Goal: Task Accomplishment & Management: Use online tool/utility

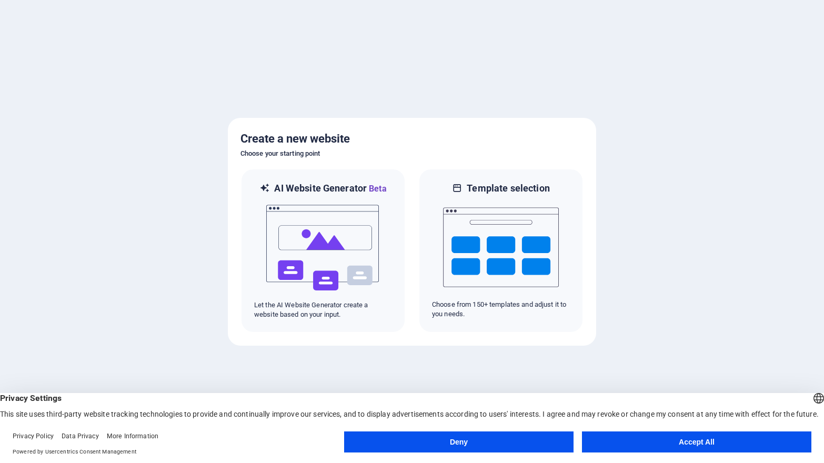
click at [686, 439] on button "Accept All" at bounding box center [696, 441] width 229 height 21
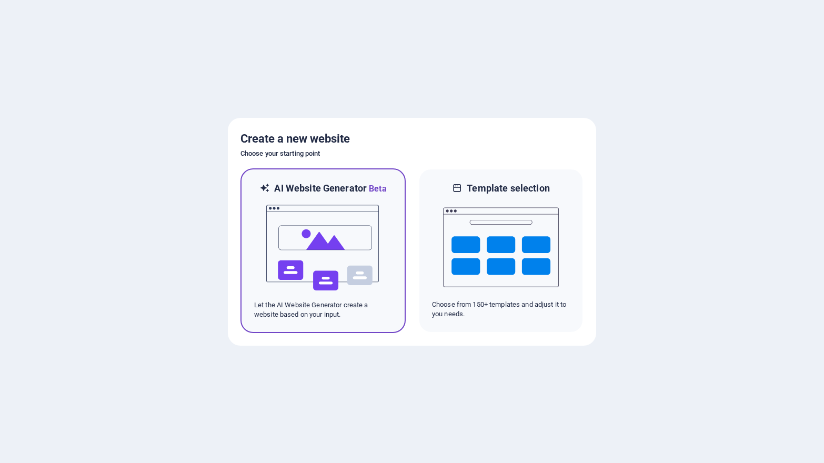
click at [325, 217] on img at bounding box center [323, 247] width 116 height 105
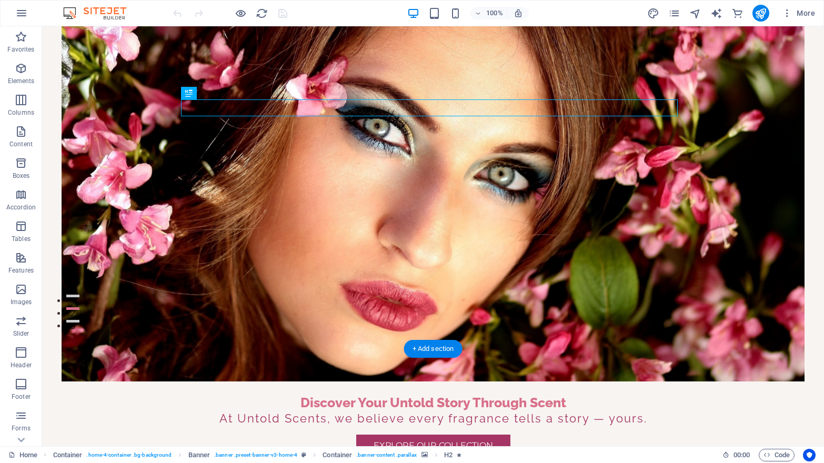
scroll to position [197, 0]
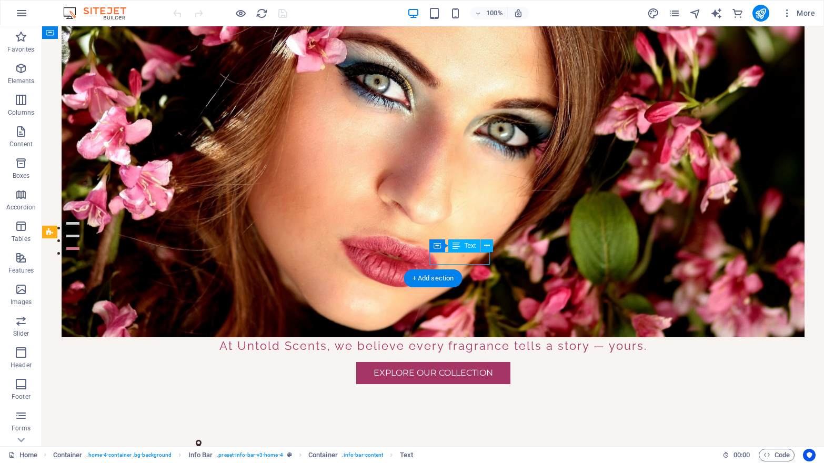
drag, startPoint x: 447, startPoint y: 257, endPoint x: 490, endPoint y: 258, distance: 43.2
click at [490, 426] on div "123 Fragrance Lane , Johannesburg 2000 +27 11 123 4567 contact@untoldscents.co.…" at bounding box center [433, 469] width 782 height 87
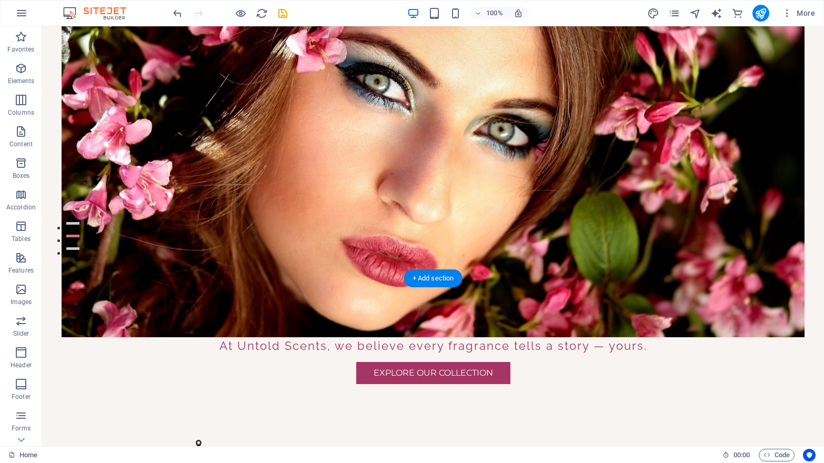
click at [453, 461] on figure at bounding box center [429, 465] width 466 height 8
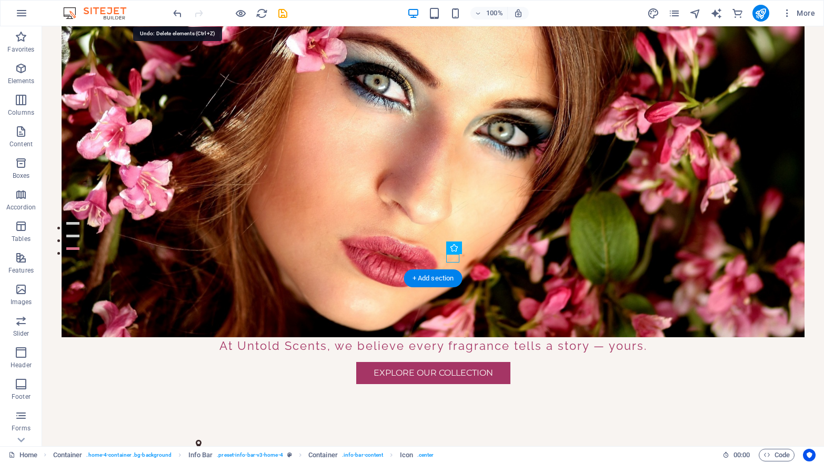
click at [178, 12] on icon "undo" at bounding box center [178, 13] width 12 height 12
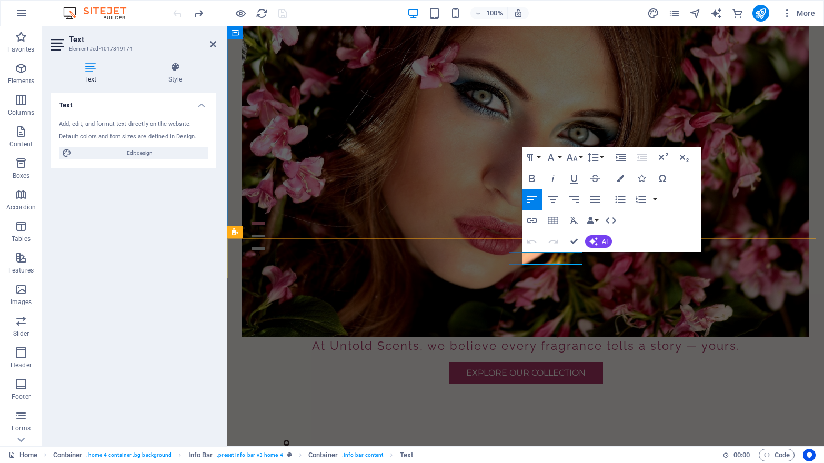
drag, startPoint x: 525, startPoint y: 256, endPoint x: 570, endPoint y: 256, distance: 45.2
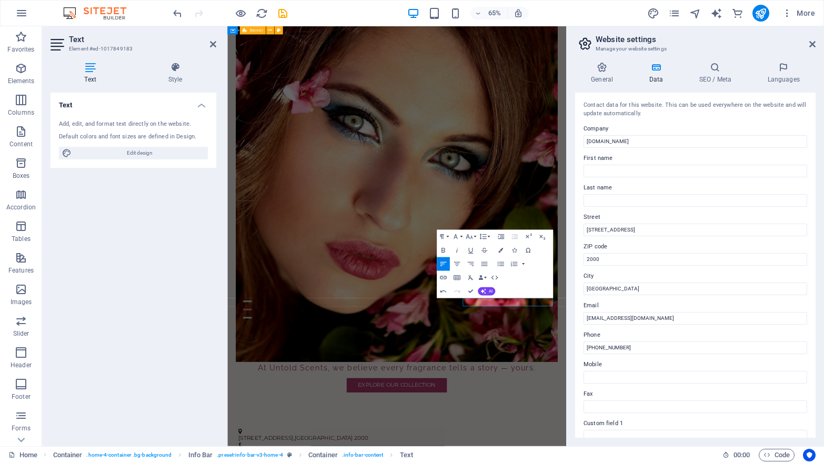
drag, startPoint x: 831, startPoint y: 341, endPoint x: 721, endPoint y: 482, distance: 178.8
drag, startPoint x: 605, startPoint y: 313, endPoint x: 587, endPoint y: 314, distance: 18.4
click at [587, 314] on input "contact@untoldscents.co.za" at bounding box center [695, 318] width 224 height 13
type input "[EMAIL_ADDRESS][DOMAIN_NAME]"
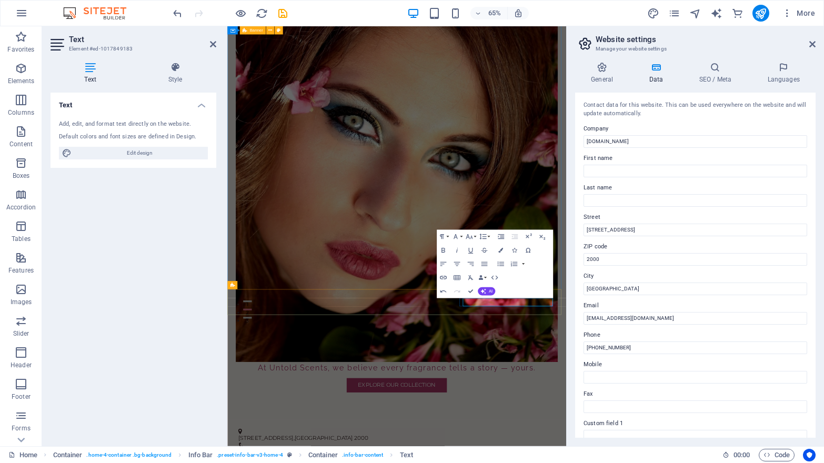
drag, startPoint x: 863, startPoint y: 374, endPoint x: 710, endPoint y: 518, distance: 210.3
drag, startPoint x: 628, startPoint y: 346, endPoint x: 593, endPoint y: 346, distance: 34.2
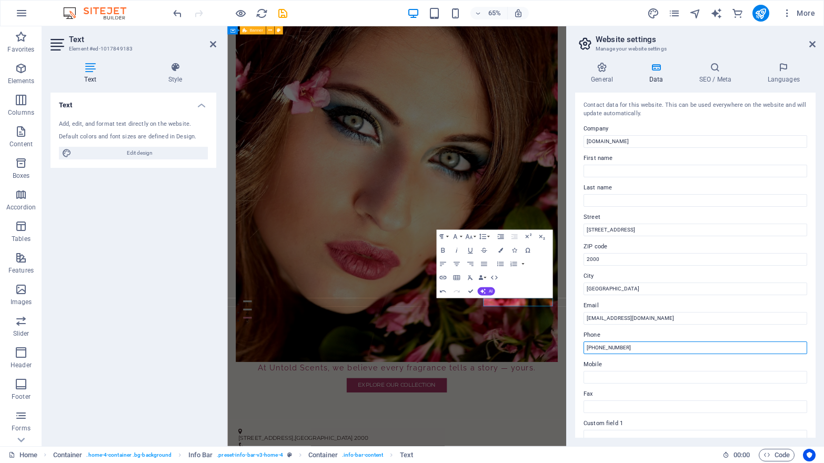
click at [593, 346] on input "+27 11 123 4567" at bounding box center [695, 347] width 224 height 13
type input "+"
type input "083 212 2714"
click at [621, 377] on input "Mobile" at bounding box center [695, 377] width 224 height 13
click at [607, 375] on input "083 2122714" at bounding box center [695, 377] width 224 height 13
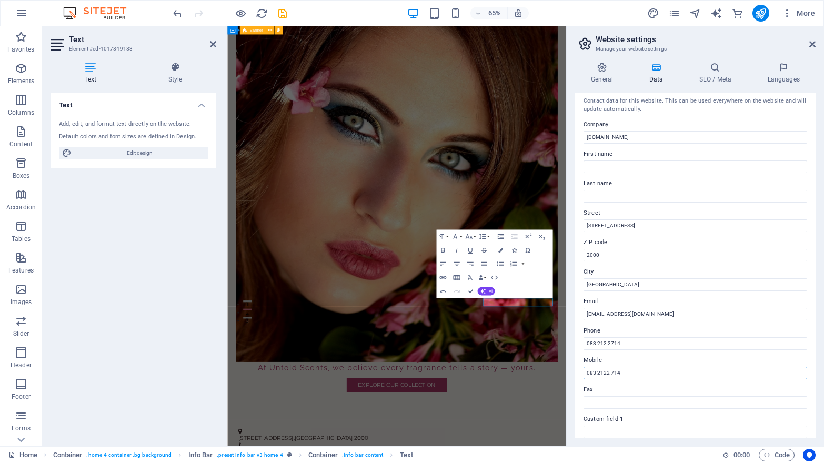
scroll to position [0, 0]
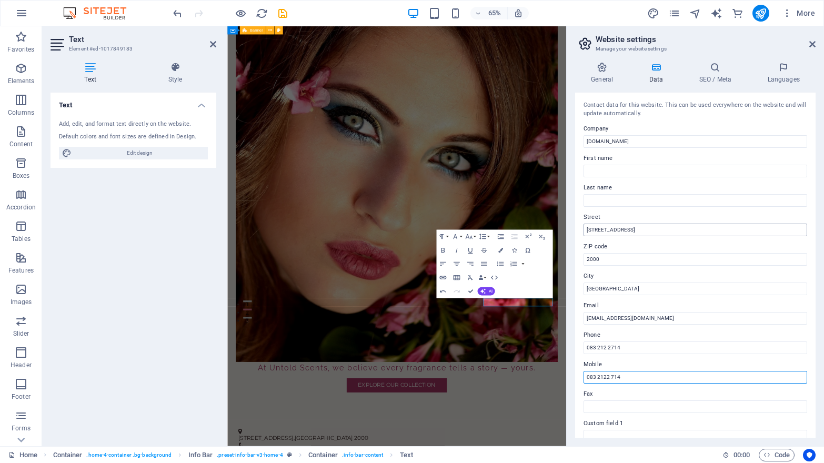
type input "083 2122 714"
drag, startPoint x: 638, startPoint y: 227, endPoint x: 567, endPoint y: 222, distance: 71.2
click at [567, 222] on aside "Website settings Manage your website settings General Data SEO / Meta Languages…" at bounding box center [695, 236] width 258 height 420
click at [595, 225] on input "45 Lobelia Road" at bounding box center [695, 230] width 224 height 13
type input "[GEOGRAPHIC_DATA]"
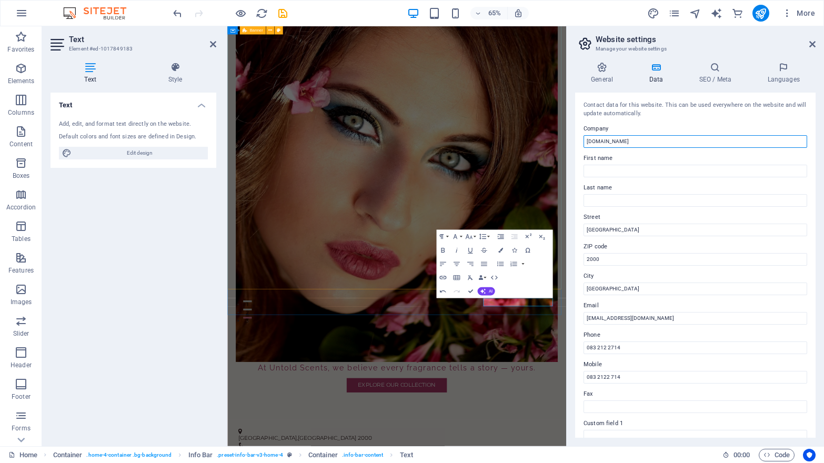
drag, startPoint x: 863, startPoint y: 169, endPoint x: 712, endPoint y: 203, distance: 155.2
type input "Untold Scents"
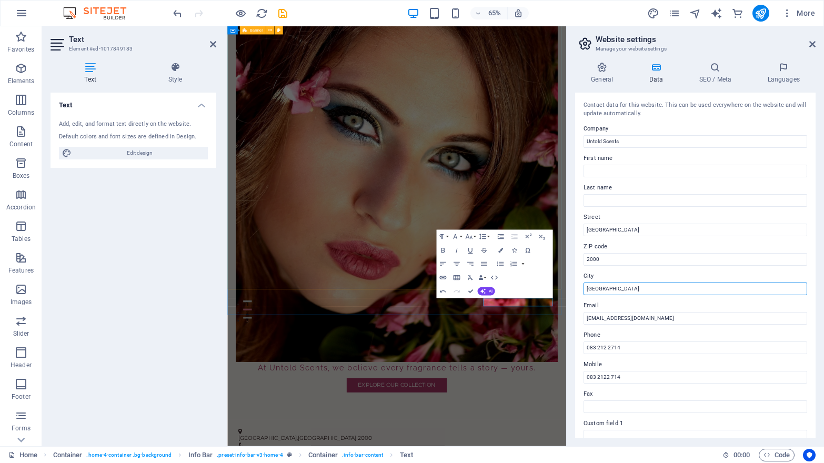
drag, startPoint x: 622, startPoint y: 289, endPoint x: 552, endPoint y: 289, distance: 70.0
click at [552, 289] on div "Home Favorites Elements Columns Content Boxes Accordion Tables Features Images …" at bounding box center [412, 236] width 824 height 420
drag, startPoint x: 629, startPoint y: 286, endPoint x: 588, endPoint y: 288, distance: 40.6
click at [588, 288] on input "Johannesburg" at bounding box center [695, 289] width 224 height 13
type input "J"
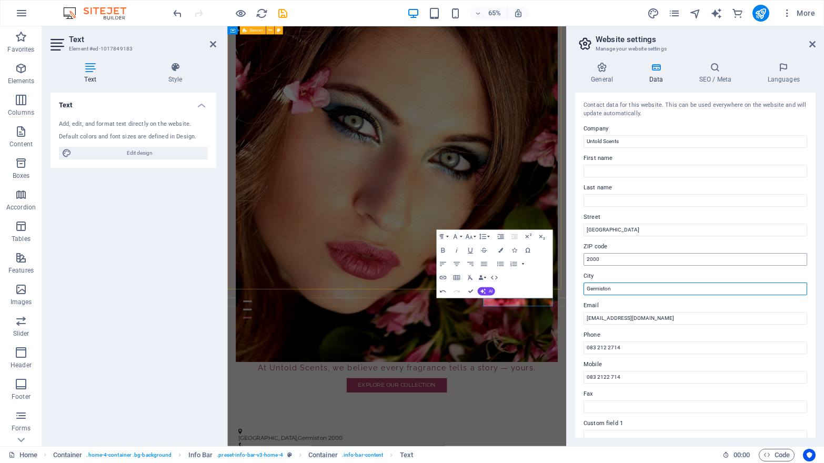
type input "Germiston"
drag, startPoint x: 610, startPoint y: 255, endPoint x: 566, endPoint y: 255, distance: 44.2
click at [566, 255] on aside "Website settings Manage your website settings General Data SEO / Meta Languages…" at bounding box center [695, 236] width 258 height 420
click at [614, 256] on input "2000" at bounding box center [695, 259] width 224 height 13
type input "2"
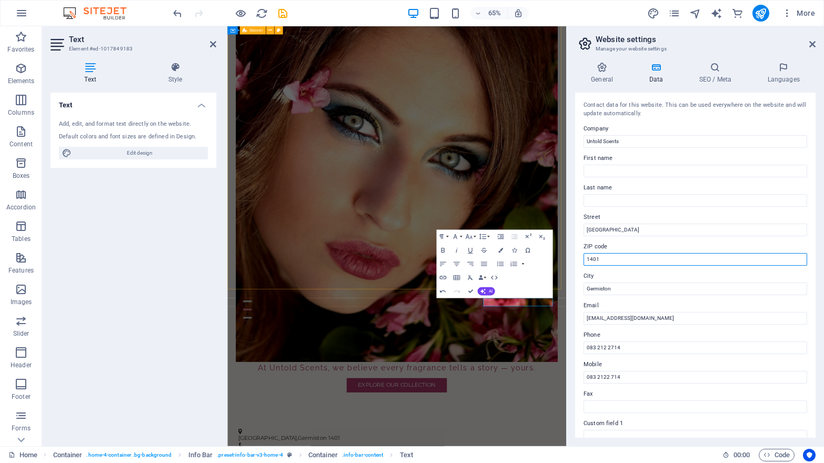
scroll to position [159, 0]
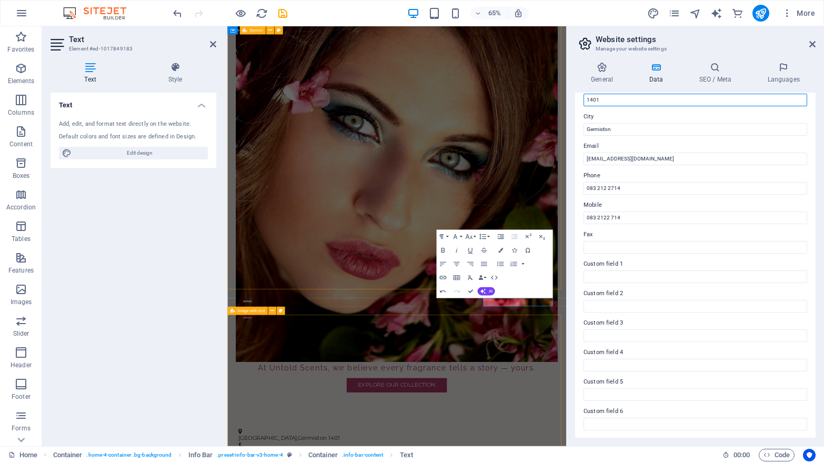
type input "1401"
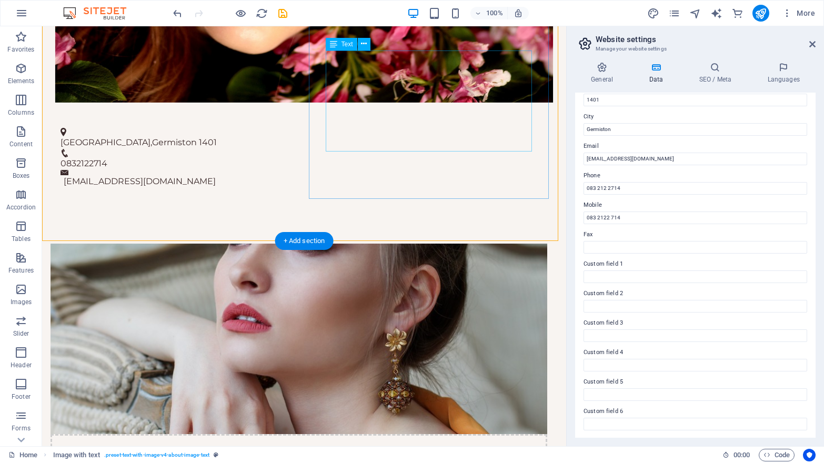
scroll to position [618, 0]
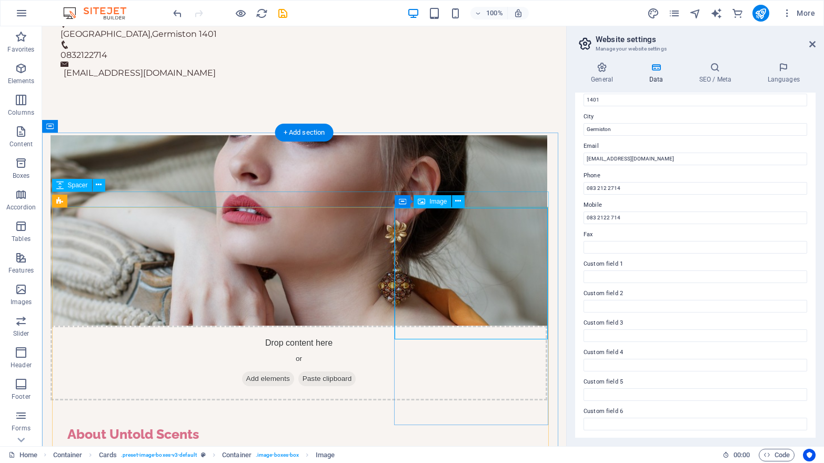
click at [439, 202] on span "Image" at bounding box center [437, 201] width 17 height 6
click at [458, 200] on icon at bounding box center [458, 201] width 6 height 11
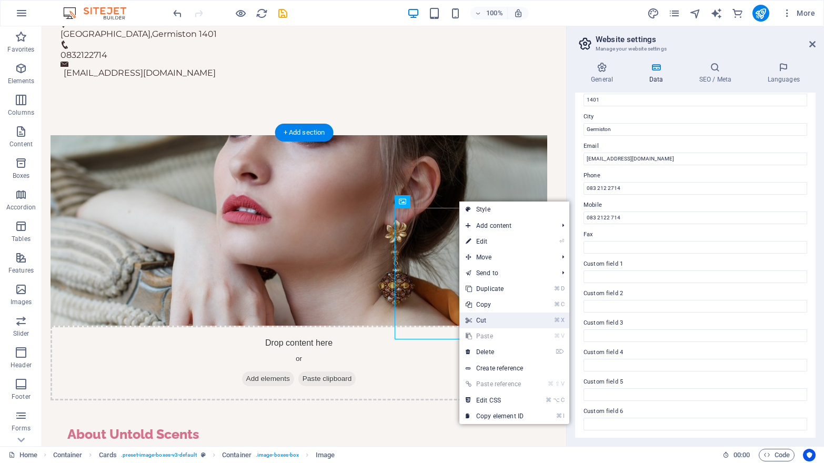
click at [503, 318] on link "⌘ X Cut" at bounding box center [494, 321] width 71 height 16
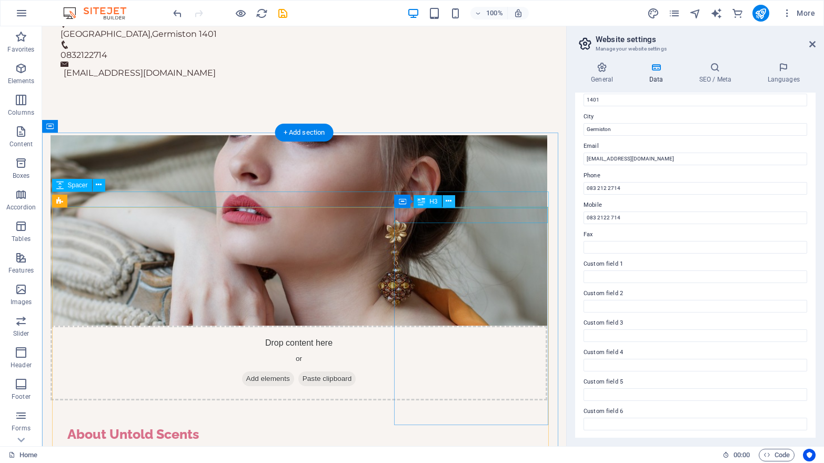
click at [449, 200] on icon at bounding box center [449, 201] width 6 height 11
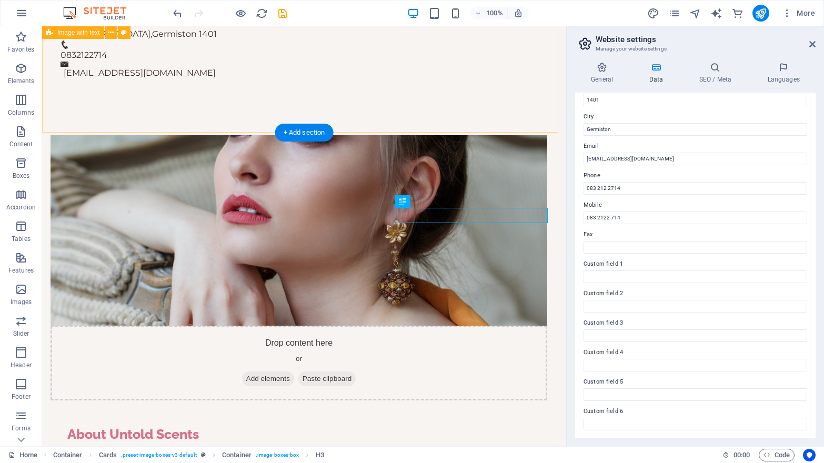
click at [462, 102] on div "Drop content here or Add elements Paste clipboard About Untold Scents At Untold…" at bounding box center [304, 342] width 524 height 498
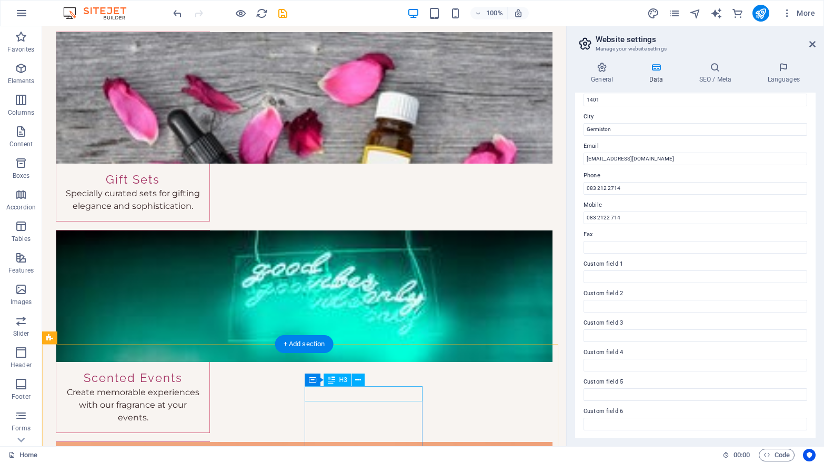
scroll to position [1856, 0]
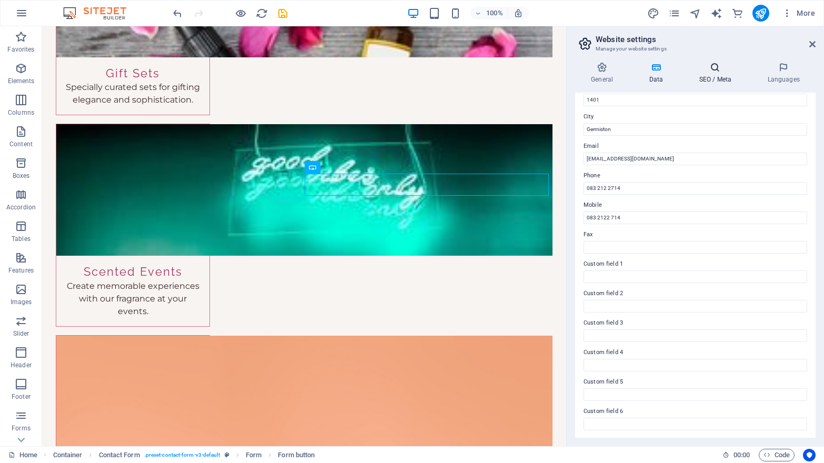
click at [711, 73] on h4 "SEO / Meta" at bounding box center [717, 73] width 68 height 22
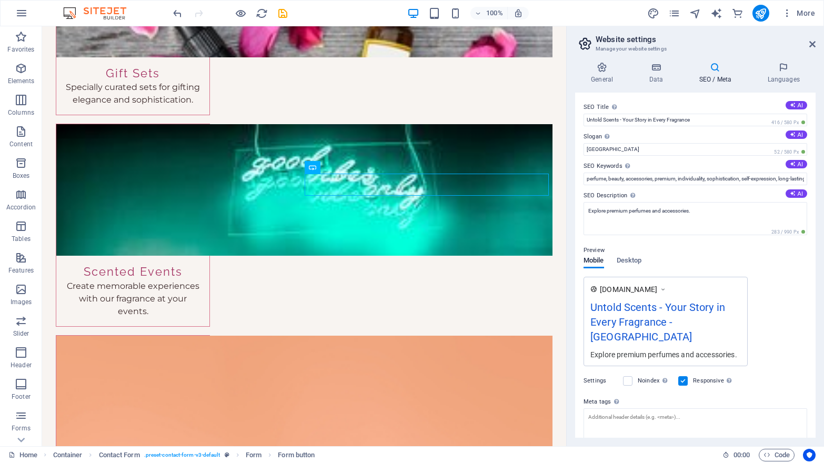
scroll to position [56, 0]
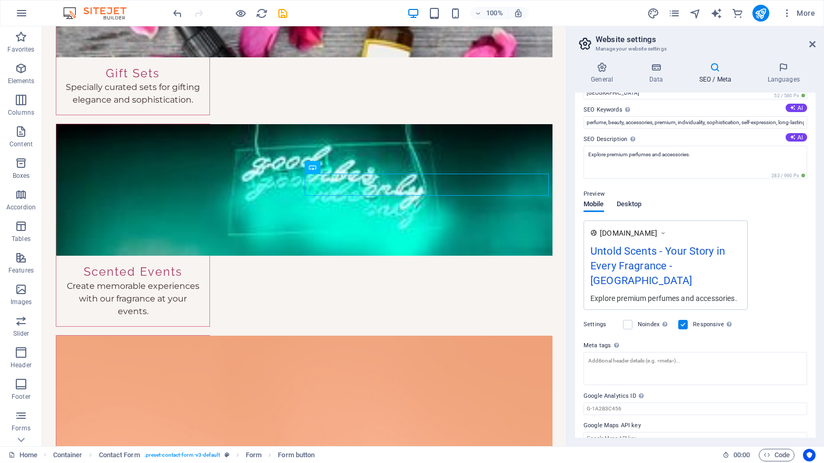
click at [639, 205] on span "Desktop" at bounding box center [629, 205] width 25 height 15
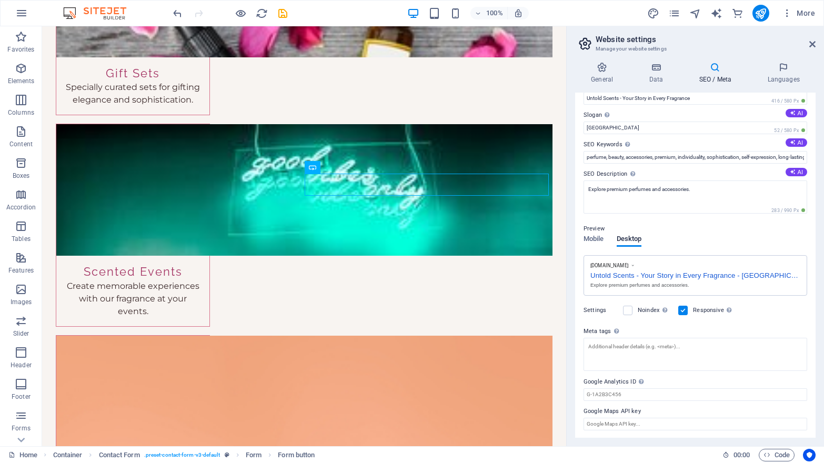
scroll to position [0, 0]
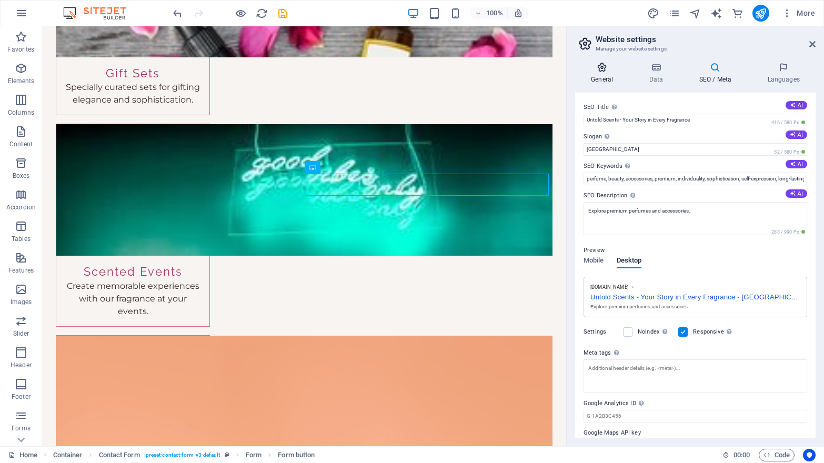
click at [606, 71] on icon at bounding box center [602, 67] width 54 height 11
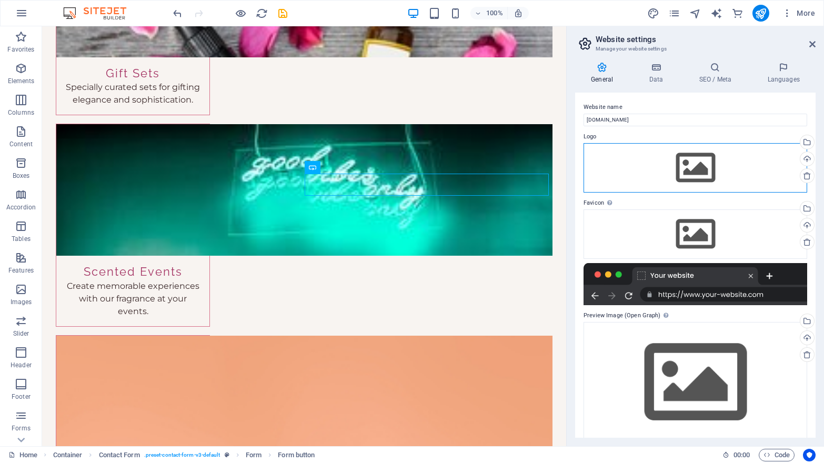
click at [693, 164] on div "Drag files here, click to choose files or select files from Files or our free s…" at bounding box center [695, 167] width 224 height 49
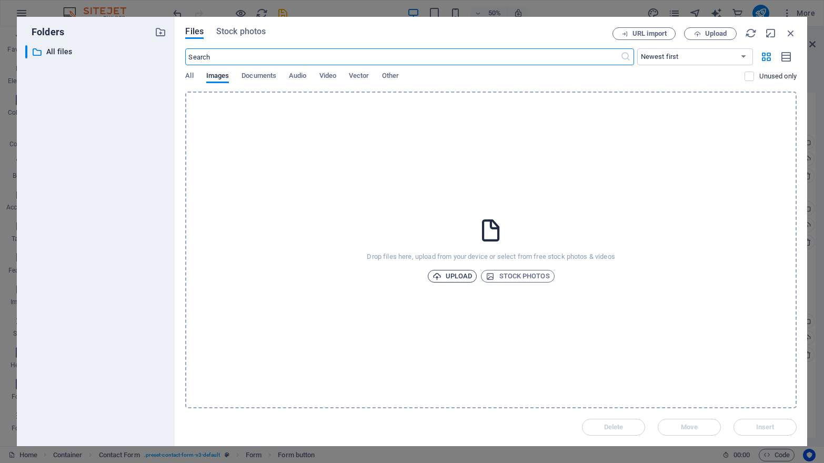
click at [454, 275] on span "Upload" at bounding box center [452, 276] width 40 height 13
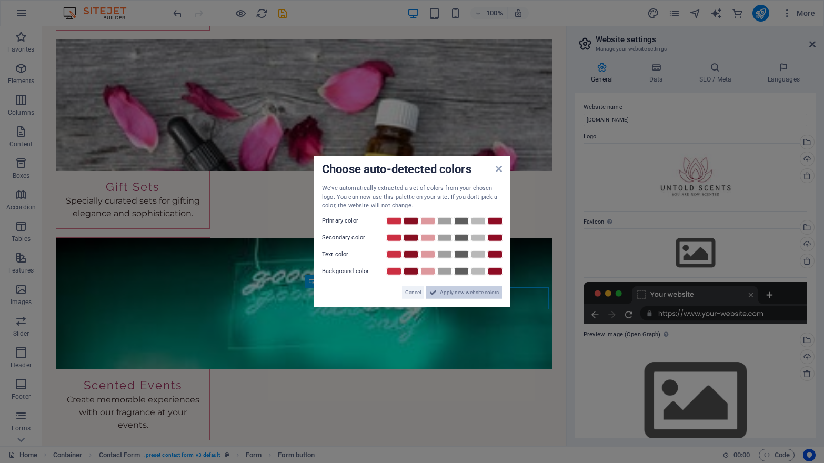
click at [477, 295] on span "Apply new website colors" at bounding box center [469, 292] width 59 height 13
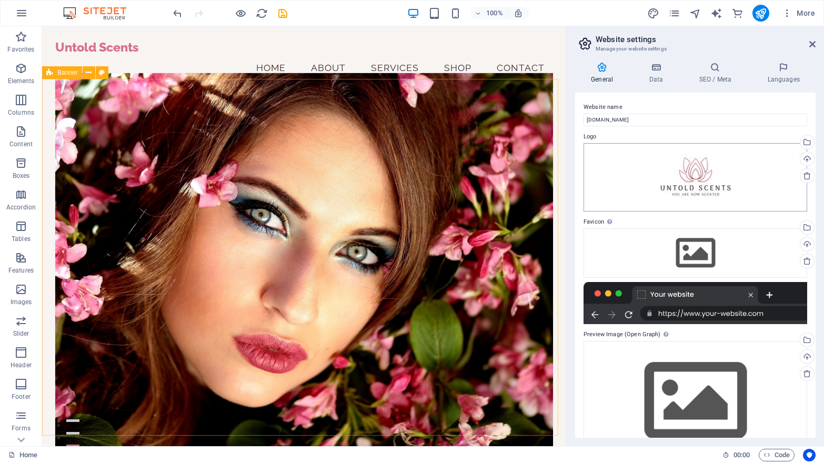
scroll to position [32, 0]
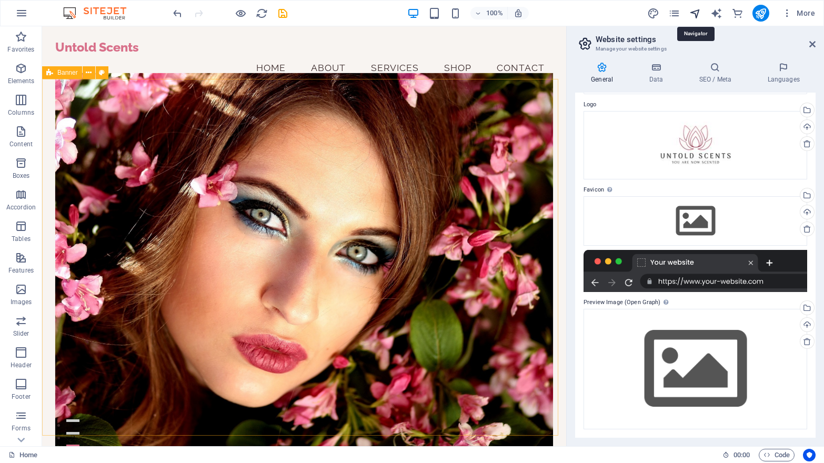
click at [696, 9] on icon "navigator" at bounding box center [695, 13] width 12 height 12
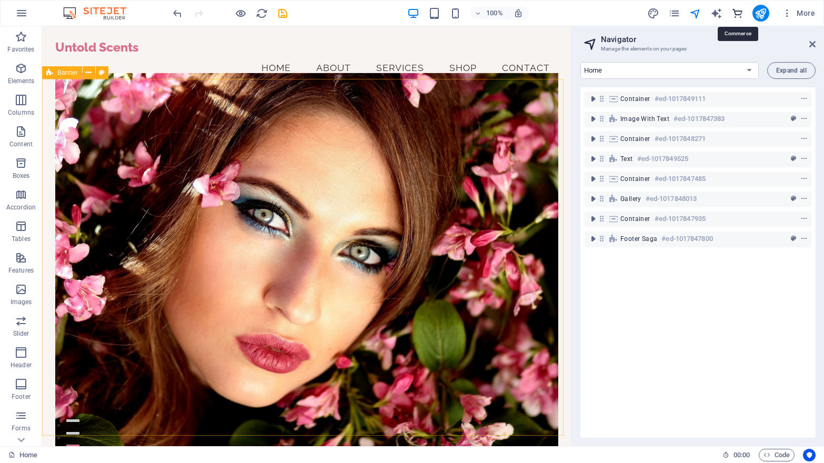
click at [739, 14] on icon "commerce" at bounding box center [737, 13] width 12 height 12
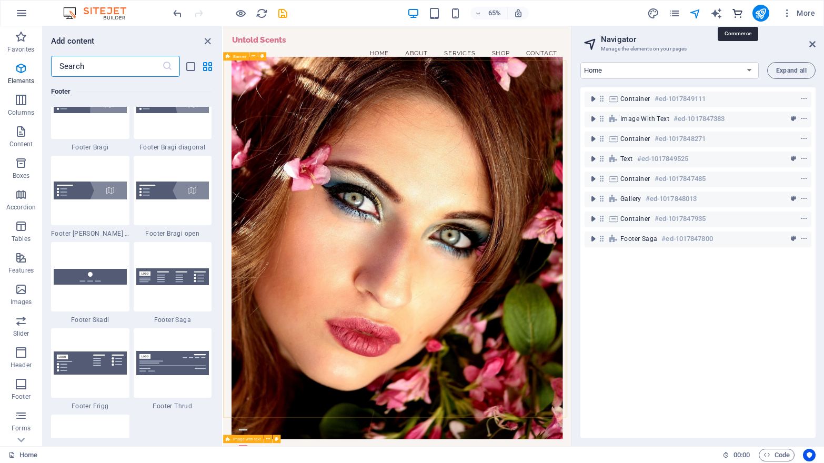
scroll to position [10139, 0]
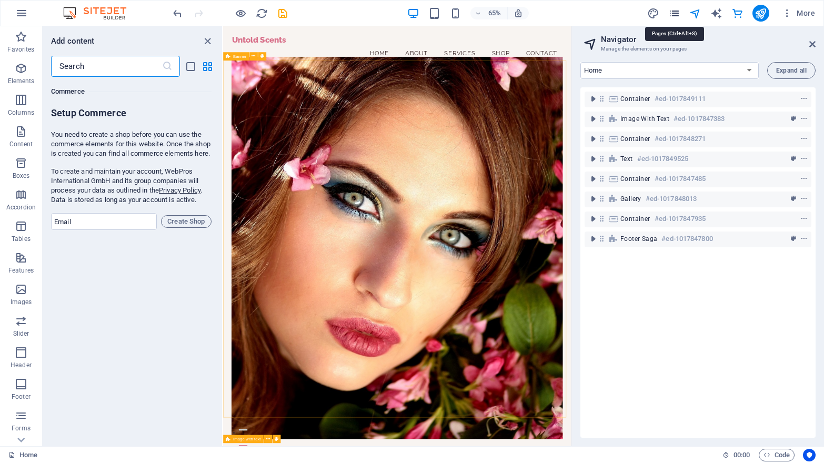
click at [674, 13] on icon "pages" at bounding box center [674, 13] width 12 height 12
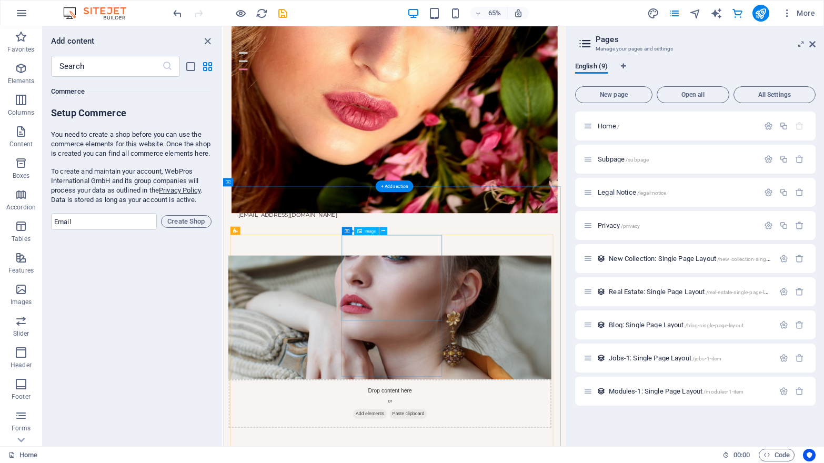
scroll to position [670, 0]
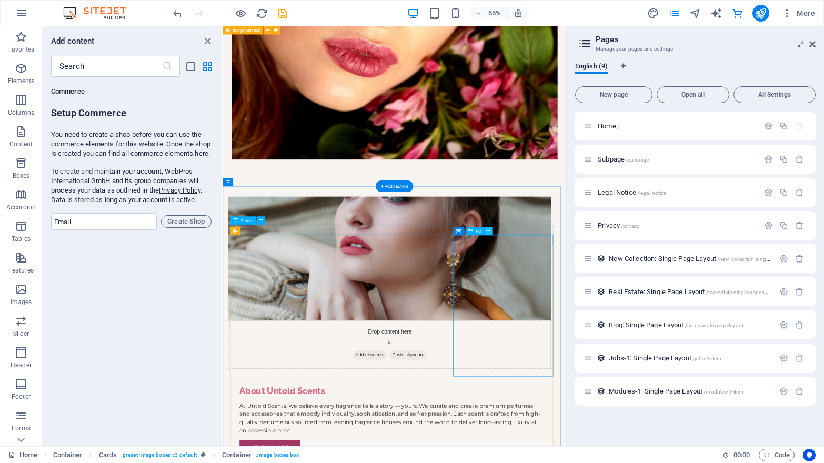
click at [488, 229] on icon at bounding box center [489, 231] width 4 height 7
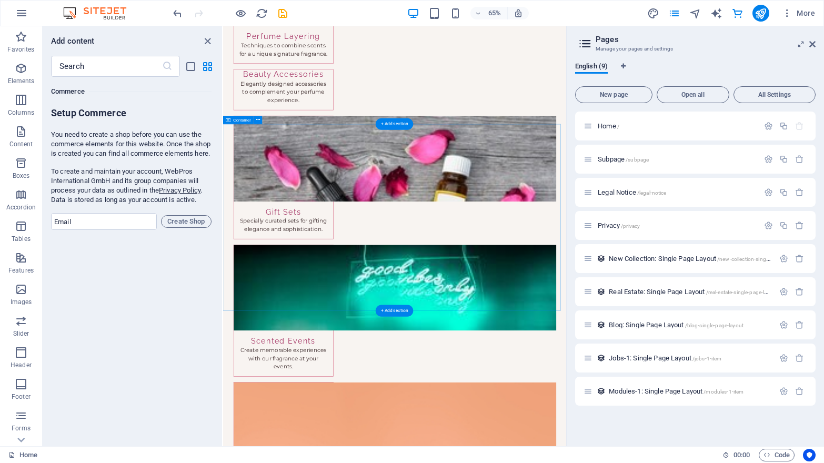
scroll to position [1484, 0]
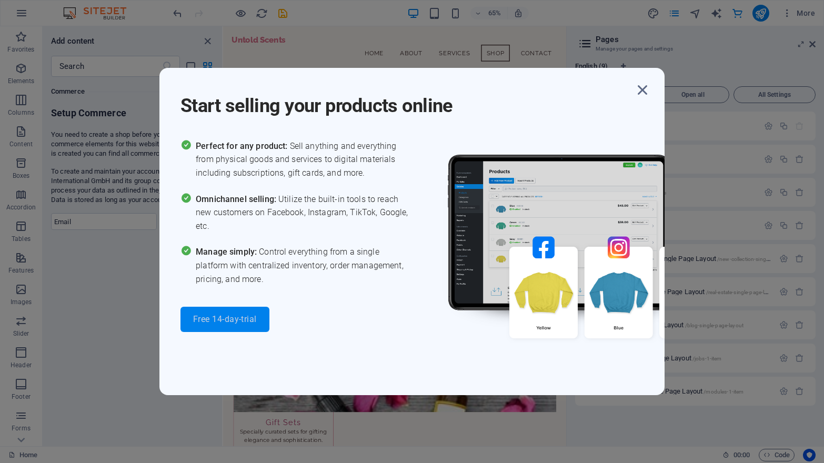
click at [218, 326] on button "Free 14-day-trial" at bounding box center [224, 319] width 89 height 25
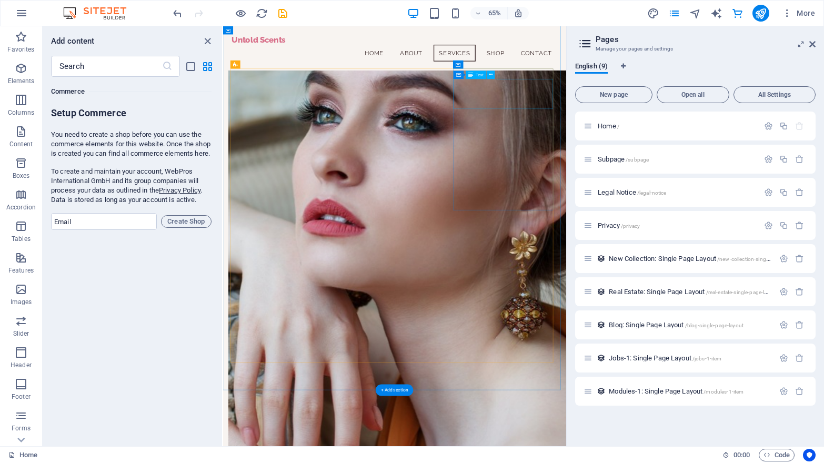
scroll to position [783, 0]
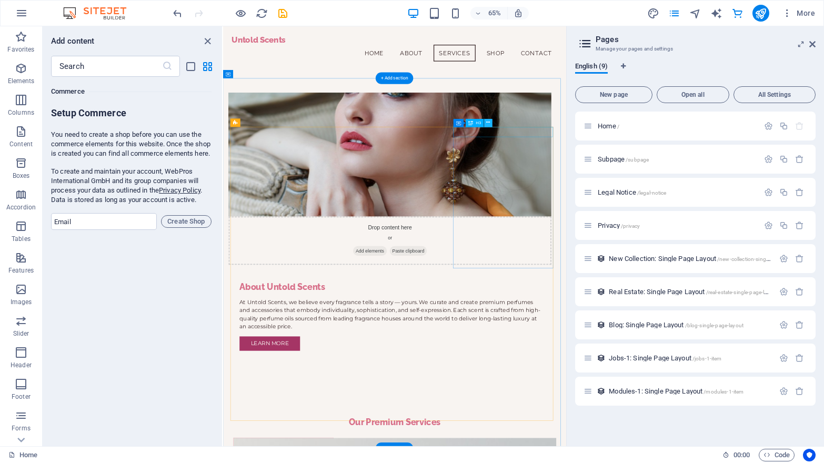
click at [490, 121] on icon at bounding box center [489, 122] width 4 height 7
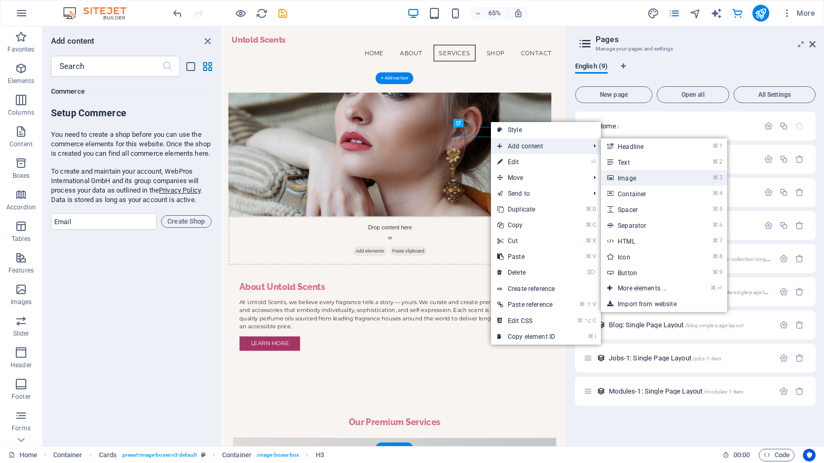
click at [633, 173] on link "⌘ 3 Image" at bounding box center [644, 178] width 87 height 16
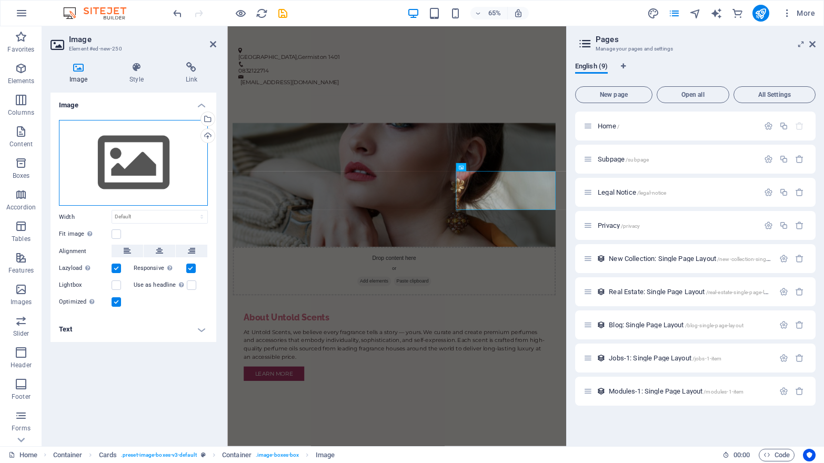
click at [133, 158] on div "Drag files here, click to choose files or select files from Files or our free s…" at bounding box center [133, 163] width 149 height 86
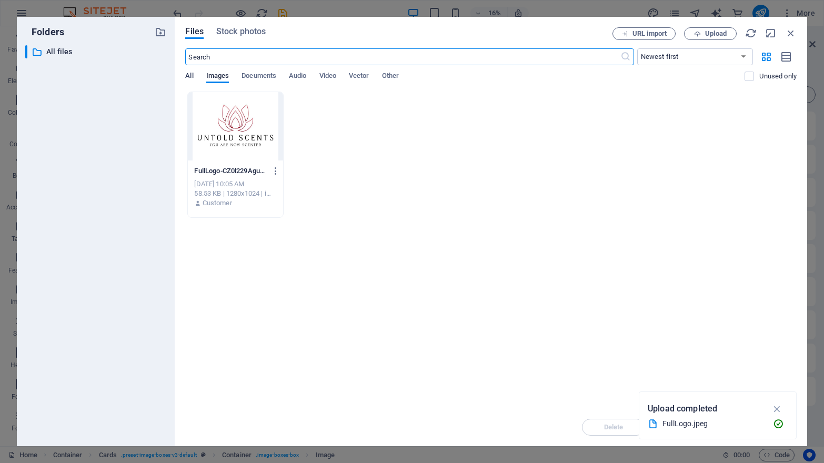
click at [193, 76] on span "All" at bounding box center [189, 76] width 8 height 15
click at [227, 61] on input "text" at bounding box center [402, 56] width 435 height 17
click at [715, 33] on span "Upload" at bounding box center [716, 34] width 22 height 6
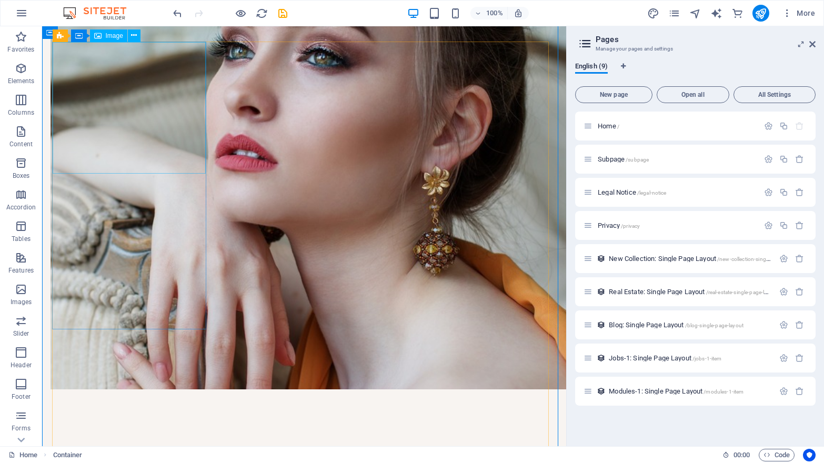
click at [113, 37] on span "Image" at bounding box center [114, 36] width 17 height 6
click at [110, 35] on span "Image" at bounding box center [114, 36] width 17 height 6
click at [99, 34] on icon at bounding box center [97, 35] width 7 height 13
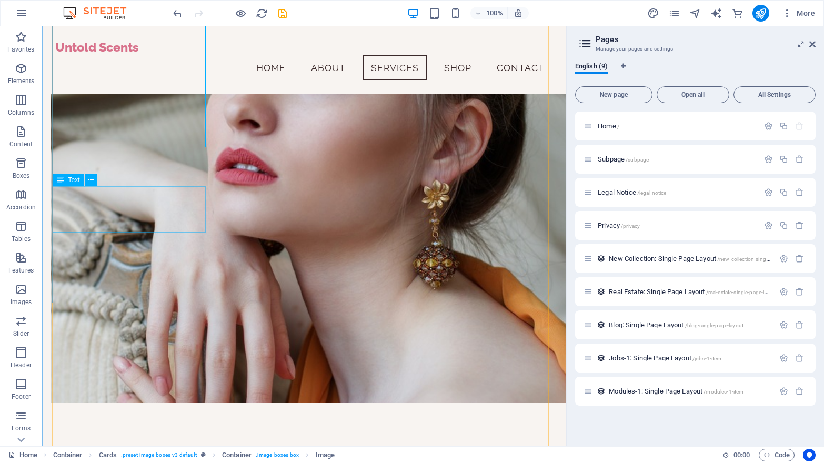
scroll to position [565, 0]
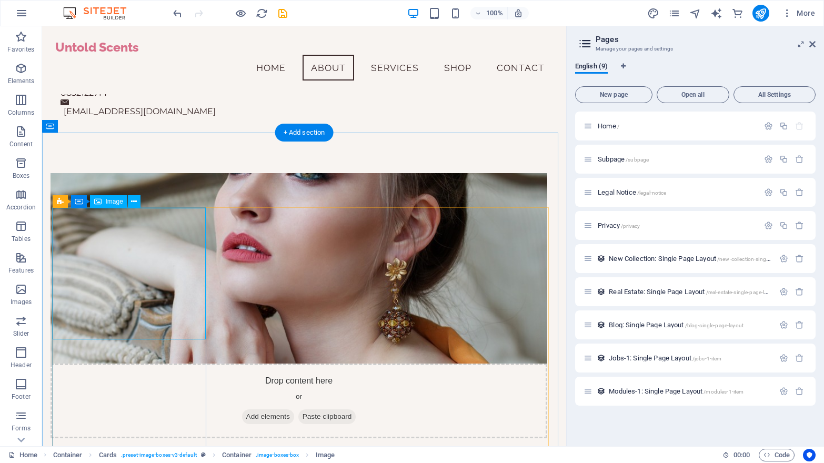
click at [109, 202] on span "Image" at bounding box center [114, 201] width 17 height 6
click at [137, 199] on button at bounding box center [134, 201] width 13 height 13
click at [135, 199] on icon at bounding box center [134, 201] width 6 height 11
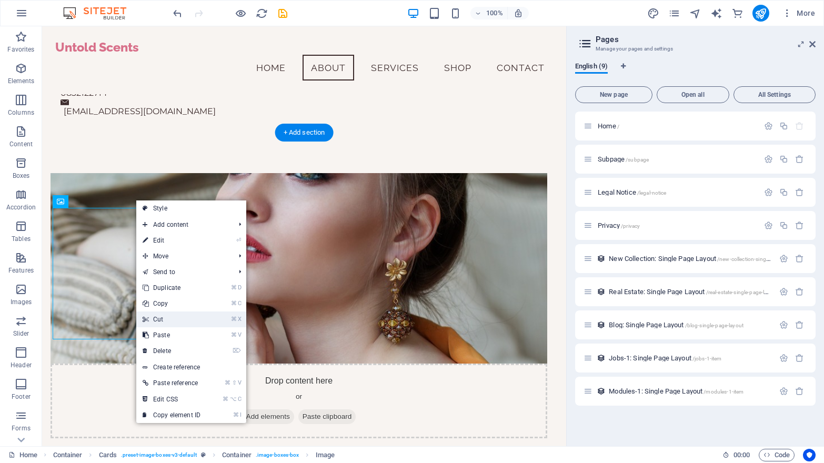
click at [162, 319] on link "⌘ X Cut" at bounding box center [171, 319] width 71 height 16
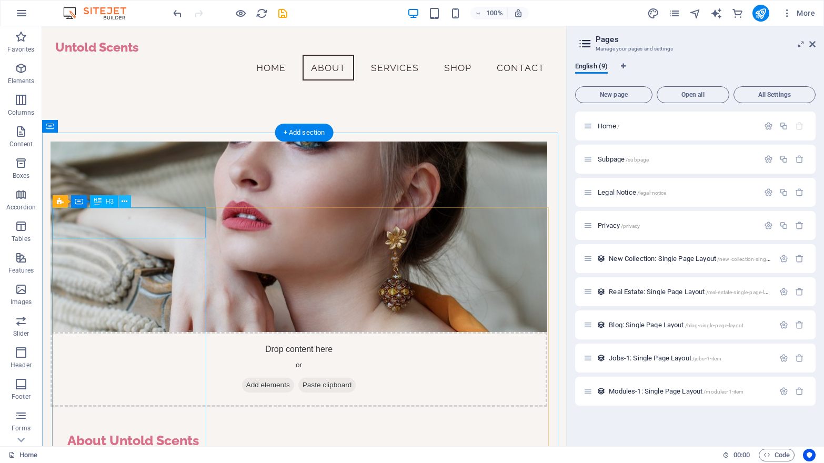
click at [125, 200] on icon at bounding box center [125, 201] width 6 height 11
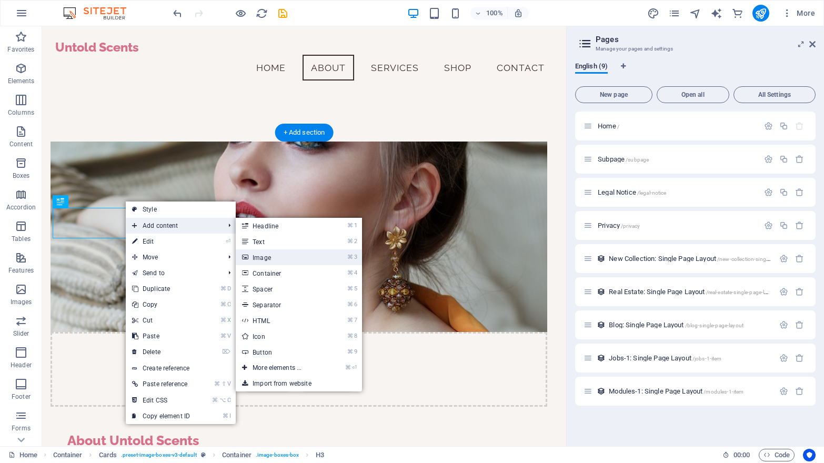
click at [273, 255] on link "⌘ 3 Image" at bounding box center [279, 257] width 87 height 16
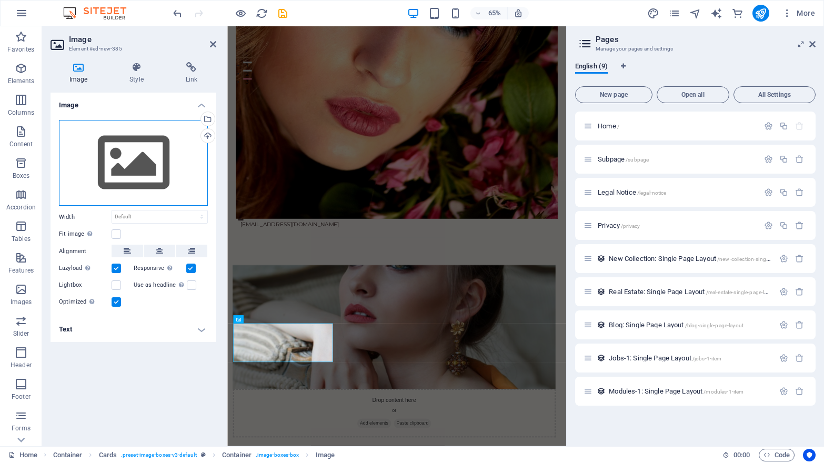
click at [123, 164] on div "Drag files here, click to choose files or select files from Files or our free s…" at bounding box center [133, 163] width 149 height 86
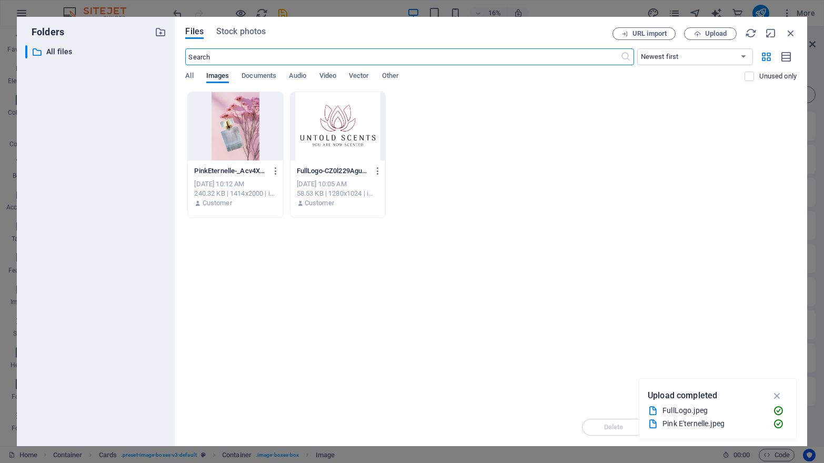
click at [249, 135] on div at bounding box center [235, 126] width 95 height 68
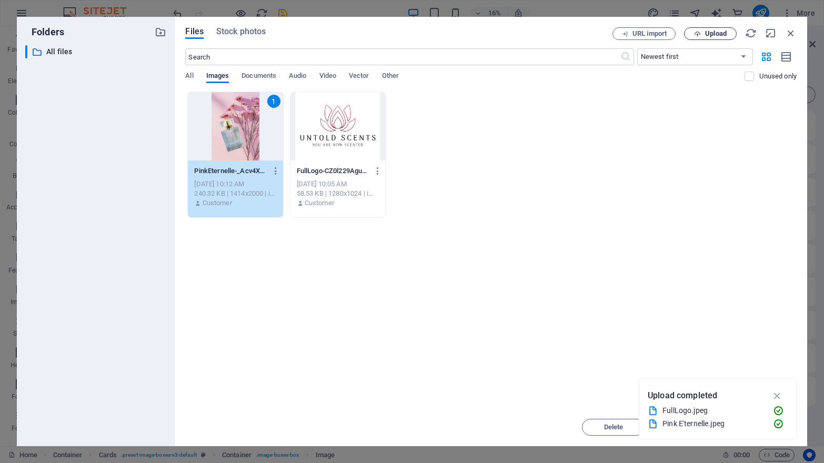
click at [716, 32] on span "Upload" at bounding box center [716, 34] width 22 height 6
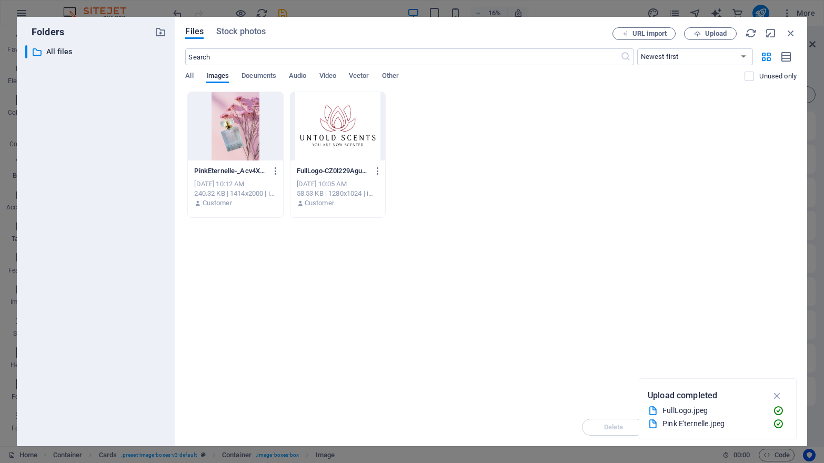
click at [236, 127] on div at bounding box center [235, 126] width 95 height 68
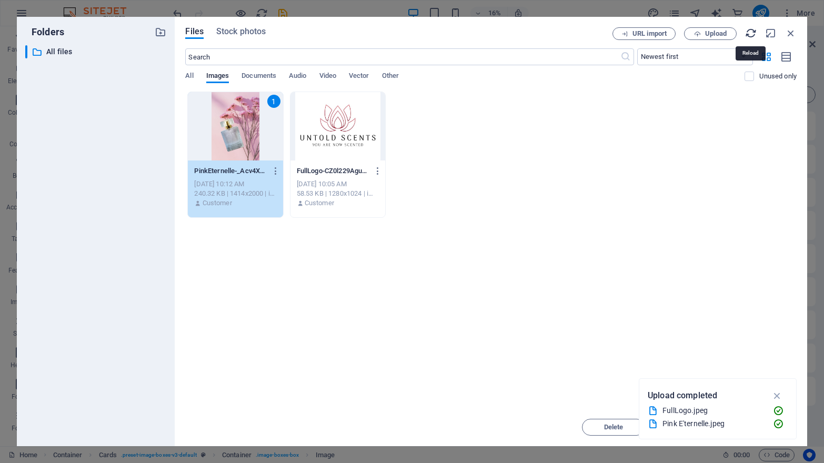
click at [753, 35] on icon "button" at bounding box center [751, 33] width 12 height 12
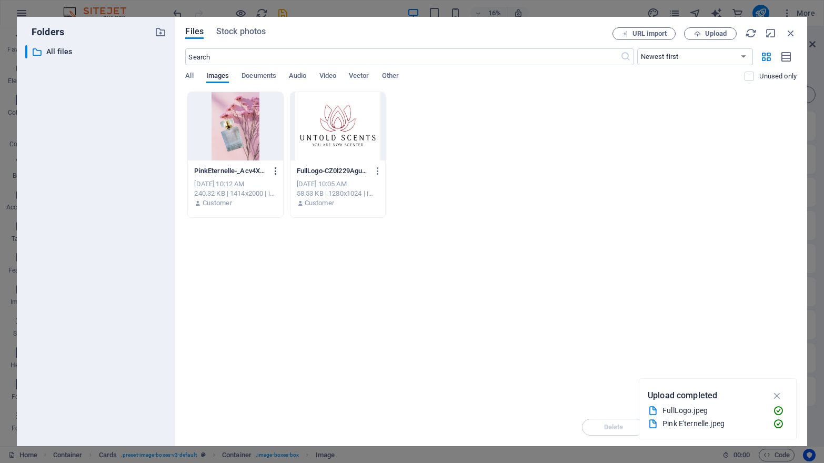
click at [281, 172] on icon "button" at bounding box center [276, 170] width 10 height 9
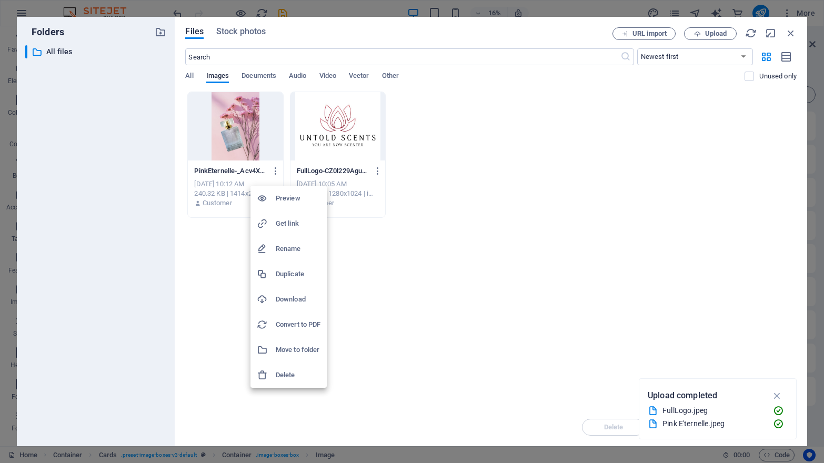
click at [464, 327] on div at bounding box center [412, 231] width 824 height 463
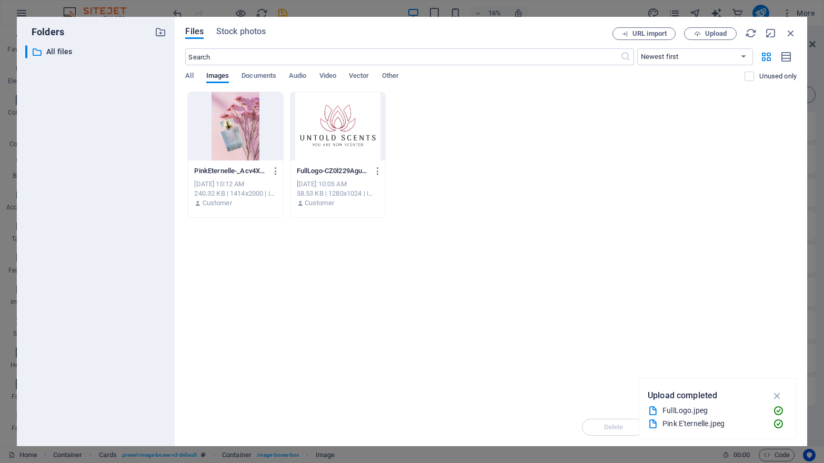
click at [235, 129] on div at bounding box center [235, 126] width 95 height 68
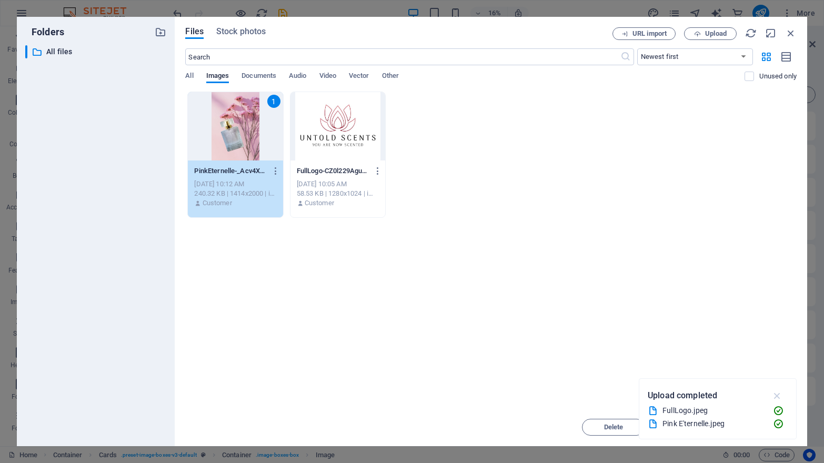
click at [778, 391] on icon "button" at bounding box center [777, 396] width 12 height 12
click at [767, 427] on span "Insert" at bounding box center [765, 427] width 18 height 6
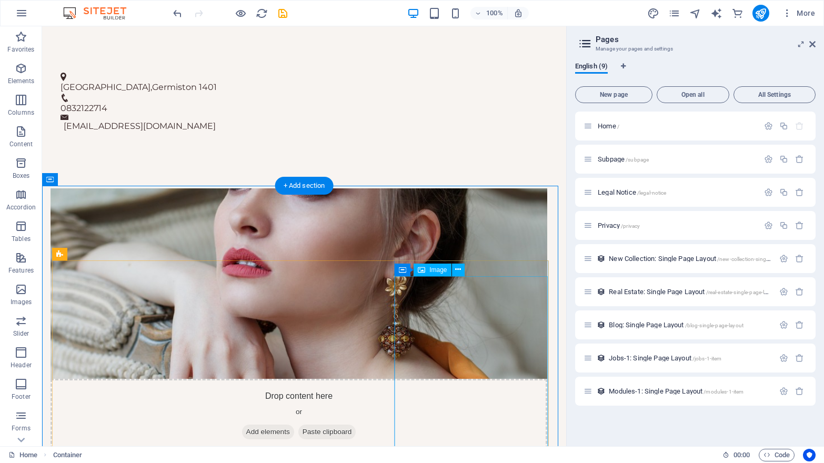
click at [459, 270] on icon at bounding box center [458, 269] width 6 height 11
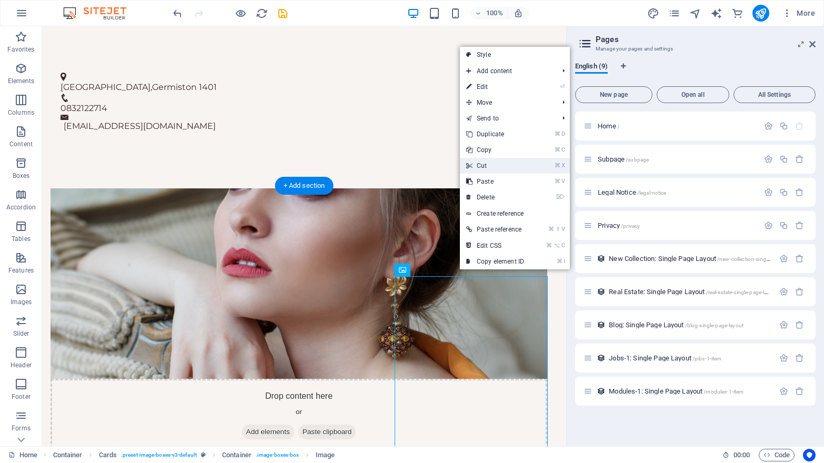
click at [489, 166] on link "⌘ X Cut" at bounding box center [495, 166] width 71 height 16
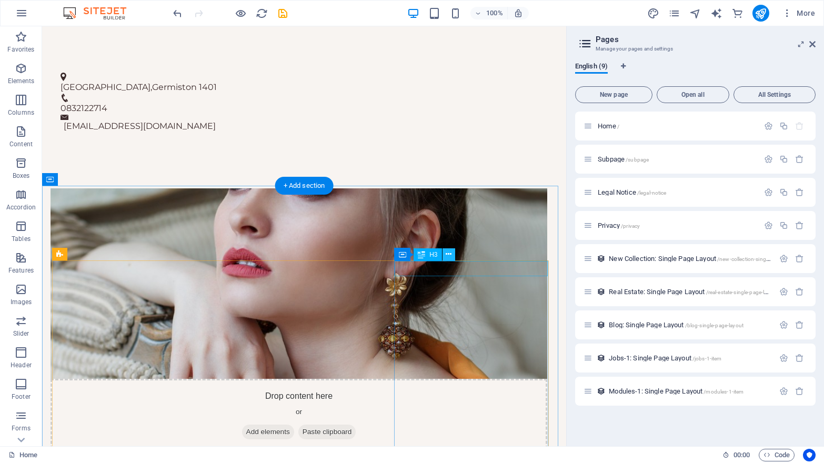
click at [446, 254] on icon at bounding box center [449, 254] width 6 height 11
click at [448, 254] on icon at bounding box center [449, 254] width 6 height 11
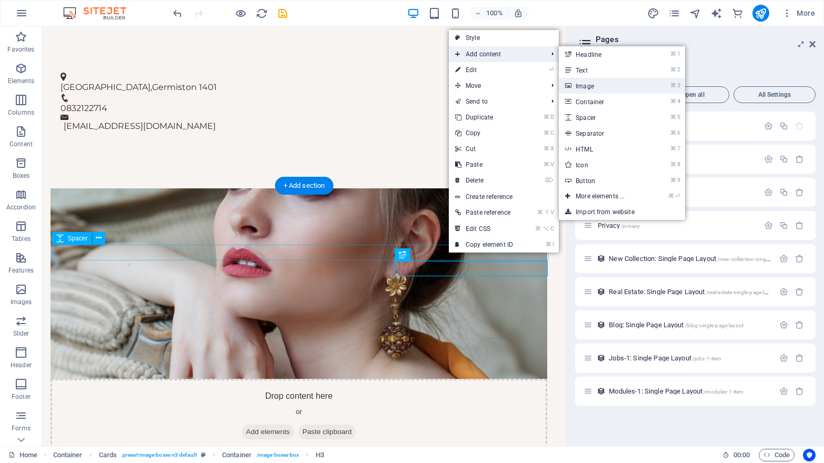
click at [595, 83] on link "⌘ 3 Image" at bounding box center [602, 86] width 87 height 16
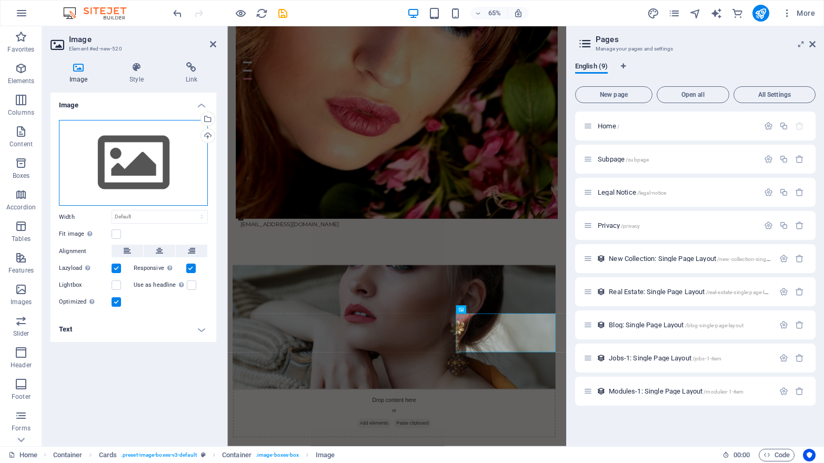
click at [151, 158] on div "Drag files here, click to choose files or select files from Files or our free s…" at bounding box center [133, 163] width 149 height 86
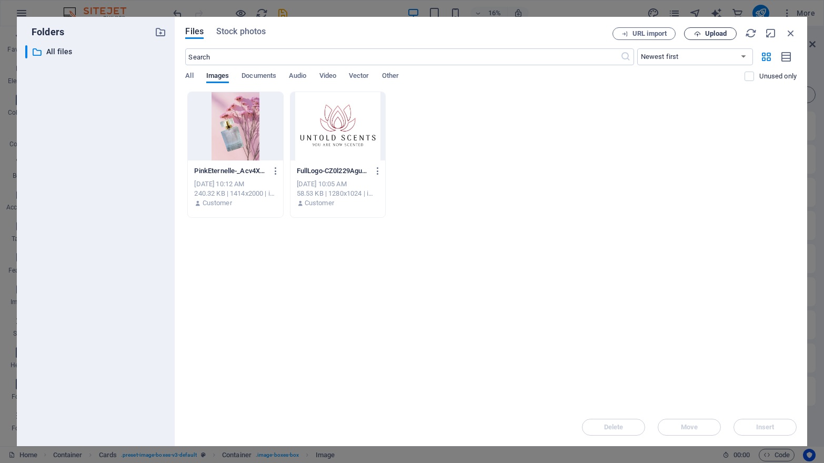
click at [711, 36] on span "Upload" at bounding box center [716, 34] width 22 height 6
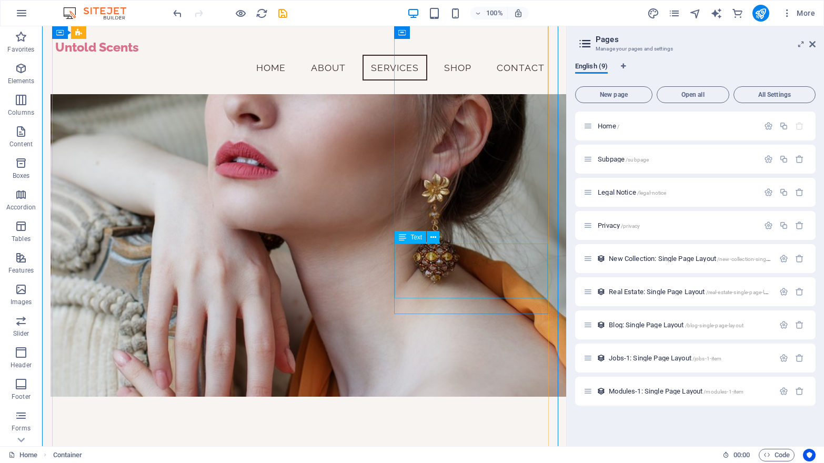
scroll to position [670, 0]
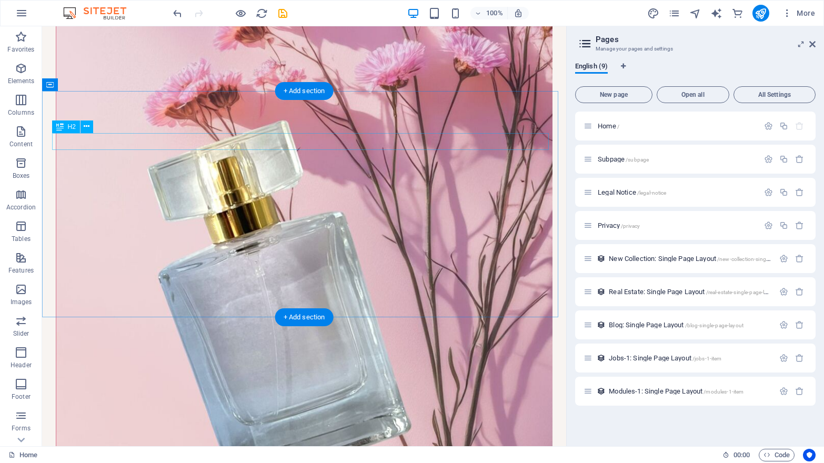
scroll to position [1575, 0]
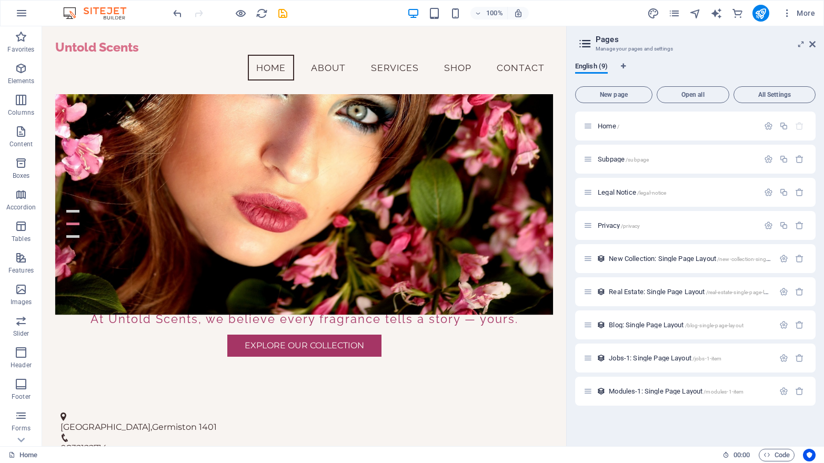
scroll to position [0, 0]
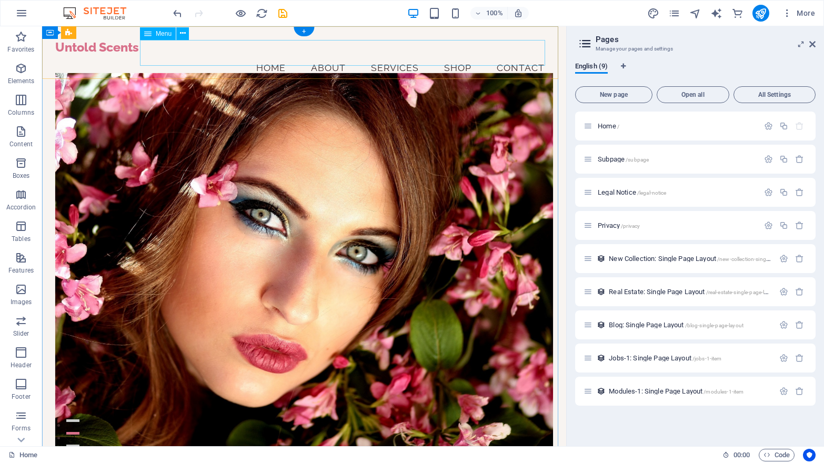
click at [505, 55] on nav "Home About Services Shop Contact" at bounding box center [304, 68] width 498 height 26
click at [185, 33] on icon at bounding box center [183, 33] width 6 height 11
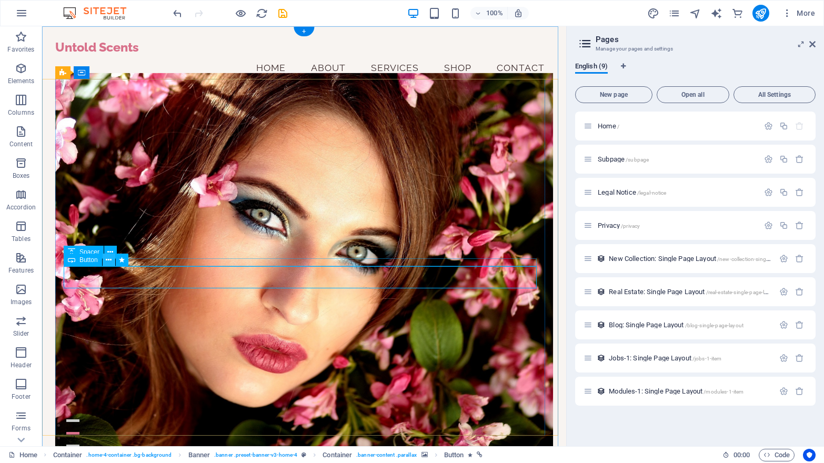
click at [106, 260] on icon at bounding box center [109, 260] width 6 height 11
click at [585, 39] on icon at bounding box center [585, 43] width 16 height 15
click at [585, 44] on icon at bounding box center [585, 43] width 16 height 15
click at [694, 98] on button "Open all" at bounding box center [693, 94] width 73 height 17
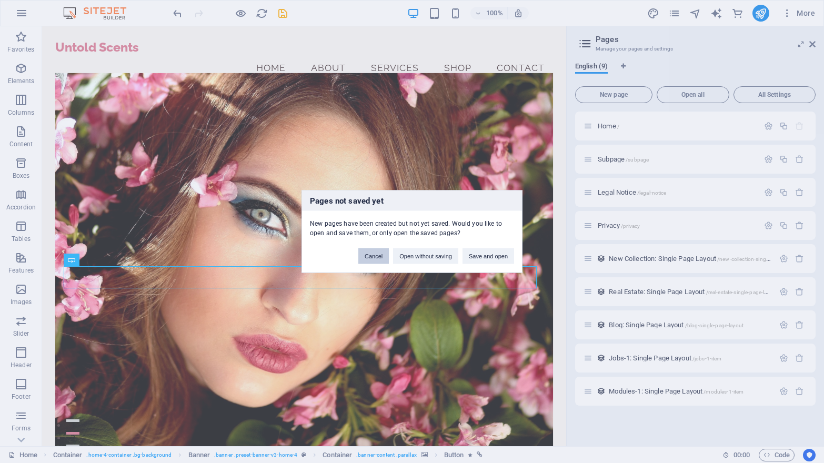
click at [358, 253] on button "Cancel" at bounding box center [373, 256] width 31 height 16
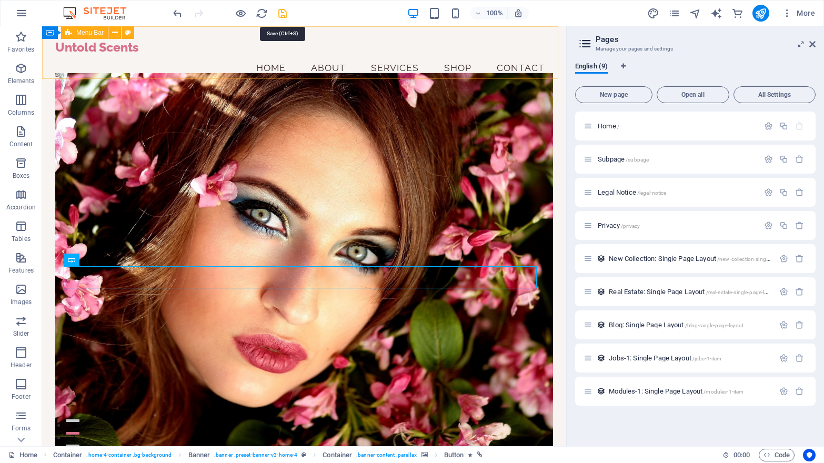
click at [281, 14] on icon "save" at bounding box center [283, 13] width 12 height 12
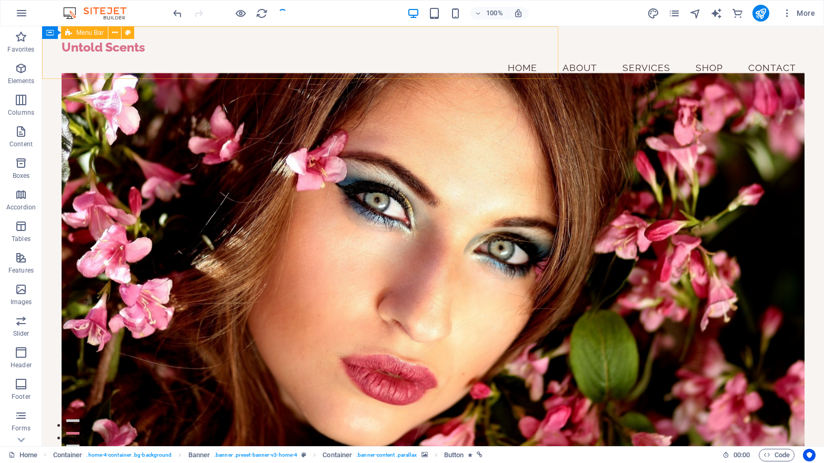
checkbox input "false"
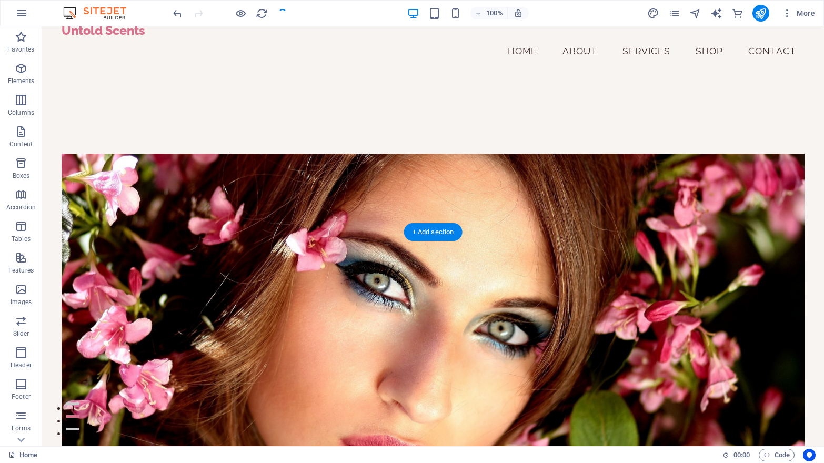
scroll to position [244, 0]
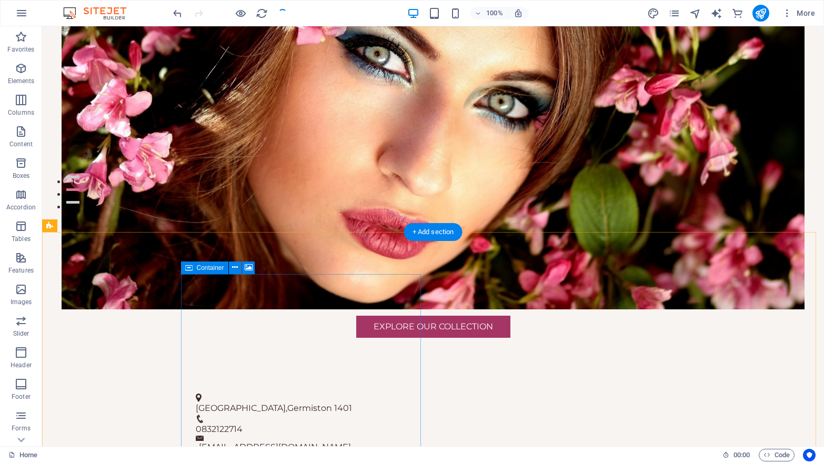
click at [234, 267] on icon at bounding box center [235, 267] width 6 height 11
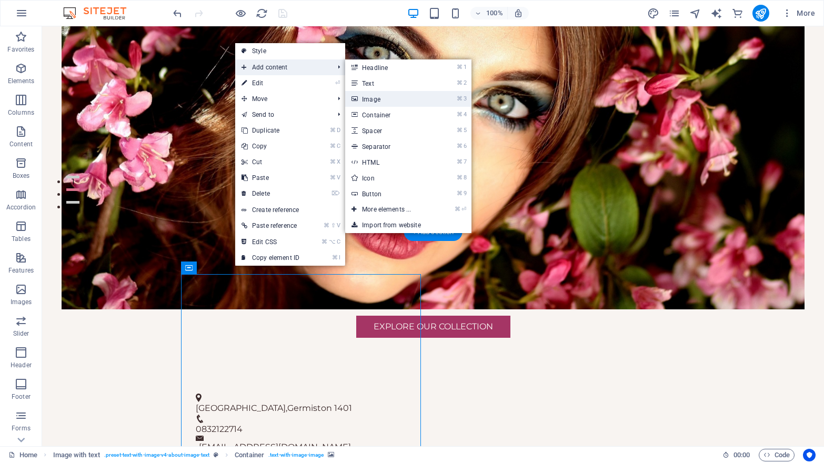
click at [376, 95] on link "⌘ 3 Image" at bounding box center [388, 99] width 87 height 16
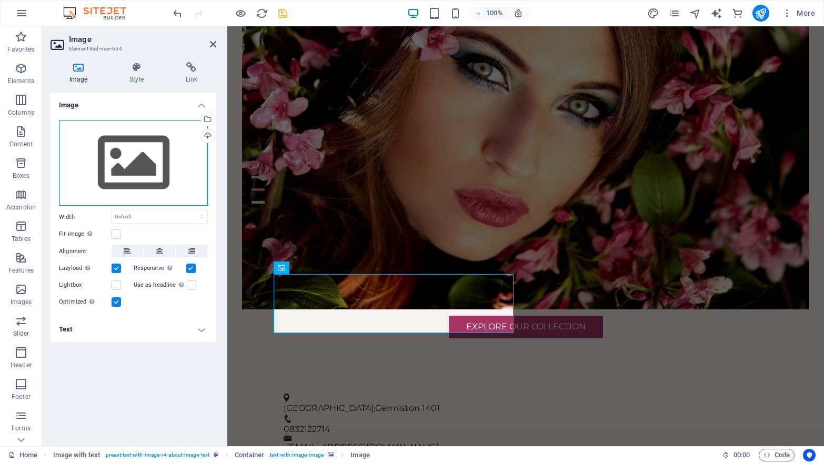
click at [112, 158] on div "Drag files here, click to choose files or select files from Files or our free s…" at bounding box center [133, 163] width 149 height 86
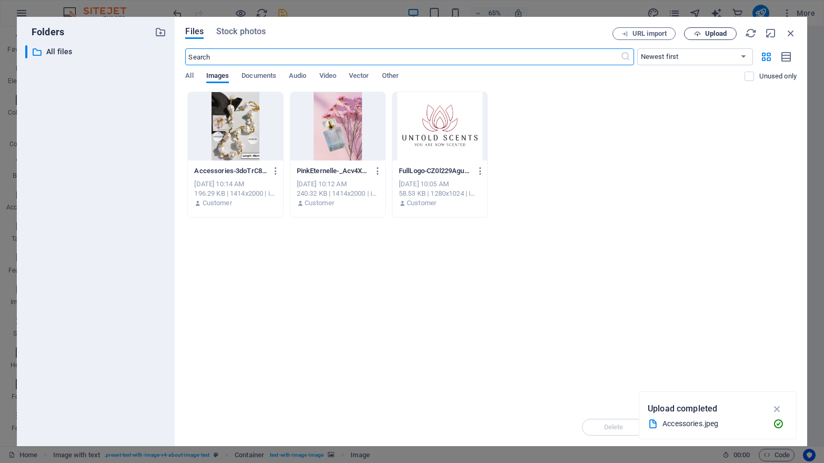
click at [706, 35] on span "Upload" at bounding box center [716, 34] width 22 height 6
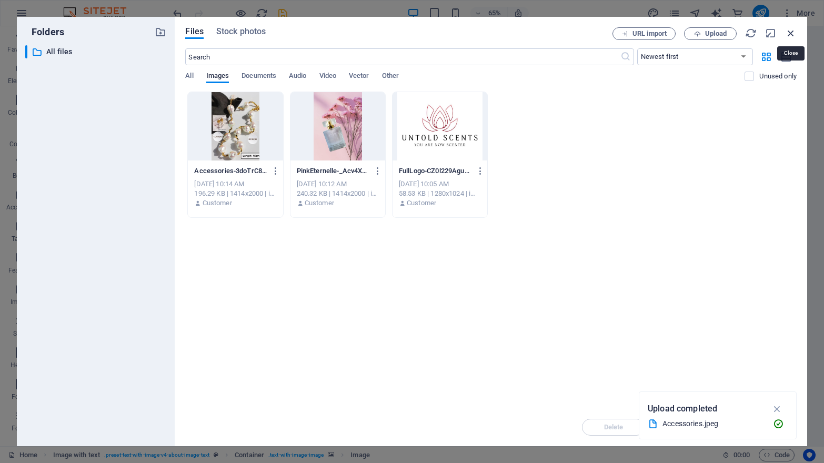
click at [790, 32] on icon "button" at bounding box center [791, 33] width 12 height 12
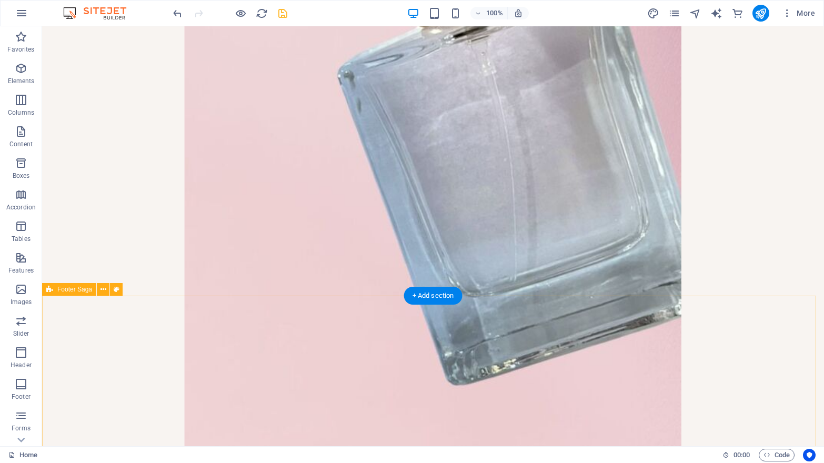
scroll to position [1992, 0]
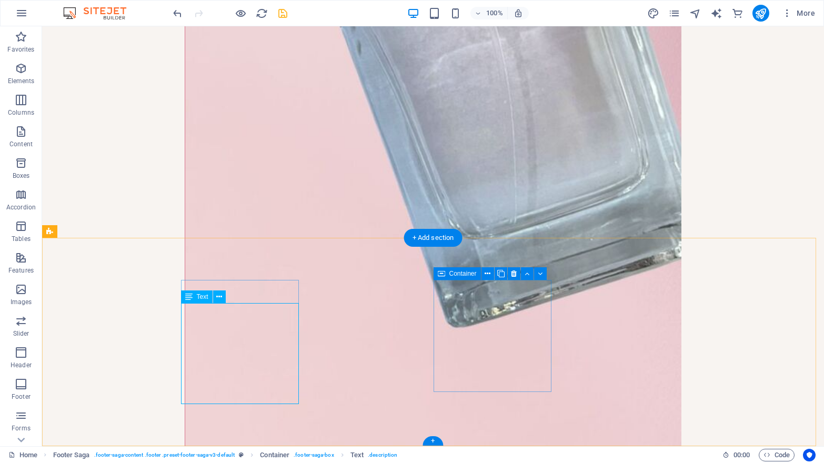
click at [246, 288] on icon at bounding box center [247, 288] width 6 height 11
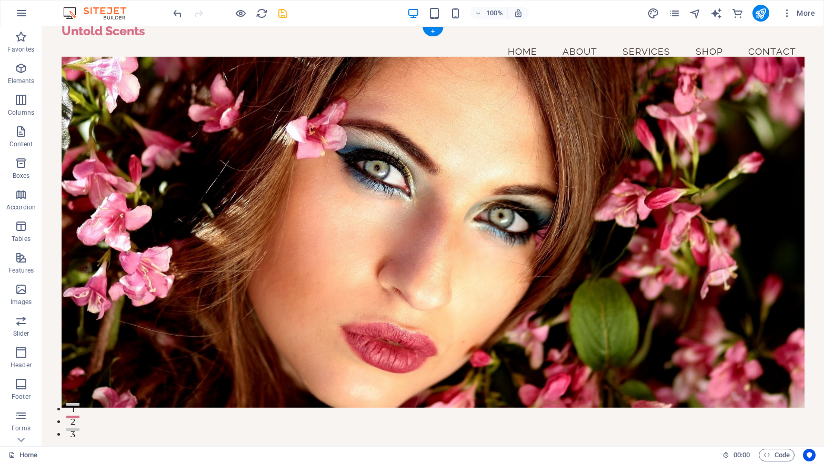
scroll to position [0, 0]
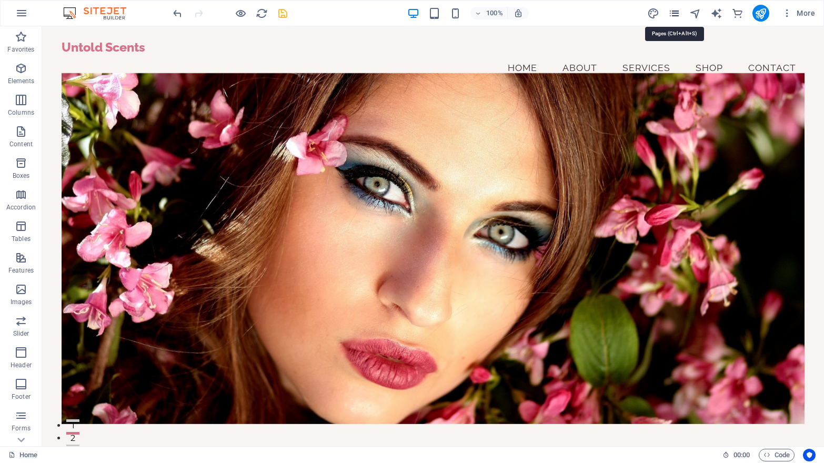
click at [677, 9] on icon "pages" at bounding box center [674, 13] width 12 height 12
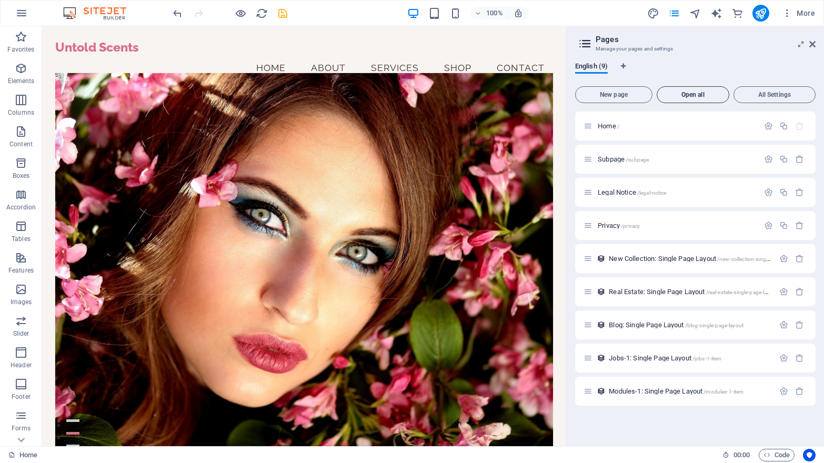
click at [691, 94] on span "Open all" at bounding box center [692, 95] width 63 height 6
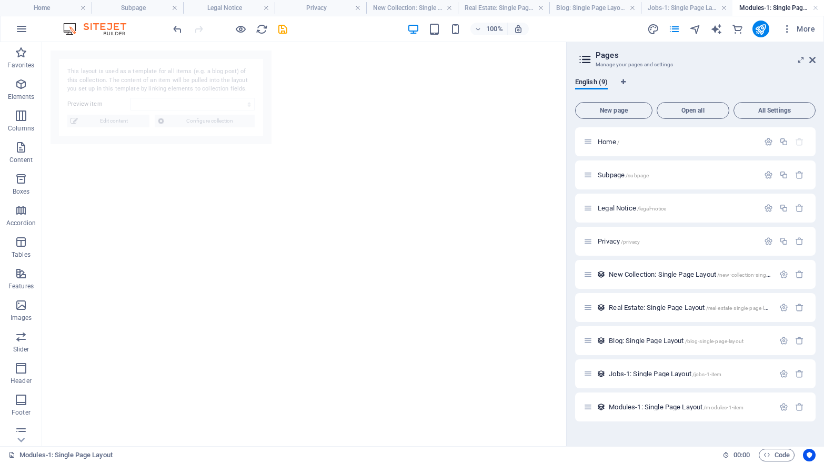
select select "68e374e6db940cf9290780f2"
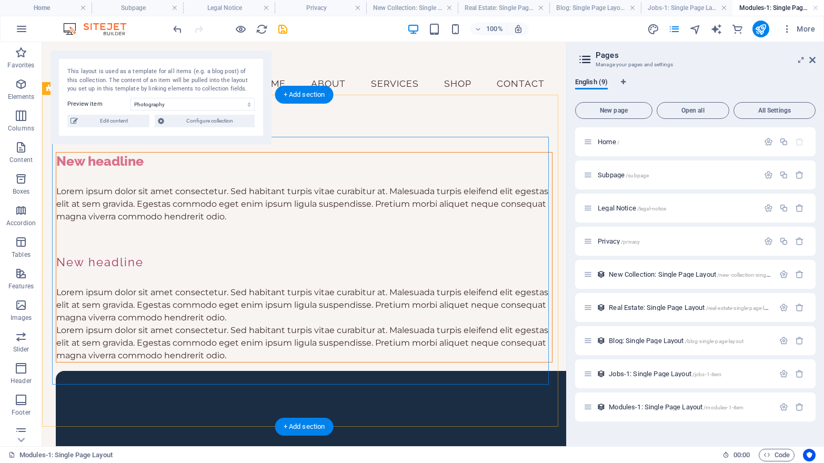
click at [88, 190] on div "Lorem ipsum dolor sit amet consectetur. Sed habitant turpis vitae curabitur at.…" at bounding box center [304, 204] width 496 height 38
click at [99, 153] on div "New headline" at bounding box center [304, 161] width 496 height 17
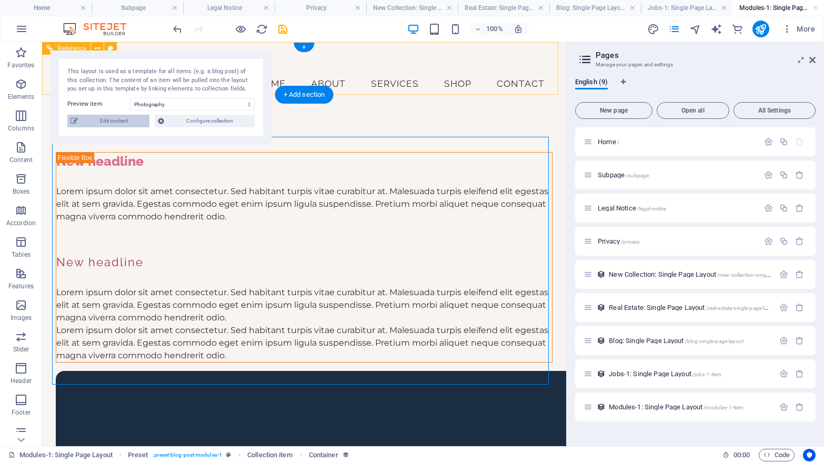
click at [129, 118] on span "Edit content" at bounding box center [113, 121] width 65 height 13
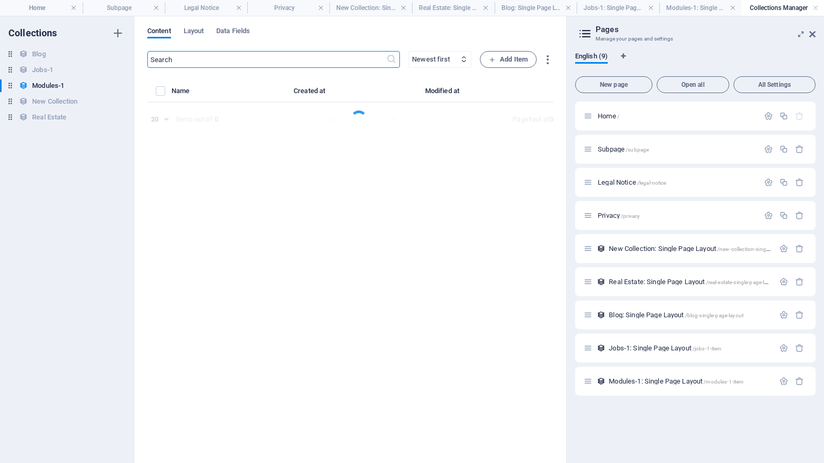
select select "Creativity"
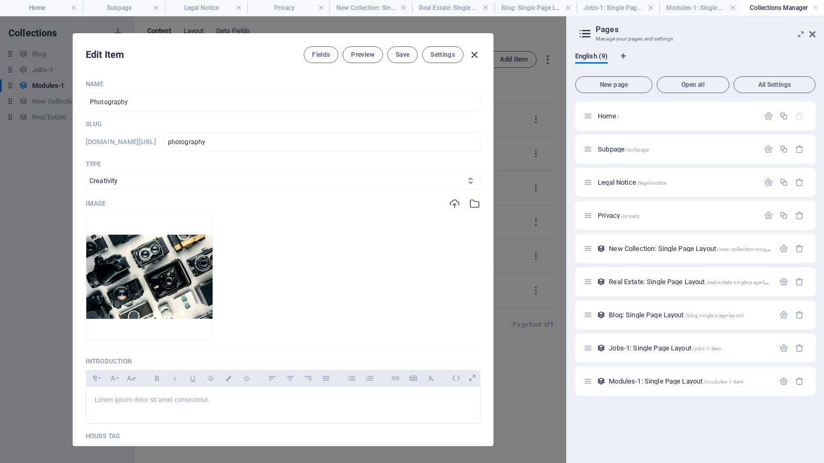
click at [475, 53] on icon "button" at bounding box center [474, 55] width 12 height 12
type input "photography"
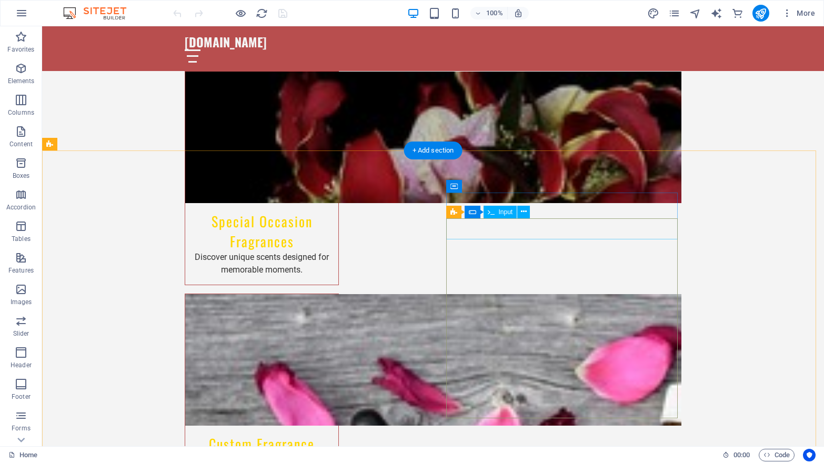
scroll to position [1501, 0]
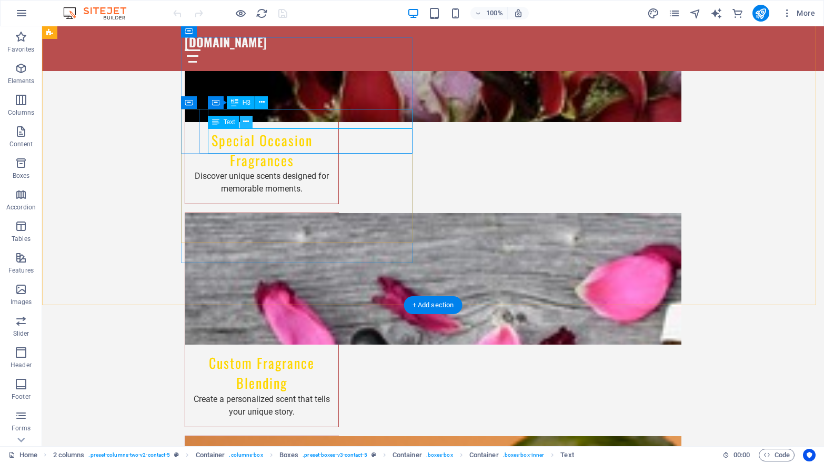
click at [247, 124] on icon at bounding box center [246, 121] width 6 height 11
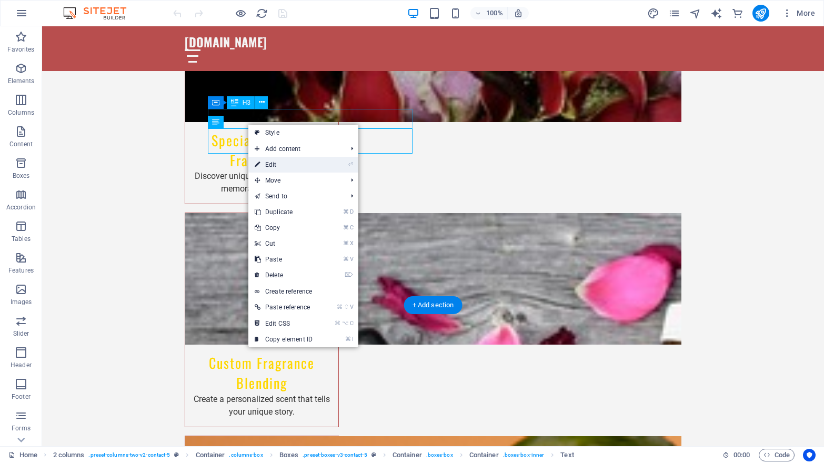
click at [285, 164] on link "⏎ Edit" at bounding box center [283, 165] width 71 height 16
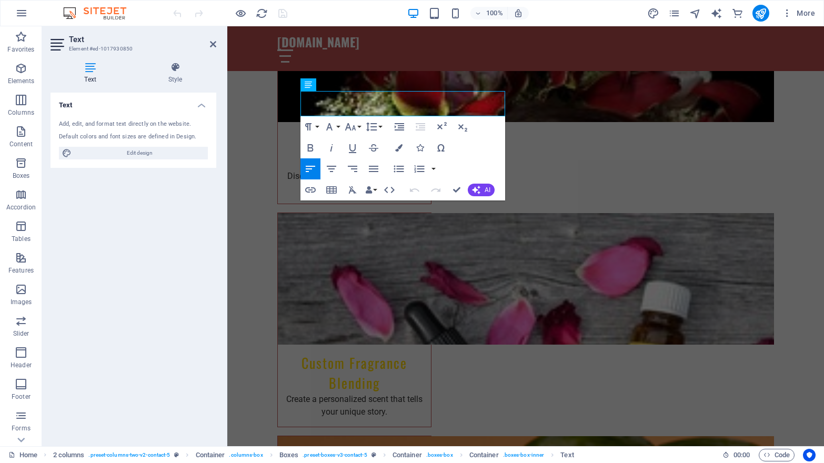
drag, startPoint x: 304, startPoint y: 99, endPoint x: 363, endPoint y: 111, distance: 60.2
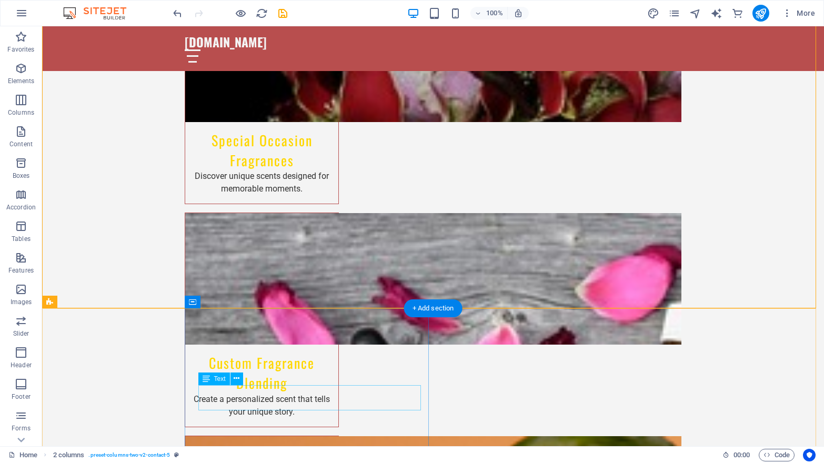
scroll to position [1547, 0]
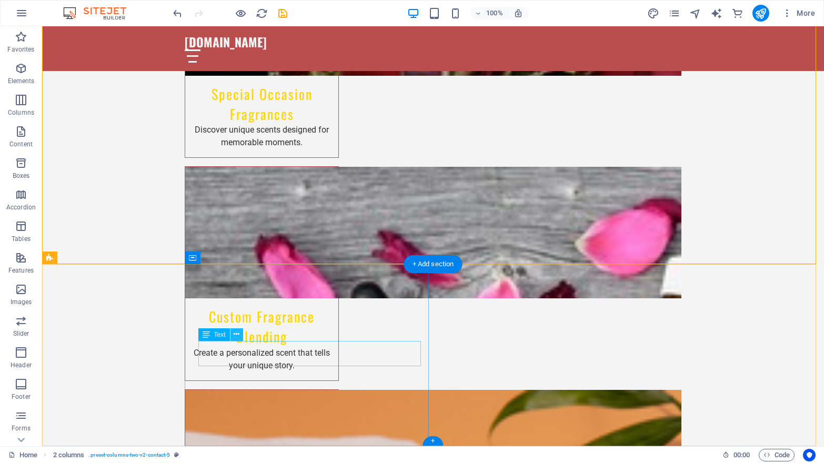
click at [237, 335] on icon at bounding box center [237, 334] width 6 height 11
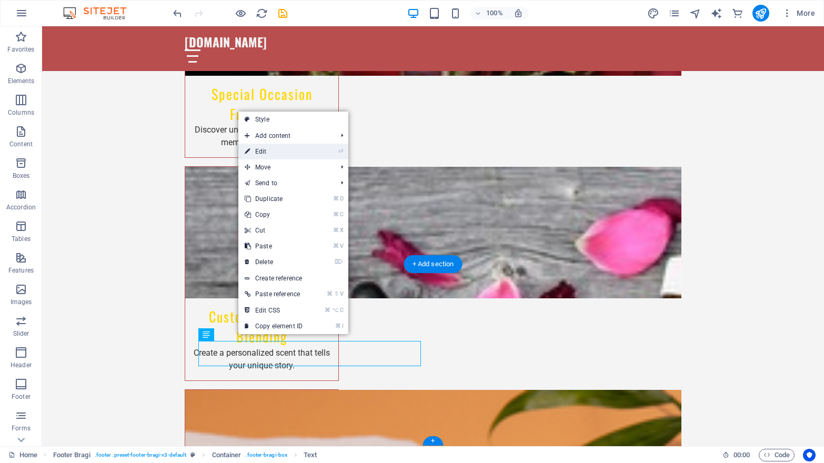
click at [278, 150] on link "⏎ Edit" at bounding box center [273, 152] width 71 height 16
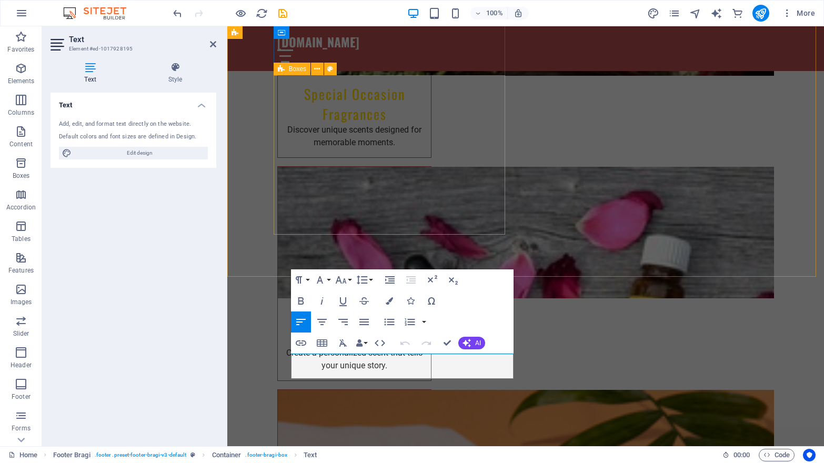
scroll to position [1497, 0]
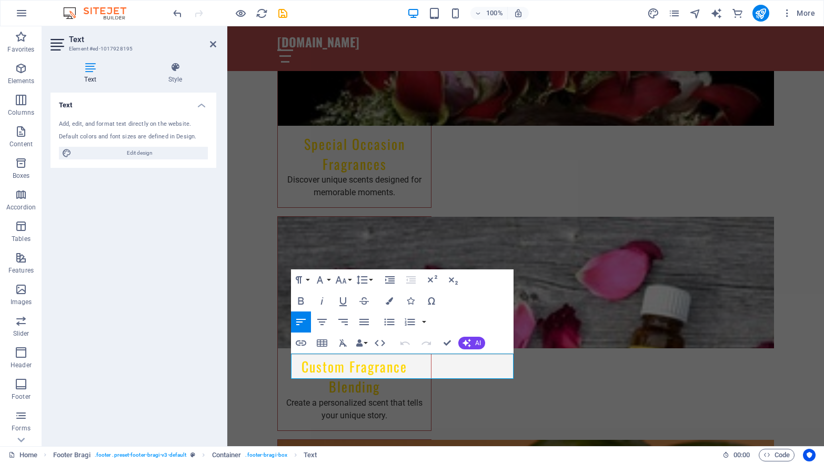
drag, startPoint x: 293, startPoint y: 359, endPoint x: 371, endPoint y: 373, distance: 79.0
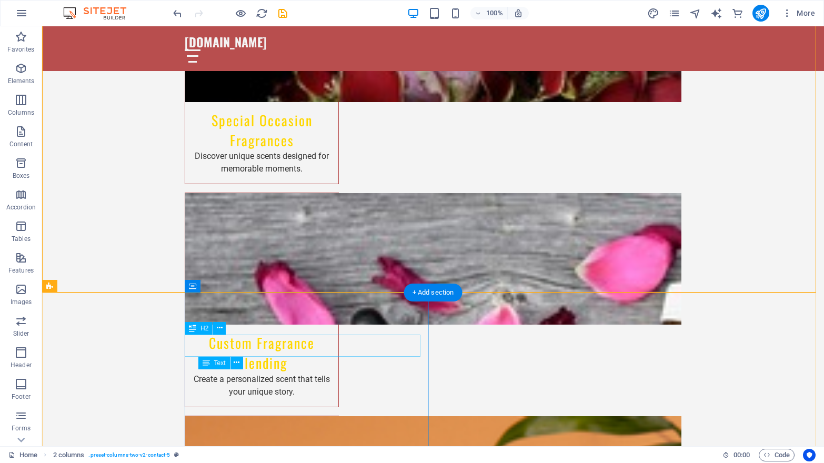
scroll to position [1572, 0]
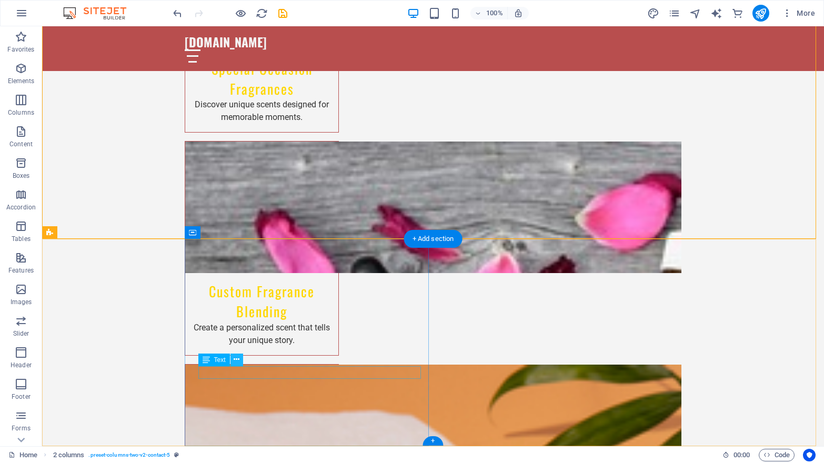
click at [238, 361] on icon at bounding box center [237, 359] width 6 height 11
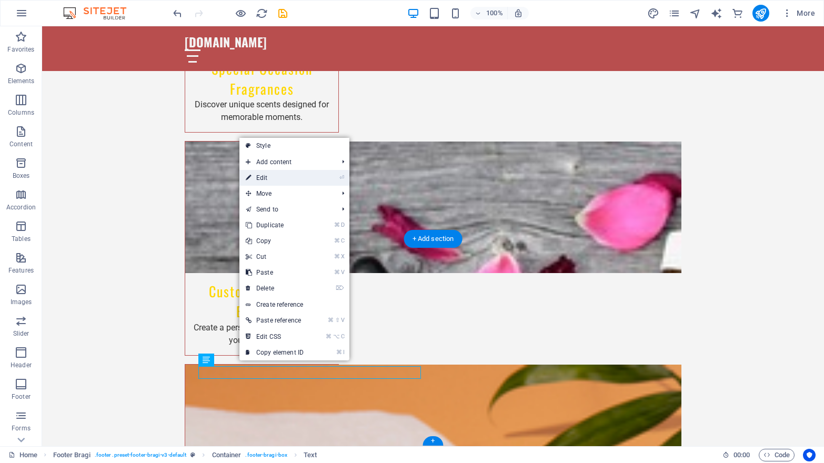
click at [283, 175] on link "⏎ Edit" at bounding box center [274, 178] width 71 height 16
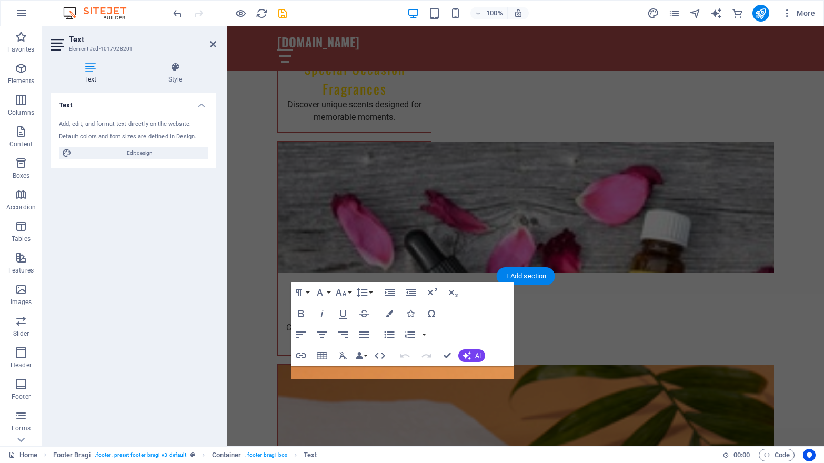
scroll to position [1535, 0]
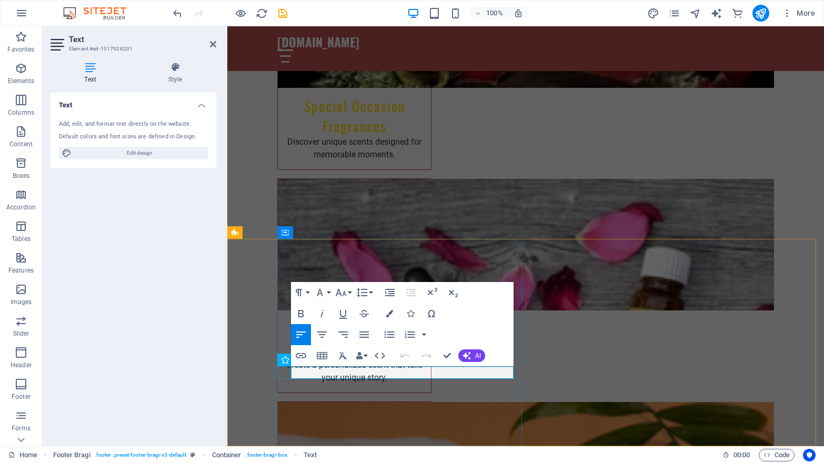
drag, startPoint x: 360, startPoint y: 370, endPoint x: 284, endPoint y: 369, distance: 75.8
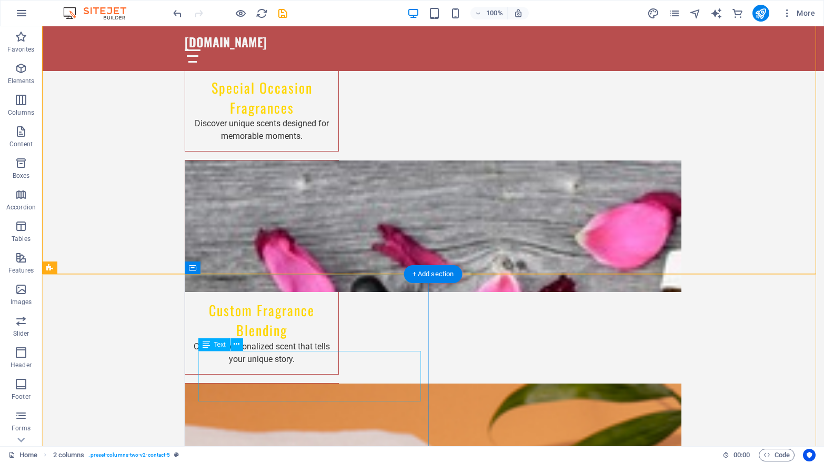
scroll to position [1572, 0]
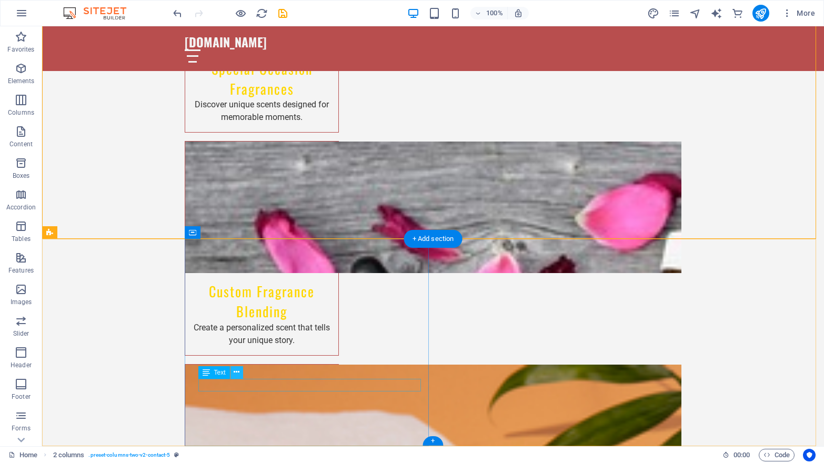
click at [236, 373] on icon at bounding box center [237, 372] width 6 height 11
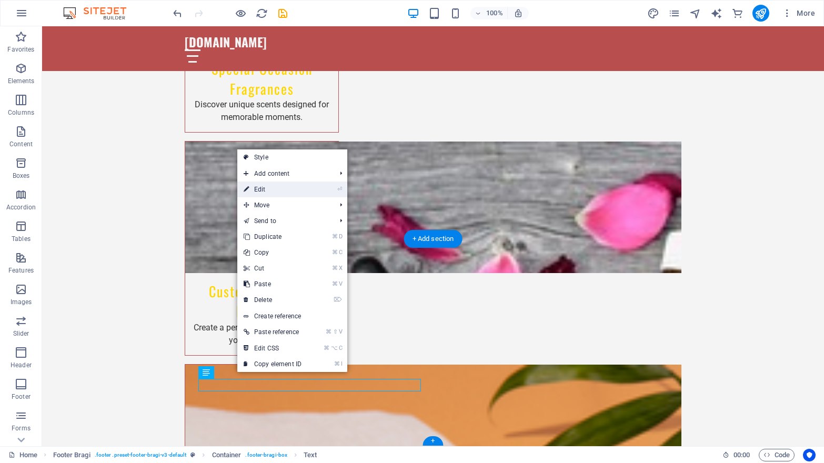
drag, startPoint x: 268, startPoint y: 186, endPoint x: 41, endPoint y: 159, distance: 228.8
click at [268, 186] on link "⏎ Edit" at bounding box center [272, 190] width 71 height 16
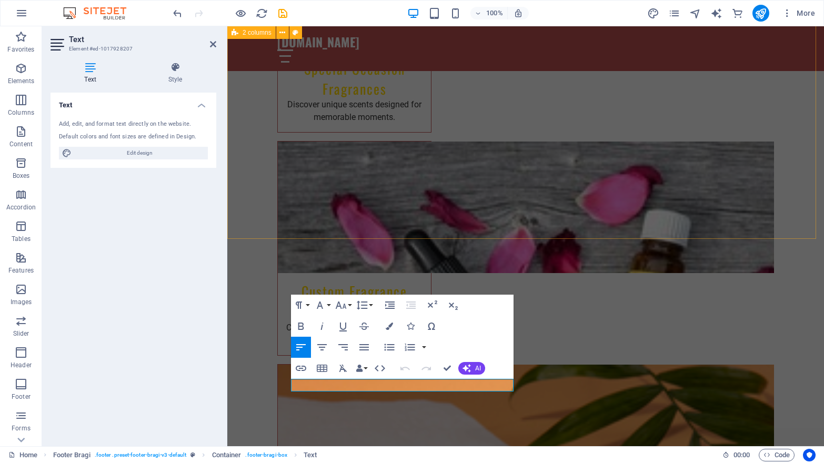
scroll to position [1535, 0]
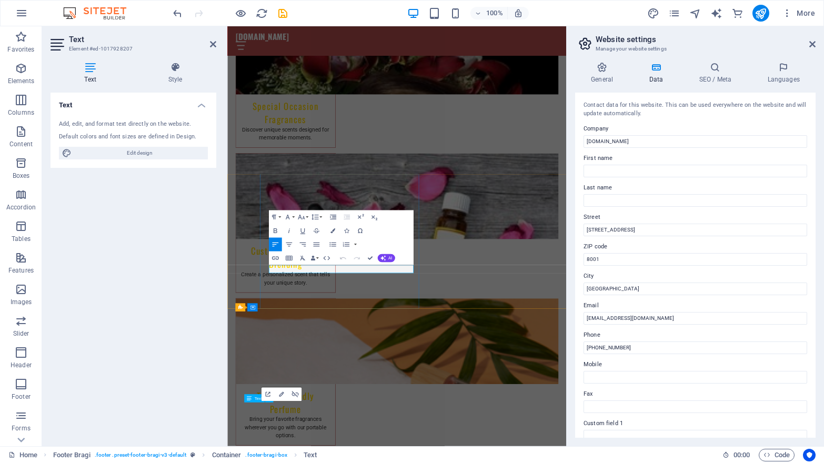
scroll to position [1520, 0]
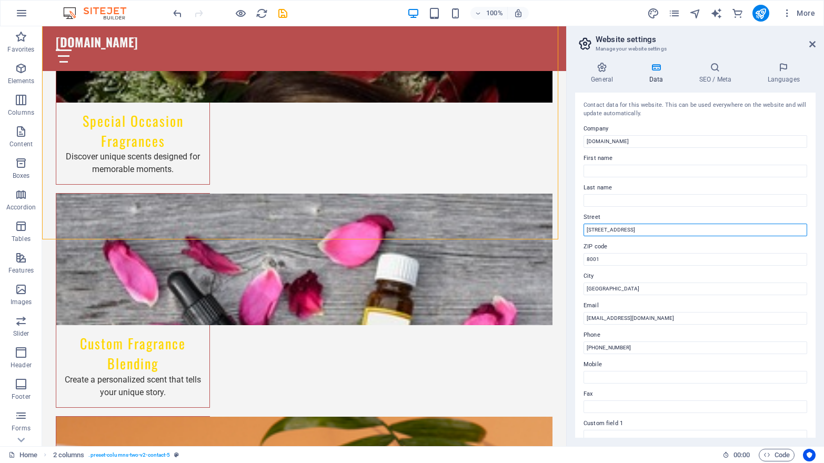
drag, startPoint x: 648, startPoint y: 231, endPoint x: 570, endPoint y: 232, distance: 77.3
drag, startPoint x: 587, startPoint y: 228, endPoint x: 642, endPoint y: 227, distance: 55.3
click at [642, 227] on input "[STREET_ADDRESS]" at bounding box center [695, 230] width 224 height 13
type input "[GEOGRAPHIC_DATA]"
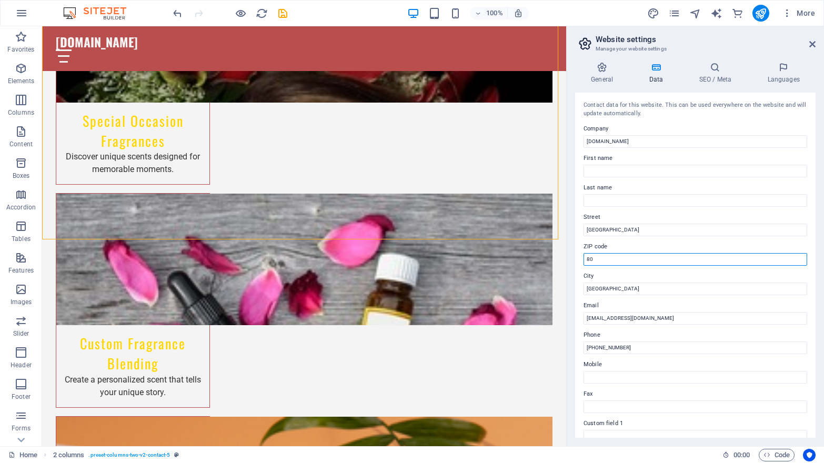
type input "8"
type input "1401"
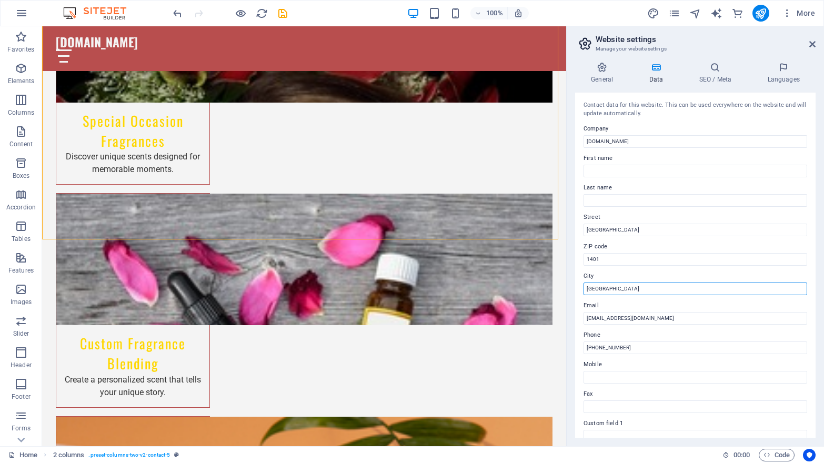
drag, startPoint x: 618, startPoint y: 290, endPoint x: 585, endPoint y: 290, distance: 33.1
type input "Germiston"
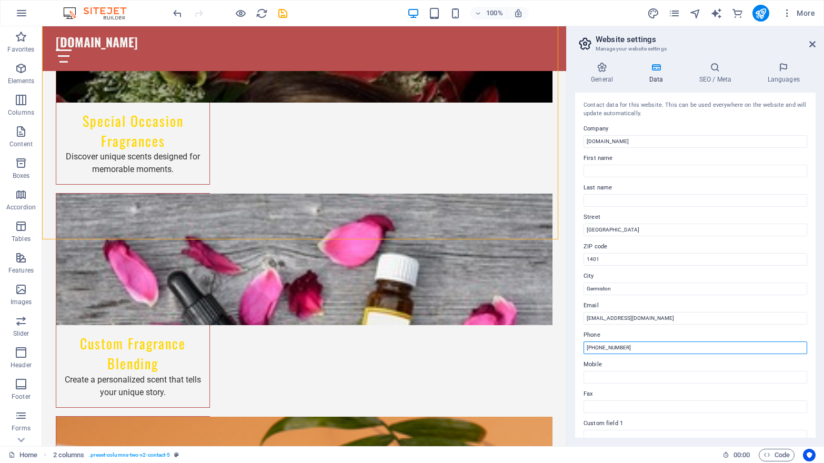
drag, startPoint x: 639, startPoint y: 348, endPoint x: 575, endPoint y: 344, distance: 64.9
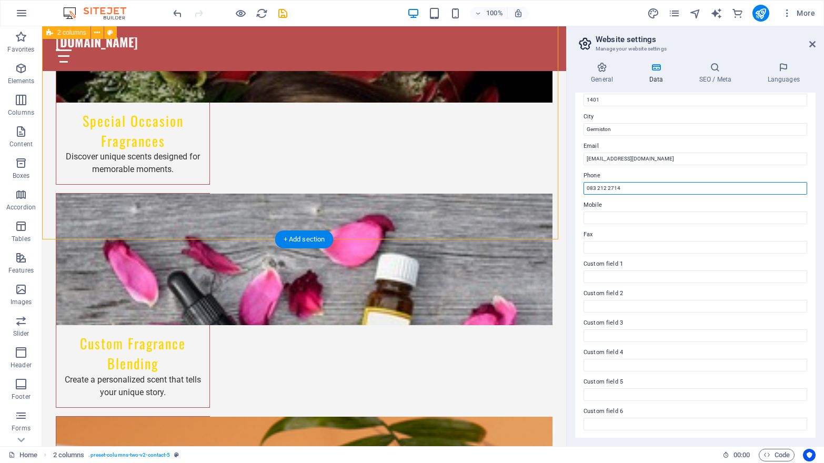
type input "083 212 2714"
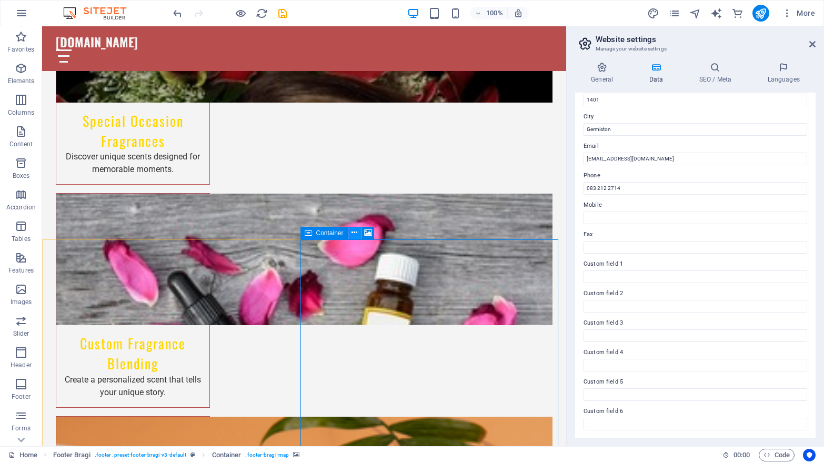
click at [357, 234] on icon at bounding box center [354, 232] width 6 height 11
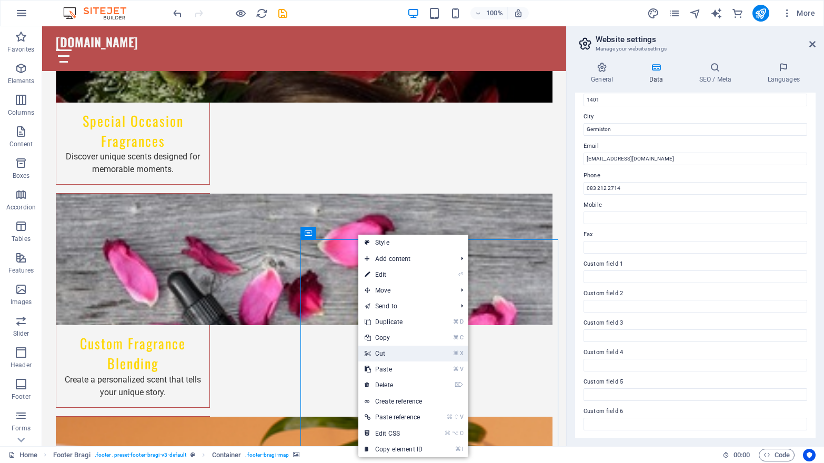
click at [394, 354] on link "⌘ X Cut" at bounding box center [393, 354] width 71 height 16
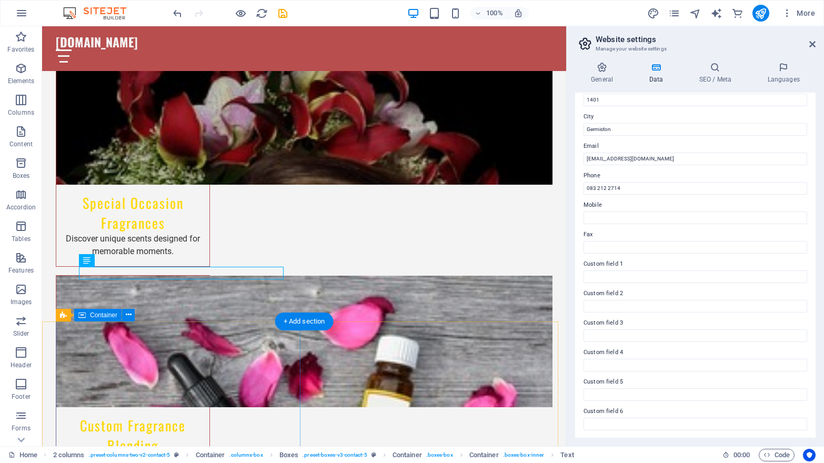
scroll to position [1521, 0]
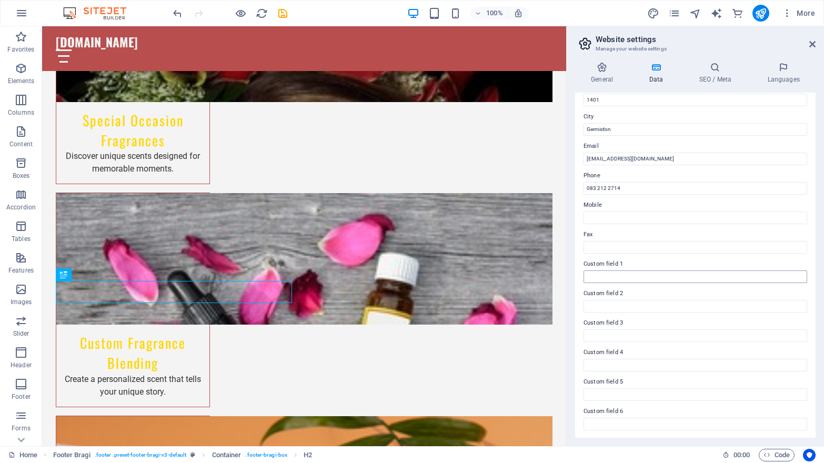
scroll to position [0, 0]
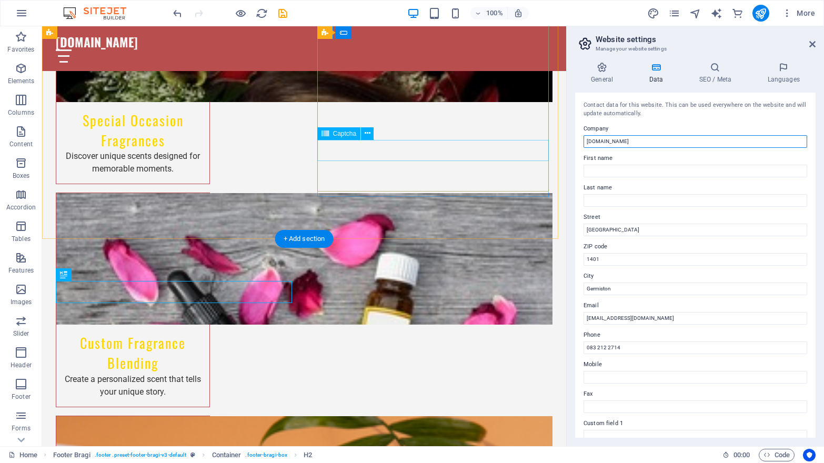
drag, startPoint x: 686, startPoint y: 169, endPoint x: 520, endPoint y: 146, distance: 166.7
drag, startPoint x: 636, startPoint y: 140, endPoint x: 579, endPoint y: 139, distance: 56.8
click at [579, 139] on div "Contact data for this website. This can be used everywhere on the website and w…" at bounding box center [695, 265] width 240 height 345
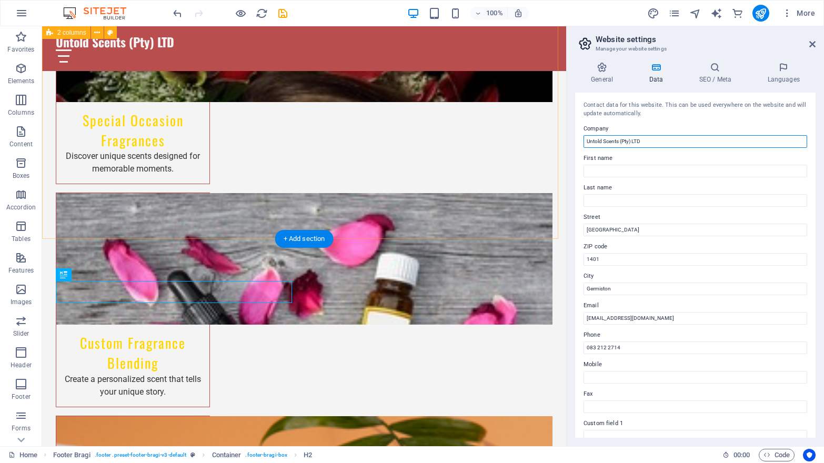
type input "Untold Scents (Pty) LTD"
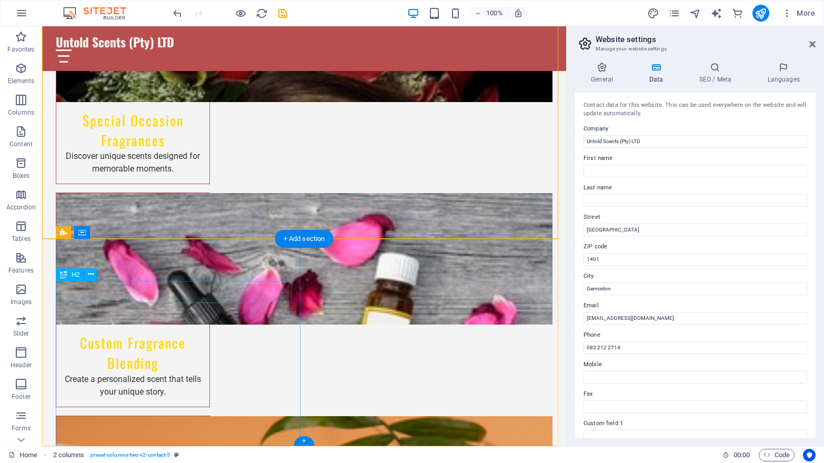
click at [88, 275] on icon at bounding box center [91, 274] width 6 height 11
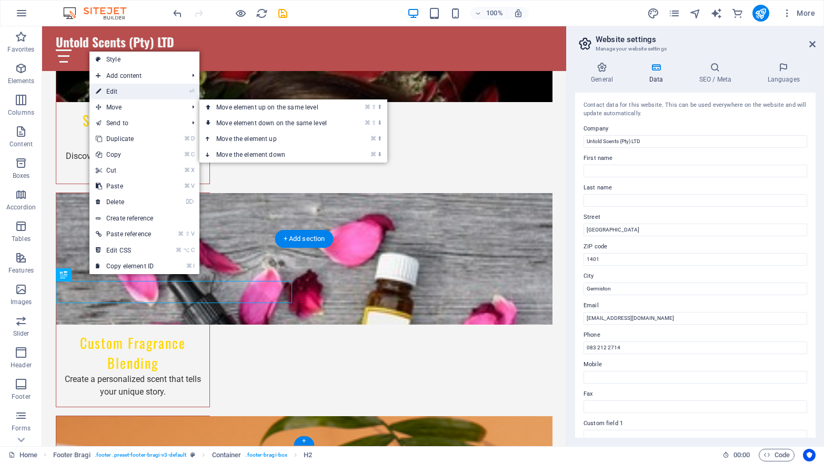
click at [145, 87] on link "⏎ Edit" at bounding box center [124, 92] width 71 height 16
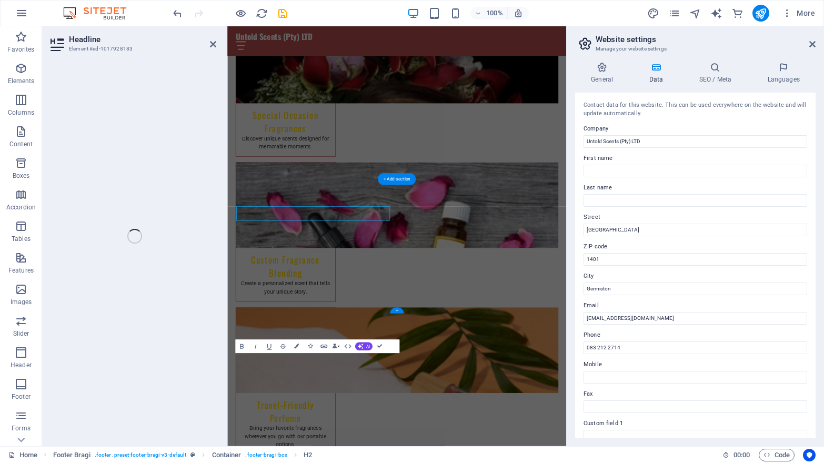
scroll to position [1498, 0]
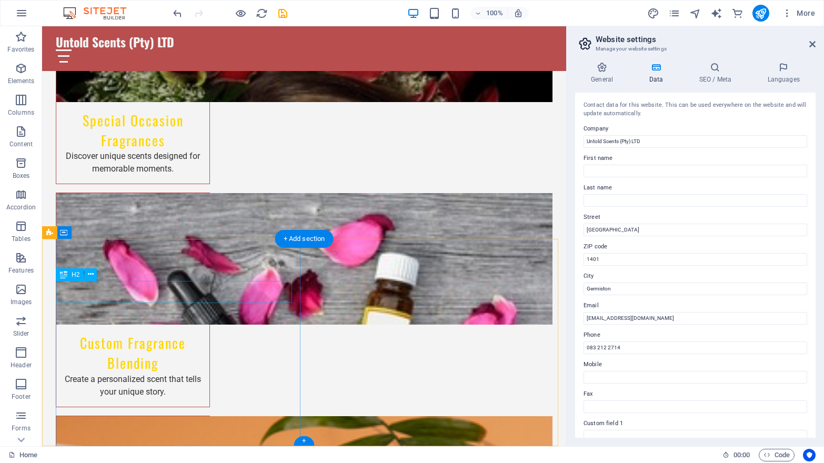
scroll to position [1292, 0]
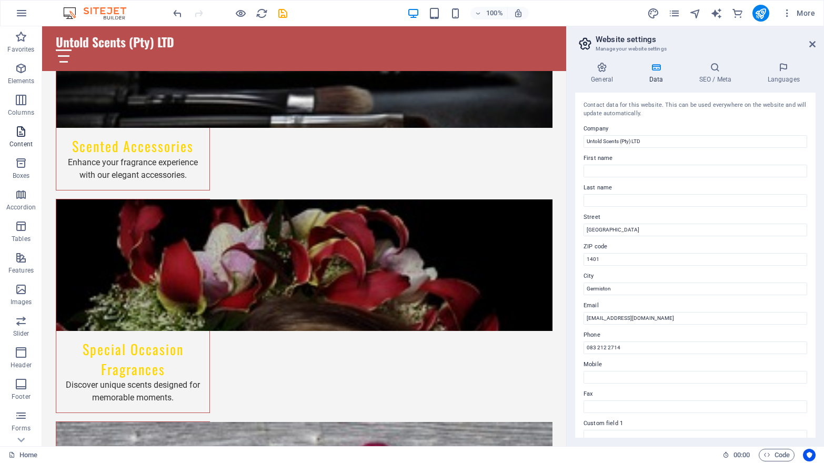
click at [20, 130] on icon "button" at bounding box center [21, 131] width 13 height 13
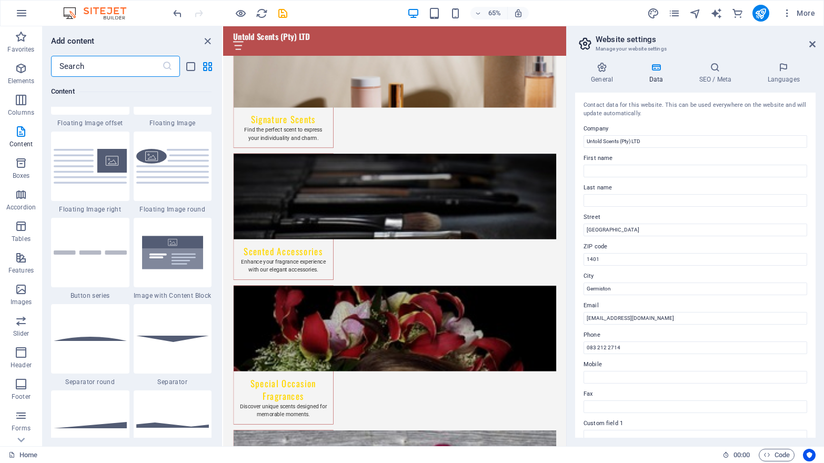
scroll to position [2411, 0]
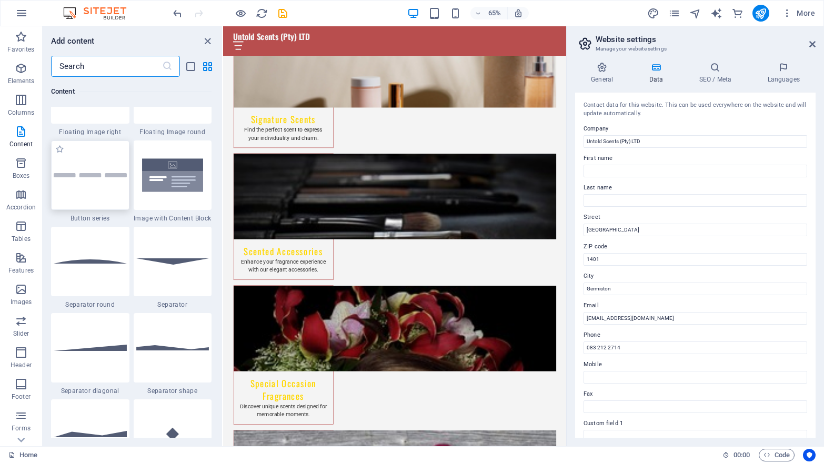
click at [94, 177] on img at bounding box center [90, 175] width 73 height 4
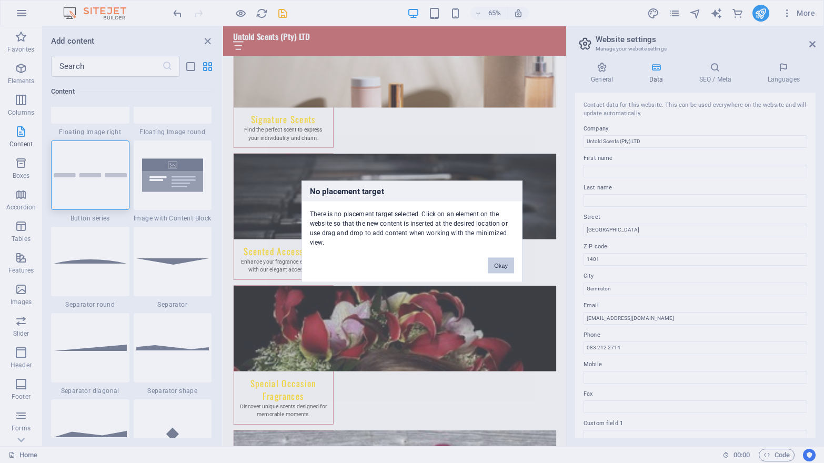
click at [501, 266] on button "Okay" at bounding box center [501, 266] width 26 height 16
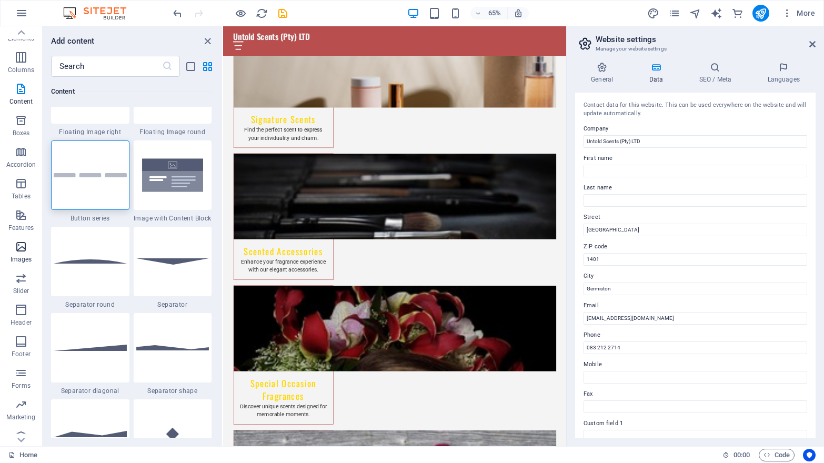
scroll to position [85, 0]
click at [22, 331] on icon "button" at bounding box center [21, 330] width 13 height 13
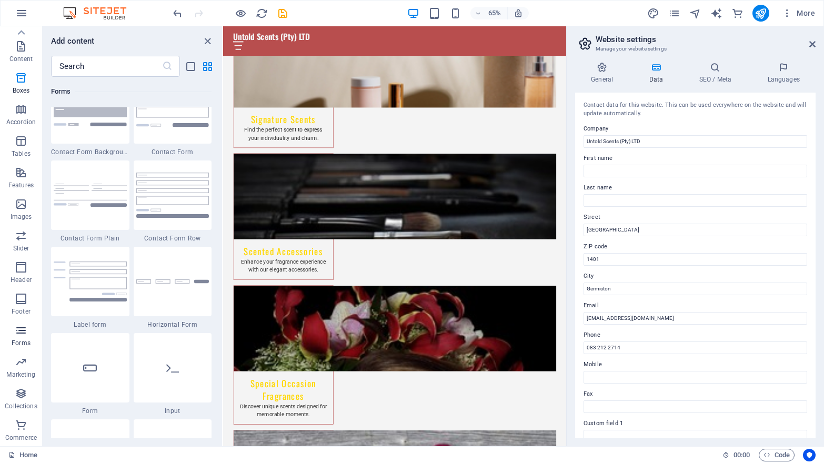
scroll to position [7716, 0]
click at [165, 215] on img at bounding box center [172, 192] width 73 height 45
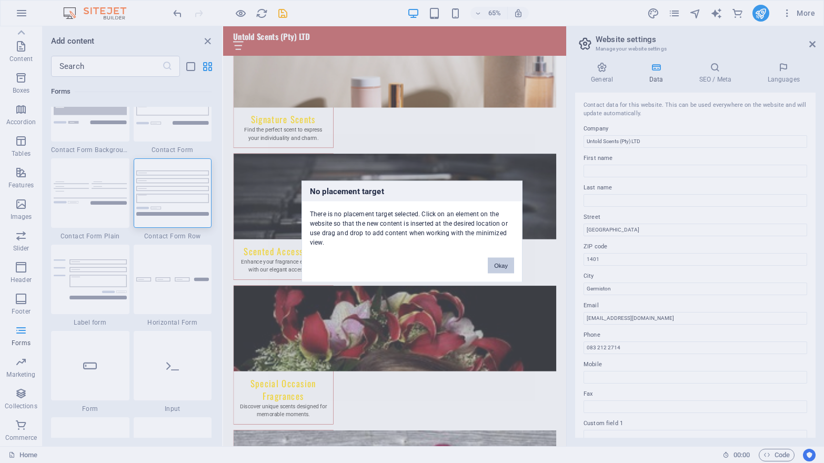
click at [505, 264] on button "Okay" at bounding box center [501, 266] width 26 height 16
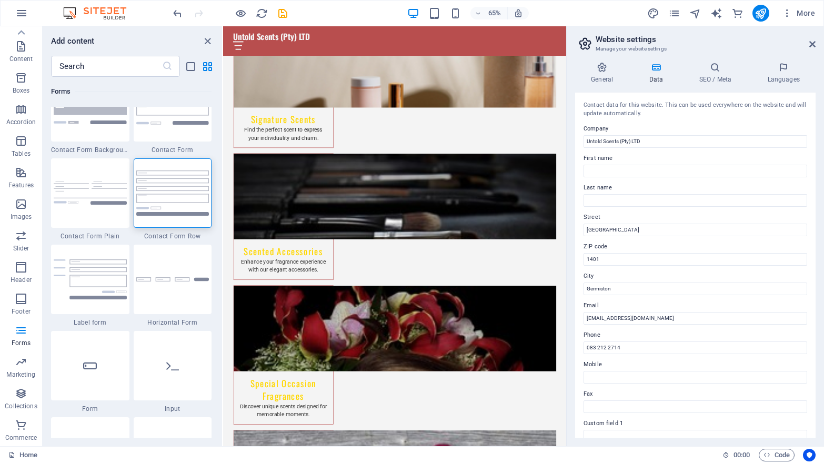
scroll to position [159, 0]
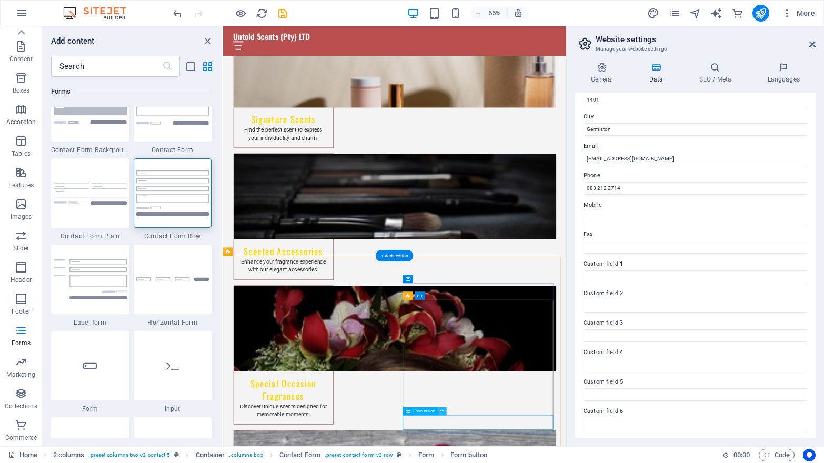
click at [443, 411] on icon at bounding box center [443, 411] width 4 height 7
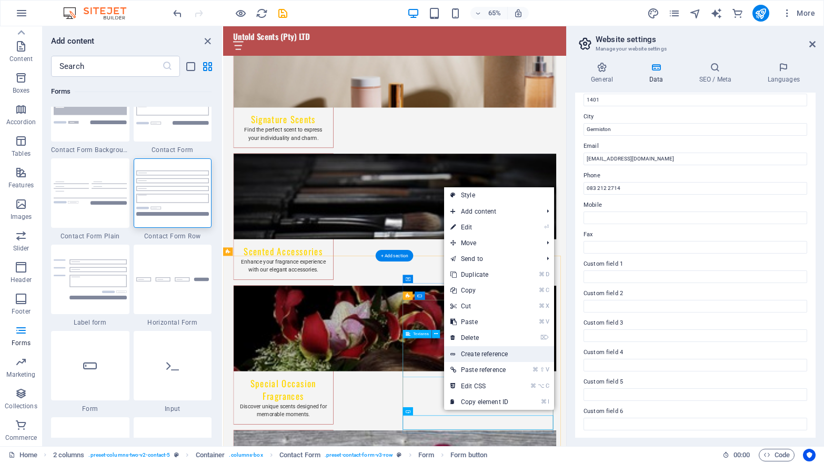
click at [482, 354] on link "Create reference" at bounding box center [499, 354] width 110 height 16
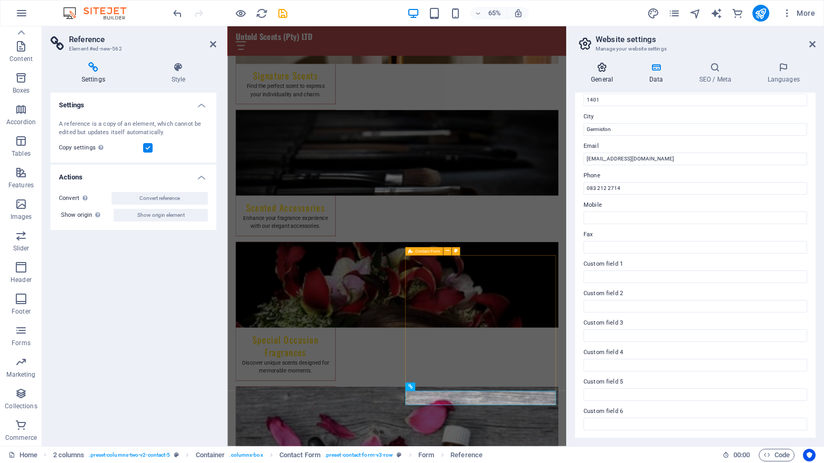
click at [601, 69] on icon at bounding box center [602, 67] width 54 height 11
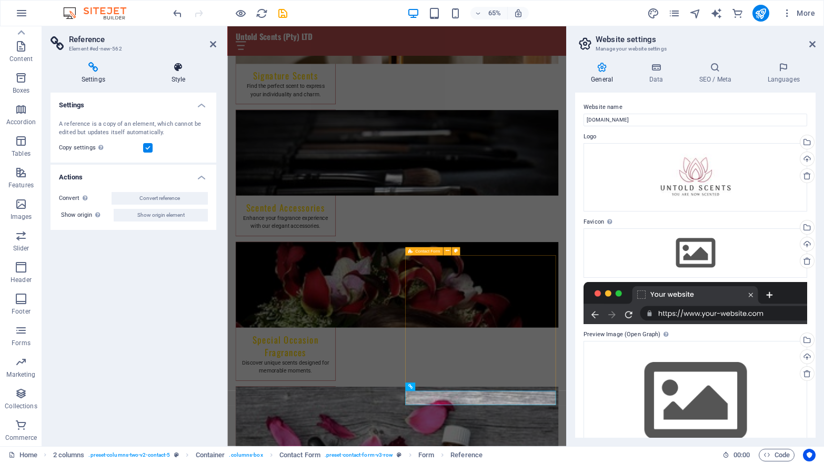
click at [181, 74] on h4 "Style" at bounding box center [178, 73] width 76 height 22
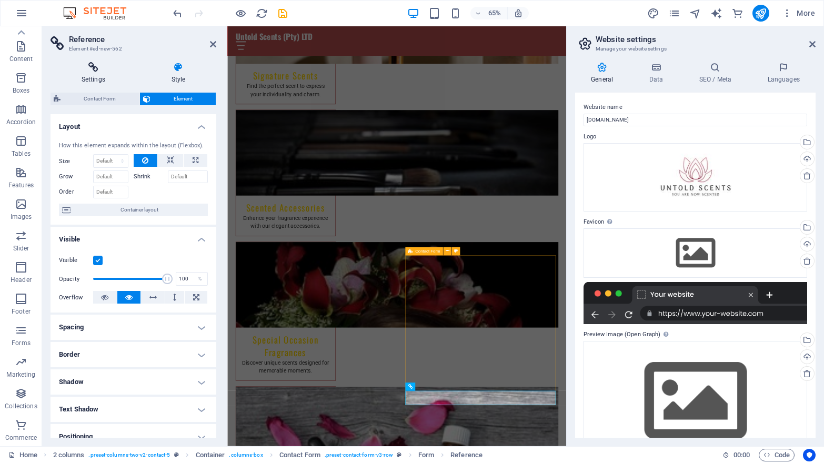
click at [98, 72] on icon at bounding box center [94, 67] width 86 height 11
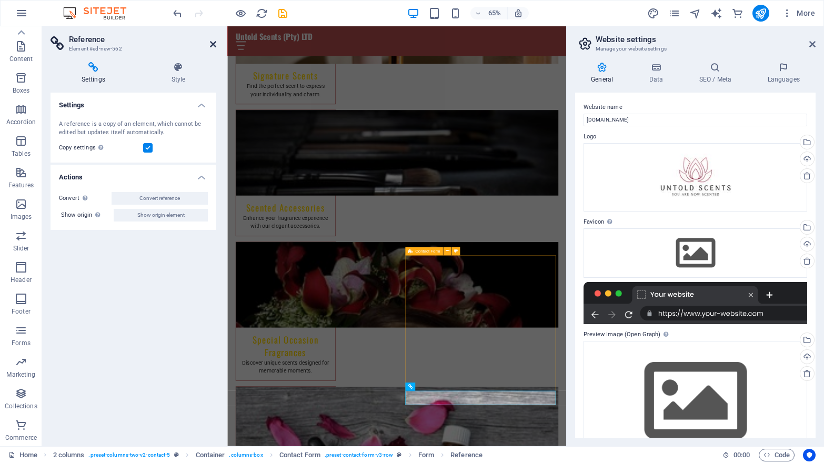
click at [214, 44] on icon at bounding box center [213, 44] width 6 height 8
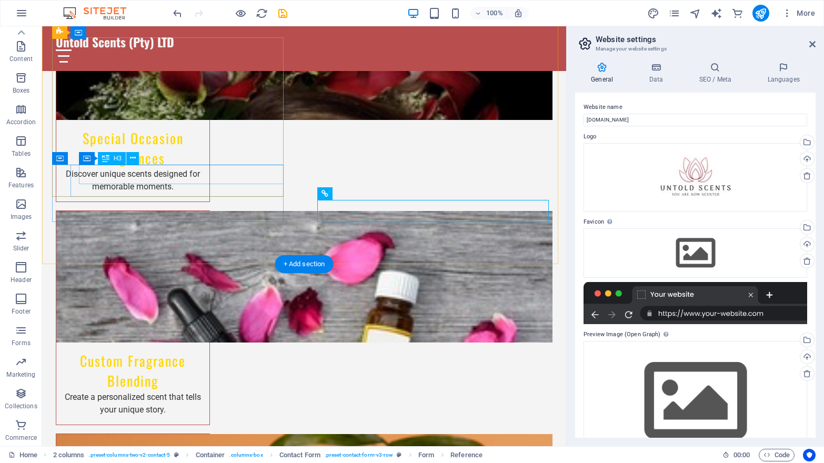
scroll to position [1316, 0]
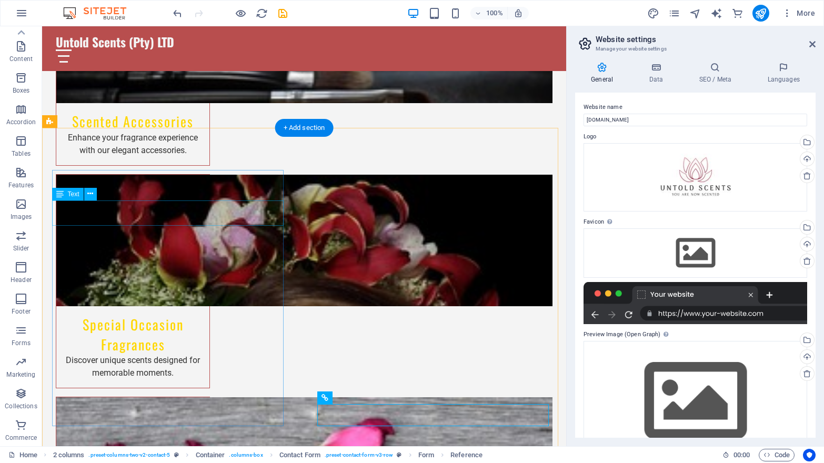
click at [90, 193] on icon at bounding box center [90, 193] width 6 height 11
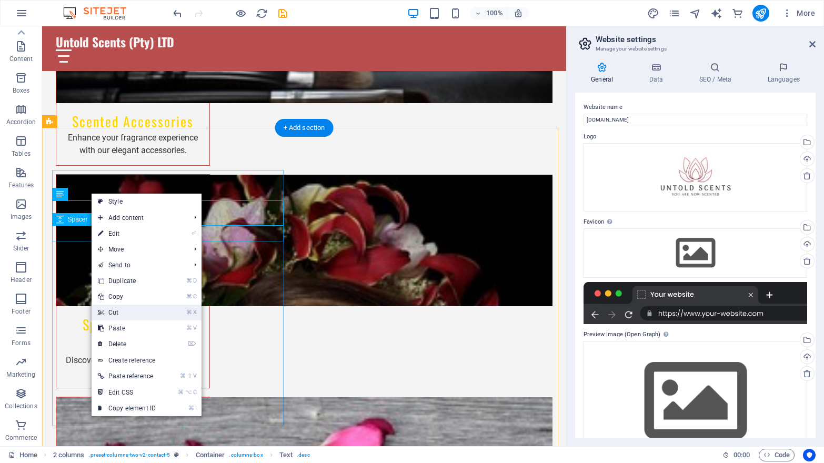
click at [130, 311] on link "⌘ X Cut" at bounding box center [127, 313] width 71 height 16
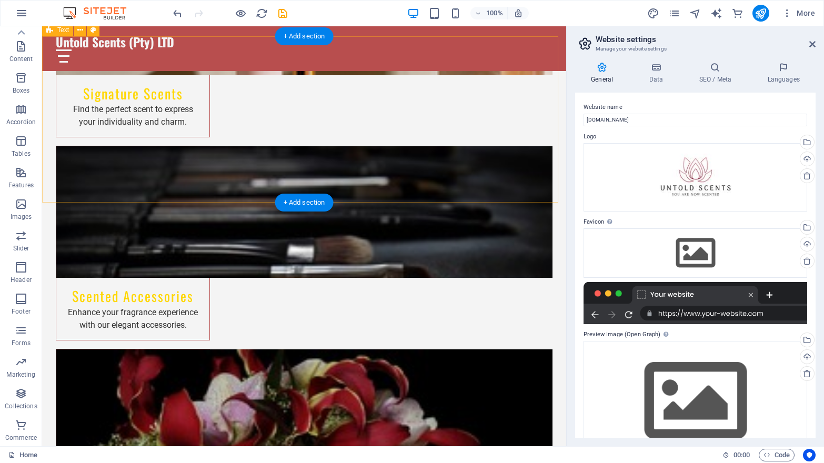
scroll to position [1003, 0]
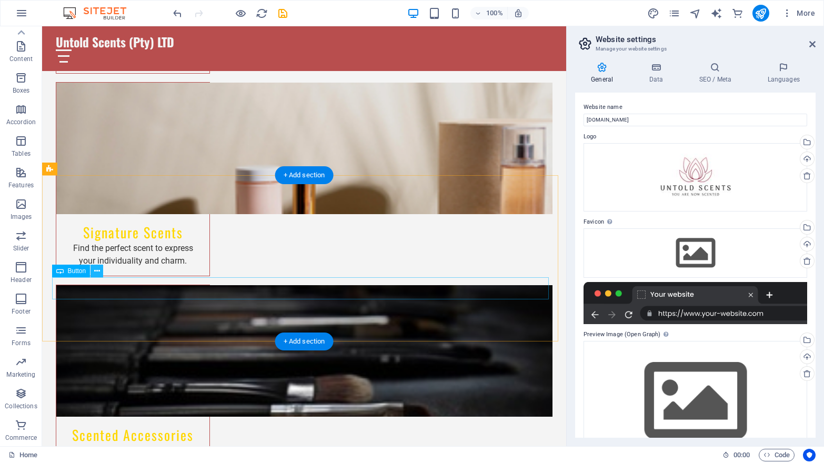
click at [96, 272] on icon at bounding box center [97, 271] width 6 height 11
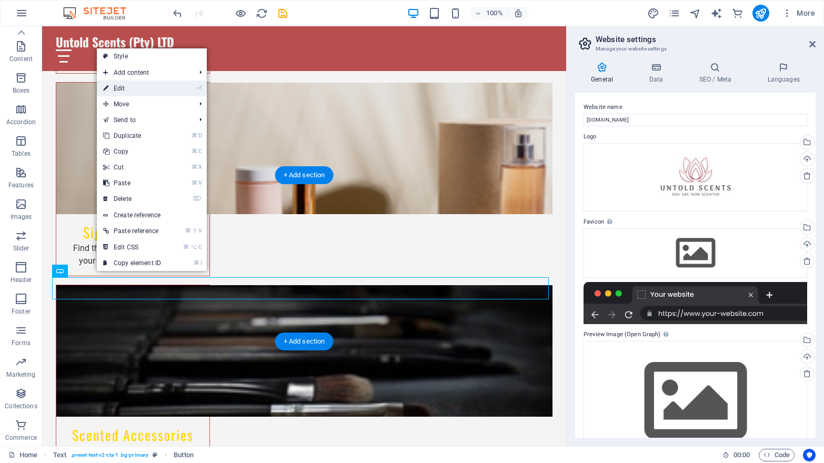
click at [140, 88] on link "⏎ Edit" at bounding box center [132, 88] width 71 height 16
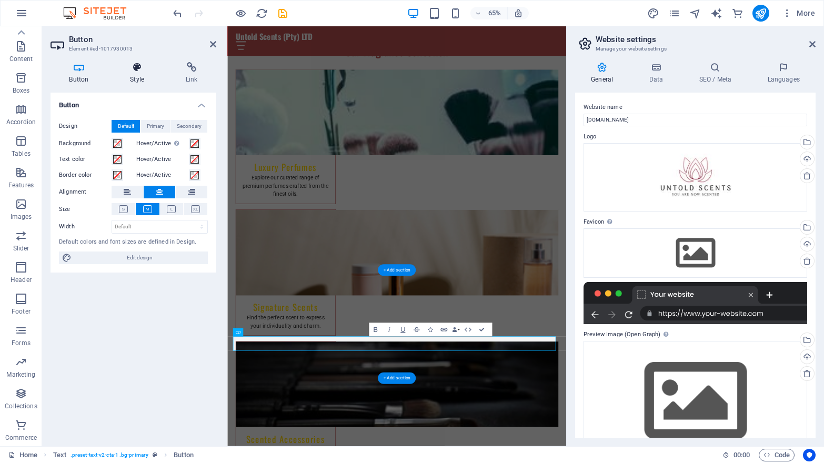
click at [140, 72] on icon at bounding box center [138, 67] width 52 height 11
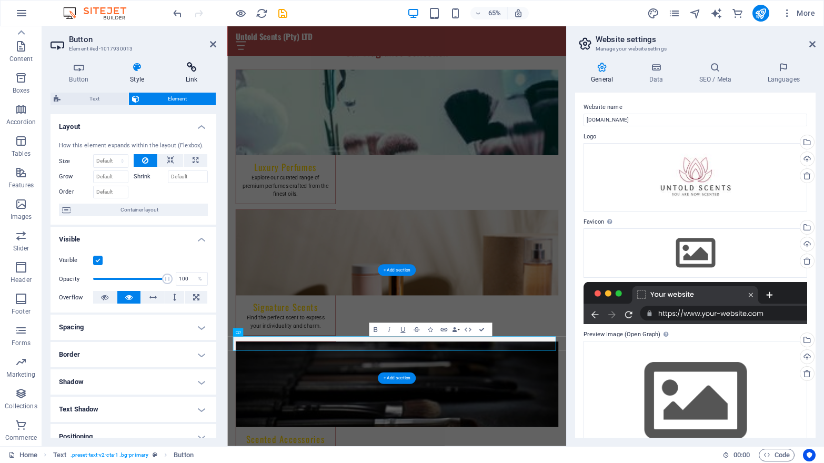
click at [196, 68] on icon at bounding box center [191, 67] width 49 height 11
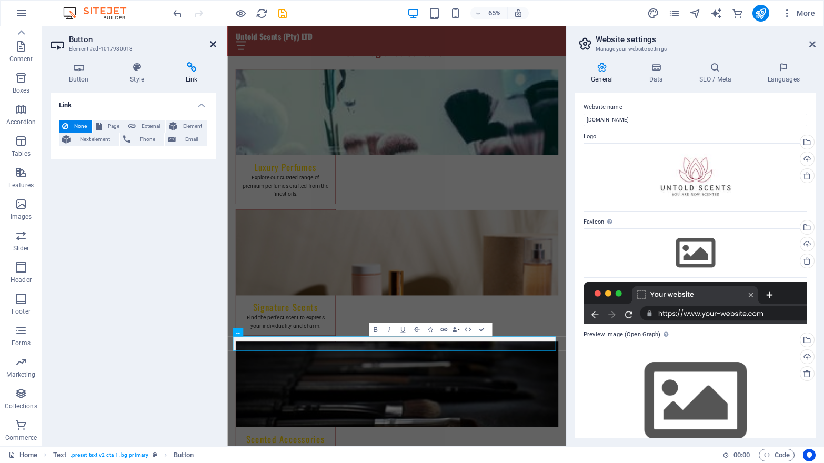
drag, startPoint x: 212, startPoint y: 43, endPoint x: 168, endPoint y: 19, distance: 50.1
click at [212, 43] on icon at bounding box center [213, 44] width 6 height 8
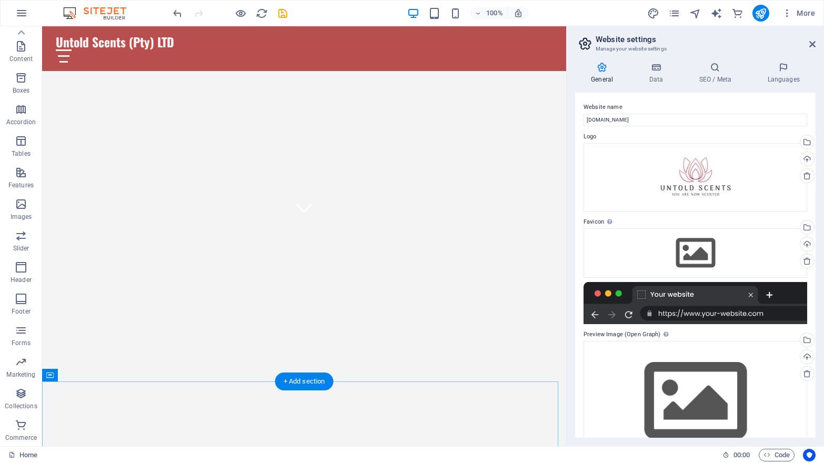
scroll to position [0, 0]
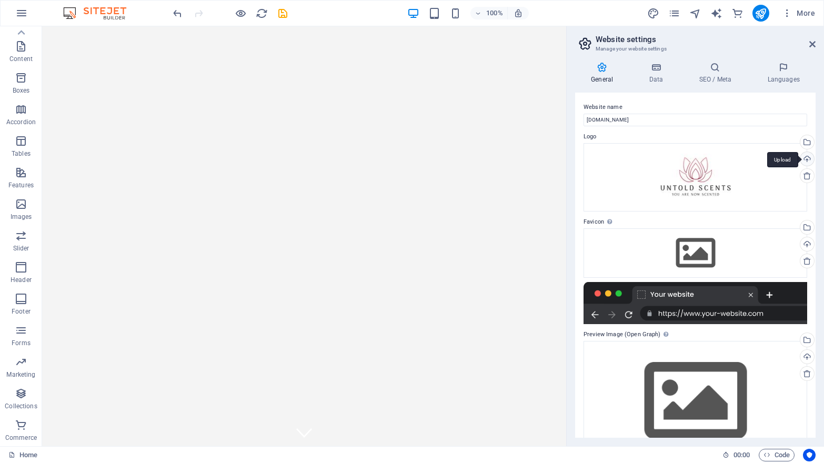
click at [806, 158] on div "Upload" at bounding box center [806, 160] width 16 height 16
click at [656, 66] on icon at bounding box center [656, 67] width 46 height 11
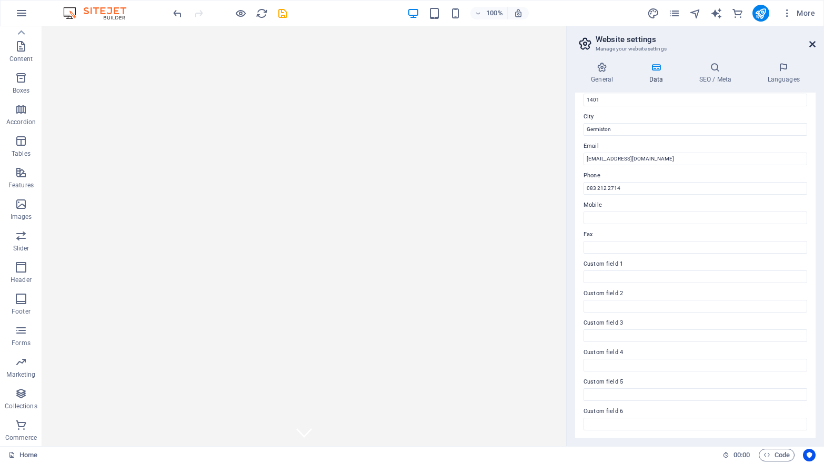
click at [814, 45] on icon at bounding box center [812, 44] width 6 height 8
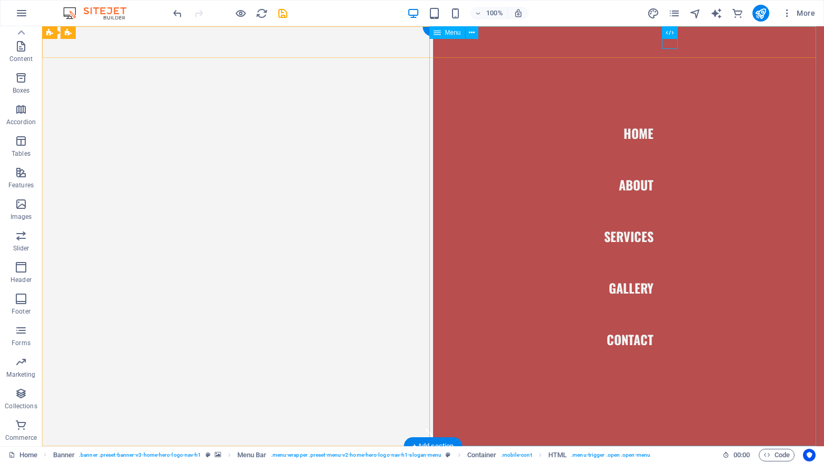
click at [636, 284] on nav "Home About Services Gallery Contact" at bounding box center [628, 236] width 391 height 420
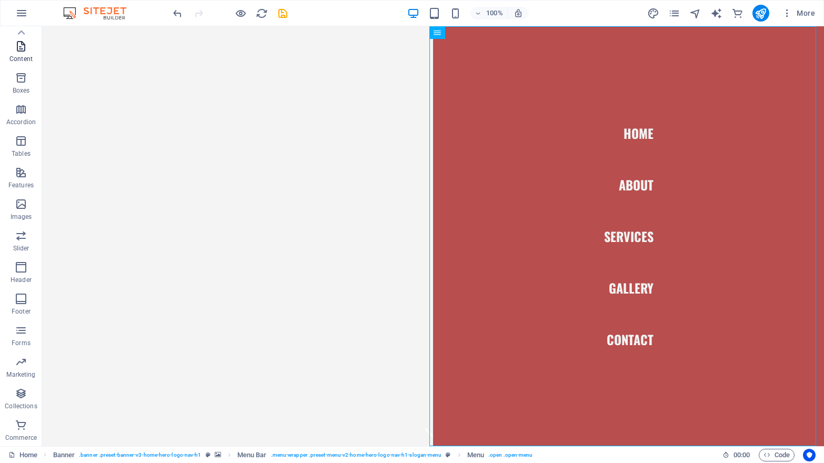
click at [21, 48] on icon "button" at bounding box center [21, 46] width 13 height 13
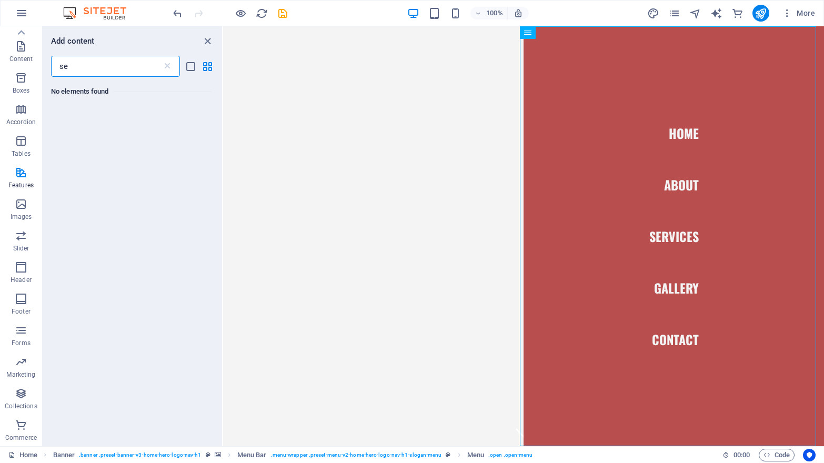
type input "s"
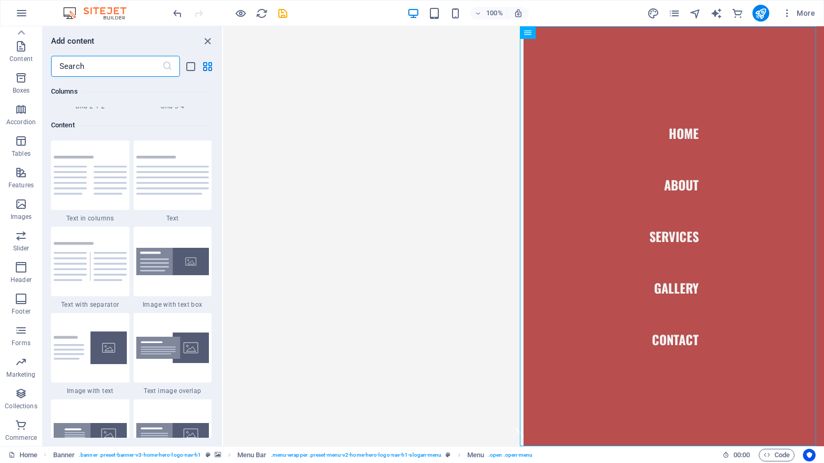
scroll to position [2337, 0]
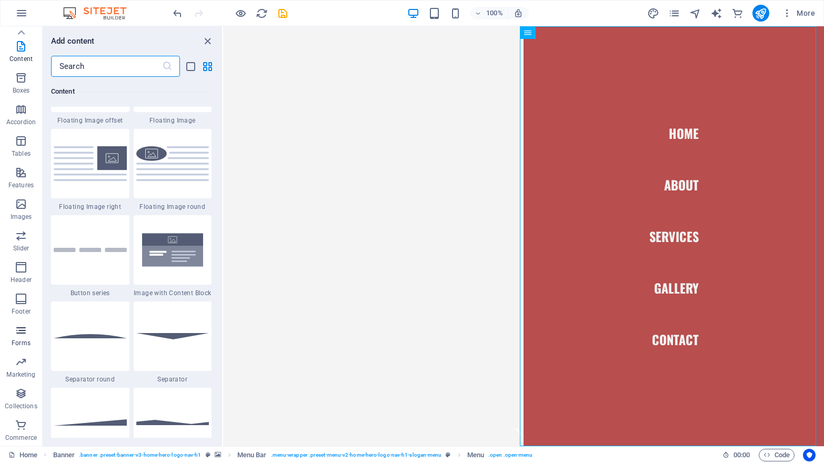
click at [27, 332] on icon "button" at bounding box center [21, 330] width 13 height 13
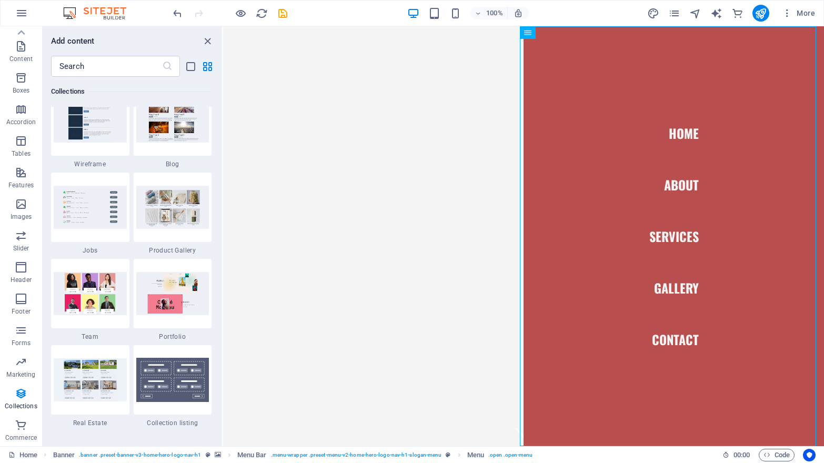
scroll to position [9837, 0]
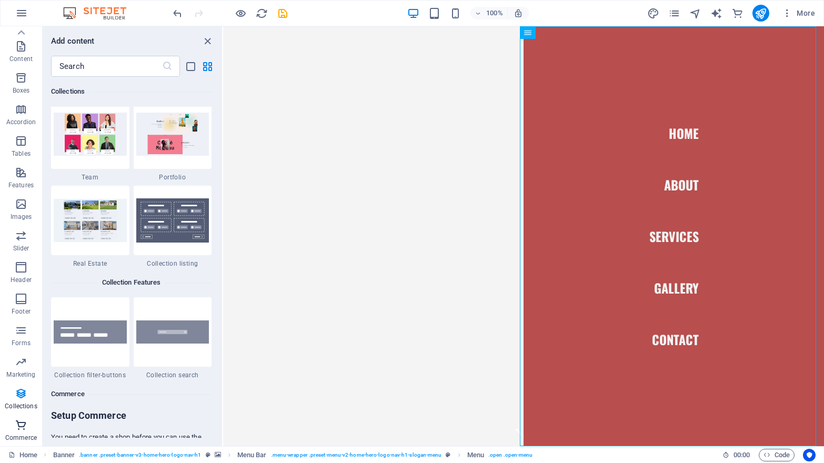
click at [25, 424] on icon "button" at bounding box center [21, 425] width 13 height 13
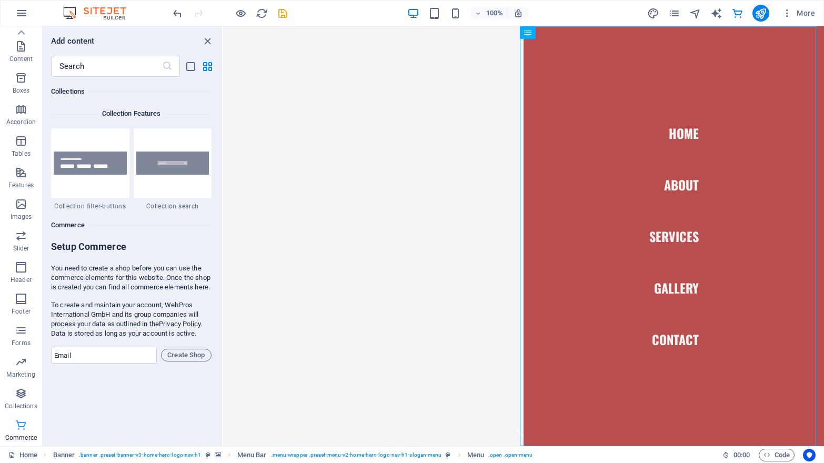
scroll to position [10174, 0]
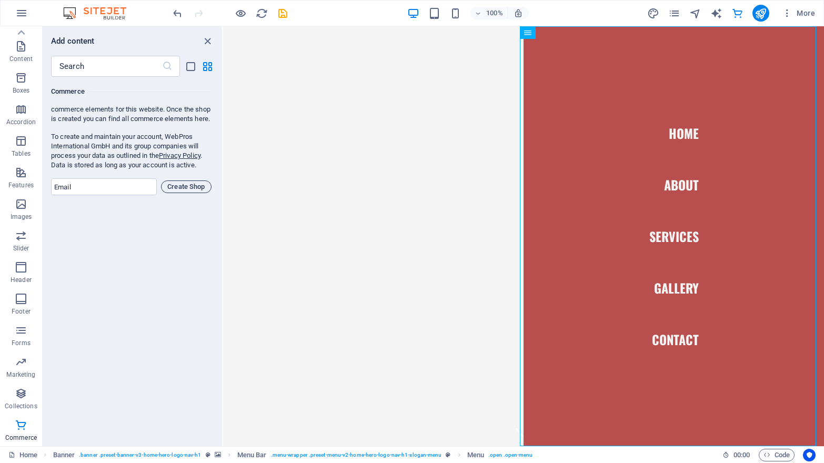
click at [196, 193] on span "Create Shop" at bounding box center [186, 186] width 41 height 13
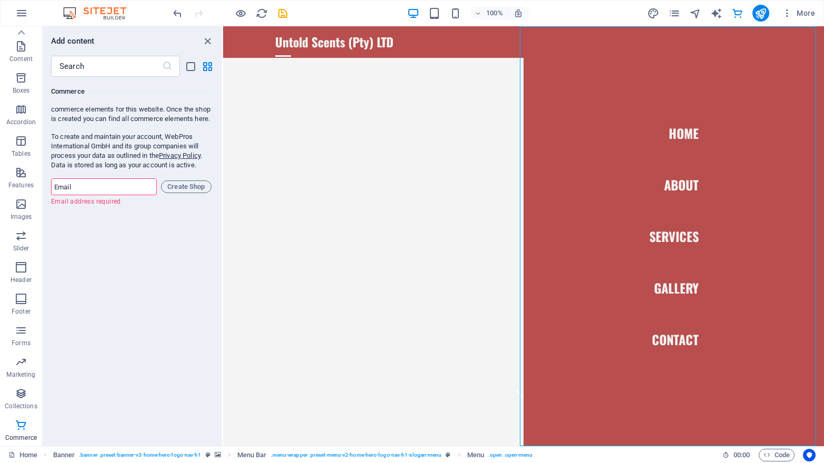
scroll to position [0, 0]
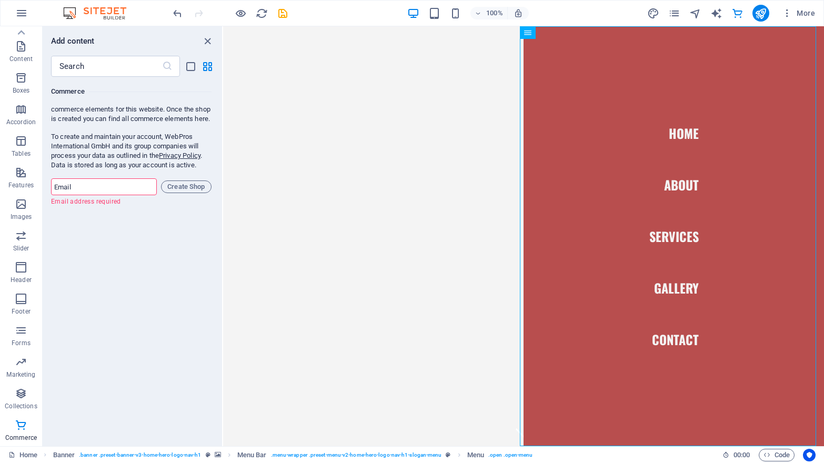
click at [135, 318] on div "Favorites 1 Star Headline 1 Star Container Elements 1 Star Headline 1 Star Text…" at bounding box center [132, 257] width 179 height 361
click at [205, 39] on icon "close panel" at bounding box center [208, 41] width 12 height 12
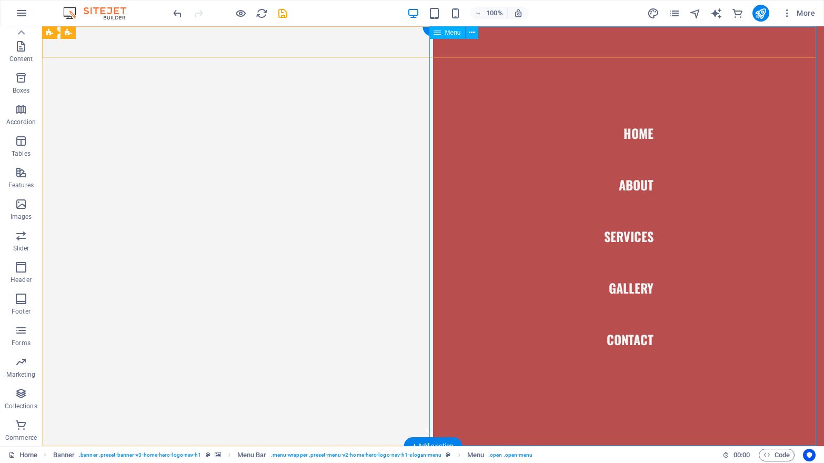
click at [629, 137] on nav "Home About Services Gallery Contact" at bounding box center [628, 236] width 391 height 420
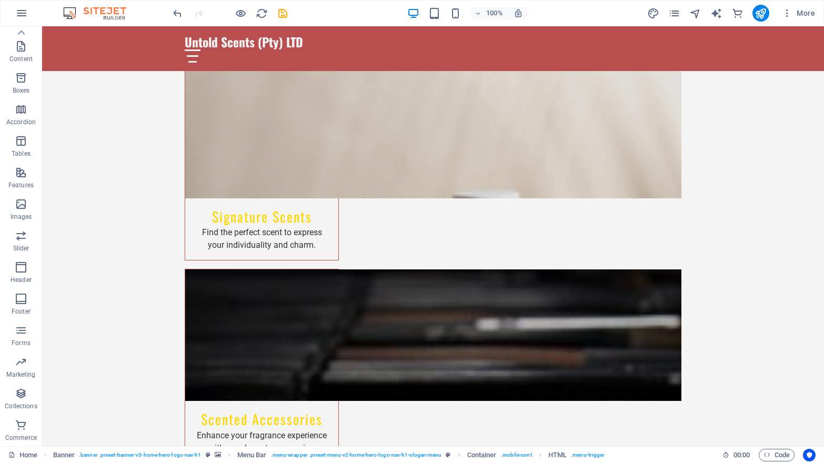
scroll to position [1597, 0]
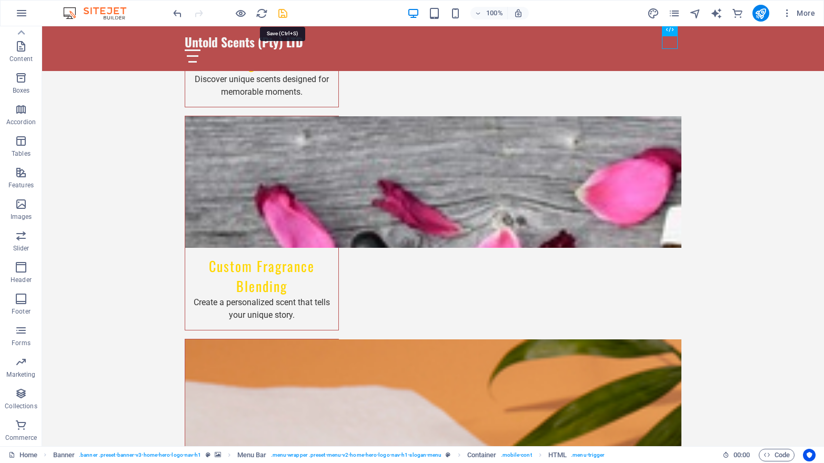
click at [280, 12] on icon "save" at bounding box center [283, 13] width 12 height 12
checkbox input "false"
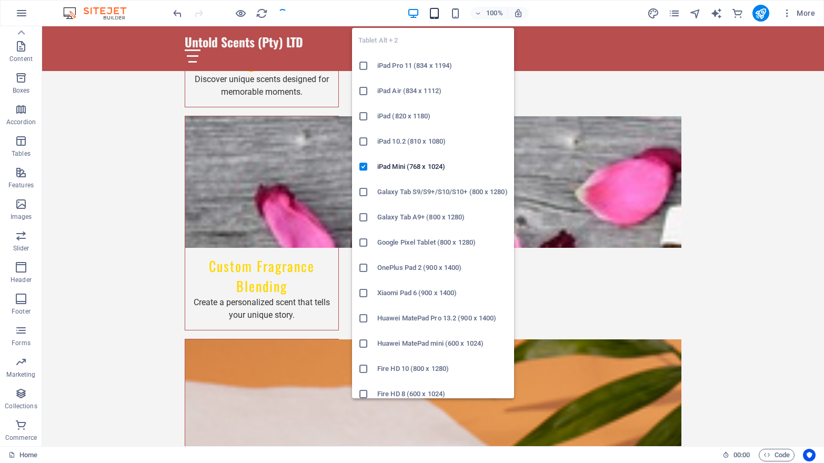
click at [435, 9] on icon "button" at bounding box center [434, 13] width 12 height 12
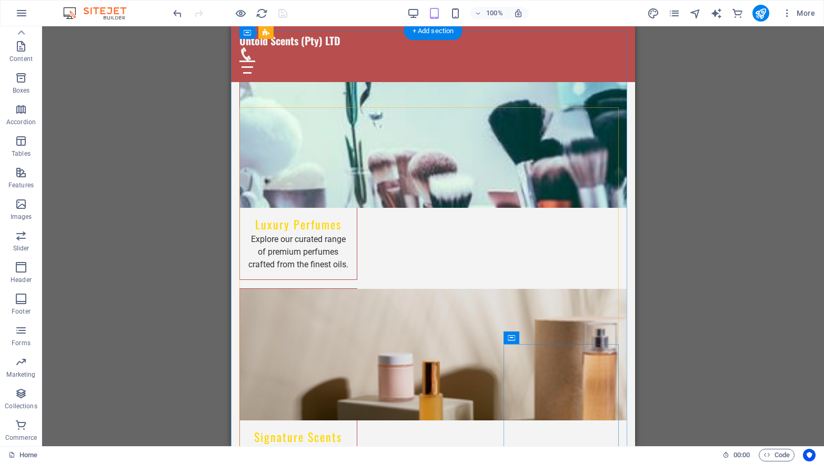
scroll to position [584, 0]
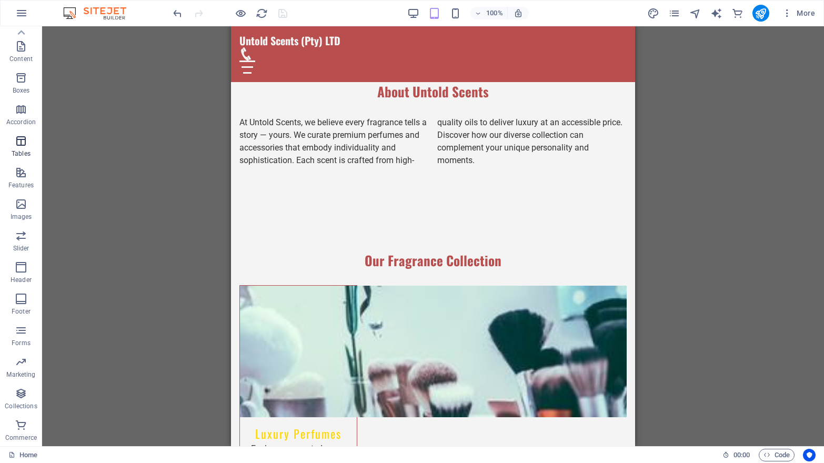
click at [18, 143] on icon "button" at bounding box center [21, 141] width 13 height 13
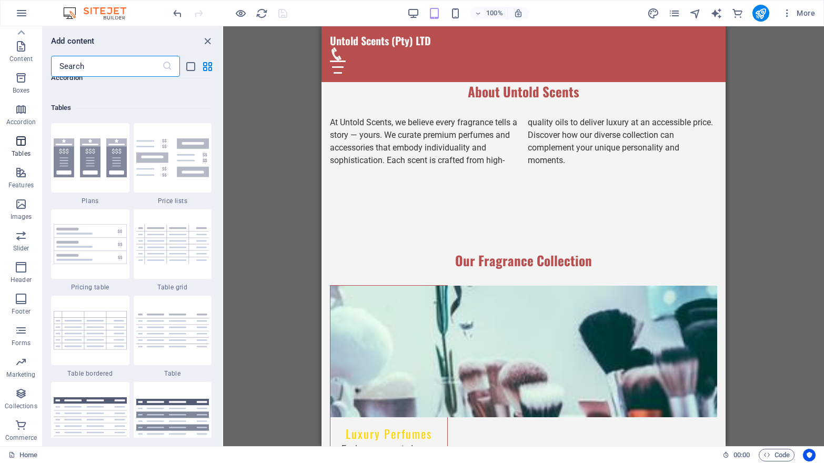
scroll to position [3644, 0]
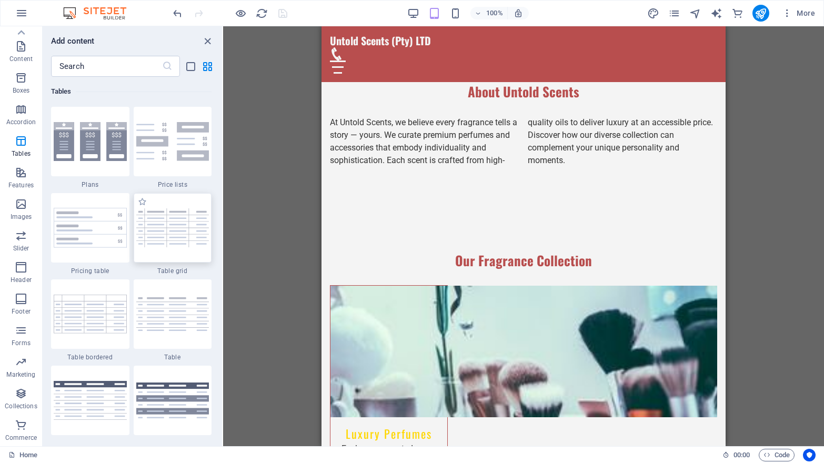
click at [170, 234] on img at bounding box center [172, 227] width 73 height 38
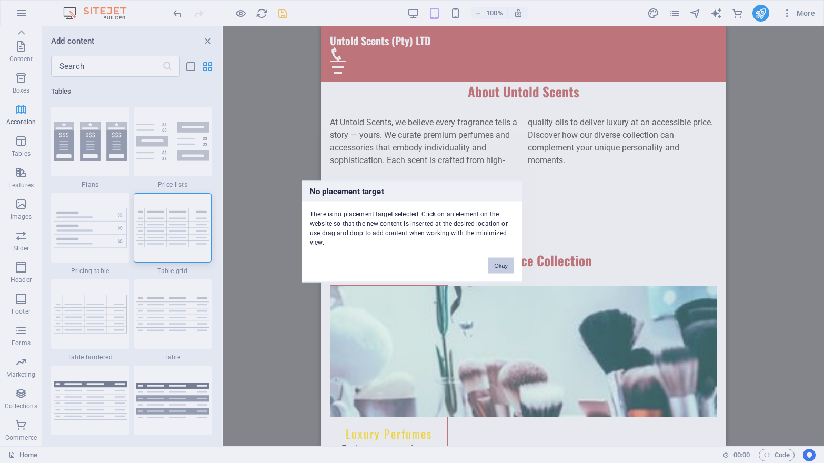
click at [494, 266] on button "Okay" at bounding box center [501, 266] width 26 height 16
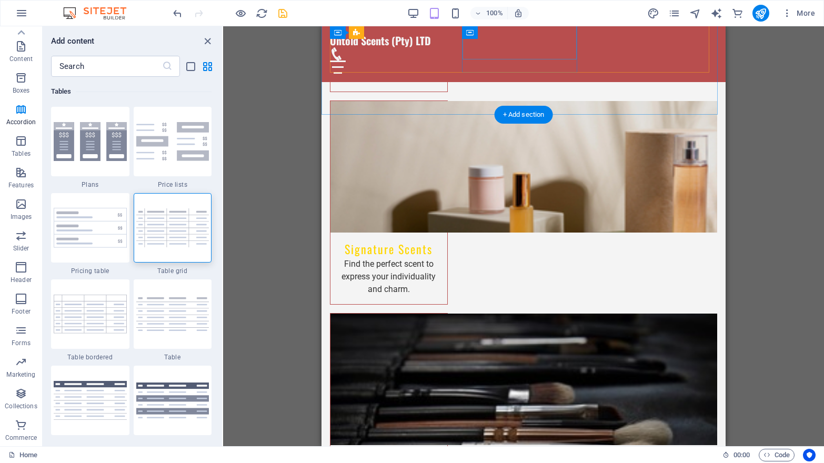
scroll to position [1208, 0]
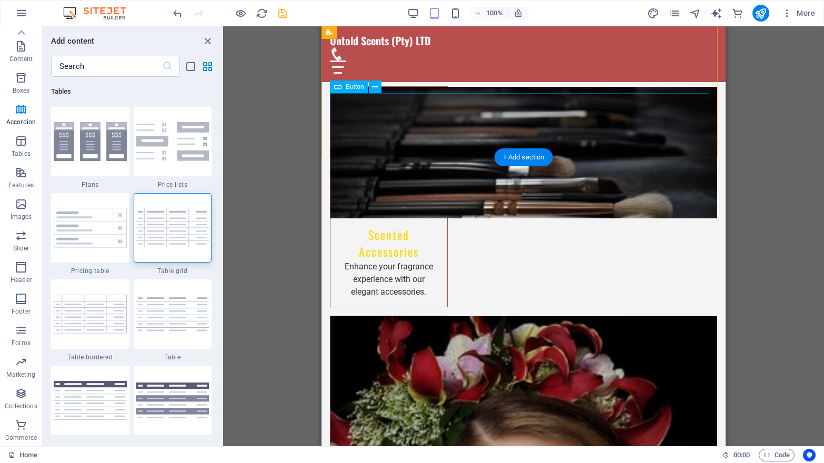
click at [154, 241] on img at bounding box center [172, 227] width 73 height 38
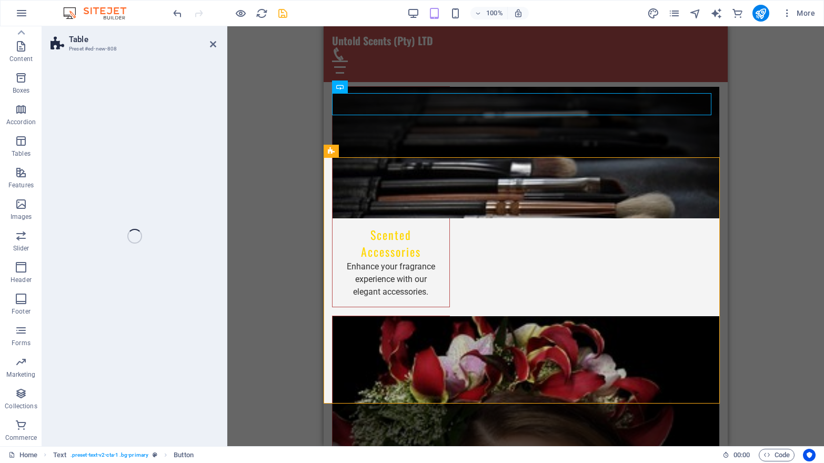
select select "preset-table-v3-border-cross"
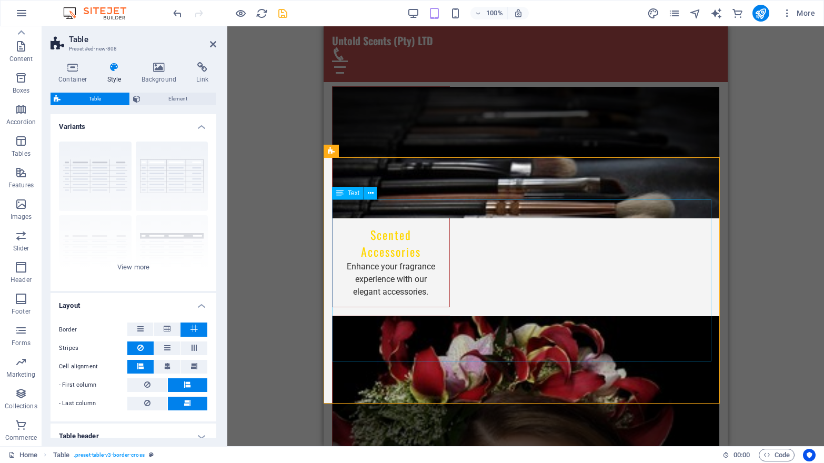
click at [373, 191] on icon at bounding box center [371, 193] width 6 height 11
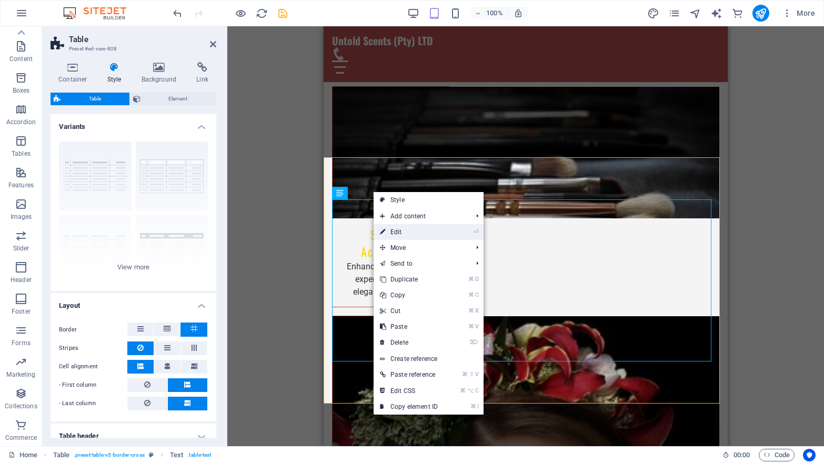
click at [404, 228] on link "⏎ Edit" at bounding box center [409, 232] width 71 height 16
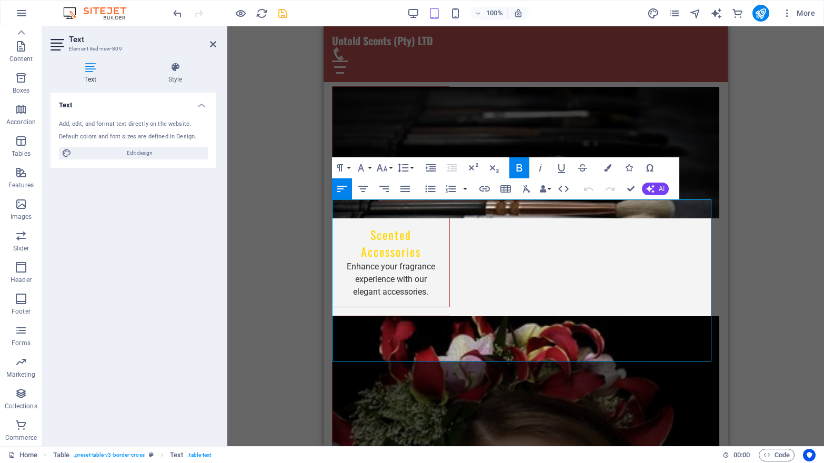
drag, startPoint x: 414, startPoint y: 216, endPoint x: 385, endPoint y: 216, distance: 28.9
drag, startPoint x: 415, startPoint y: 238, endPoint x: 381, endPoint y: 238, distance: 33.7
drag, startPoint x: 375, startPoint y: 261, endPoint x: 408, endPoint y: 262, distance: 33.2
